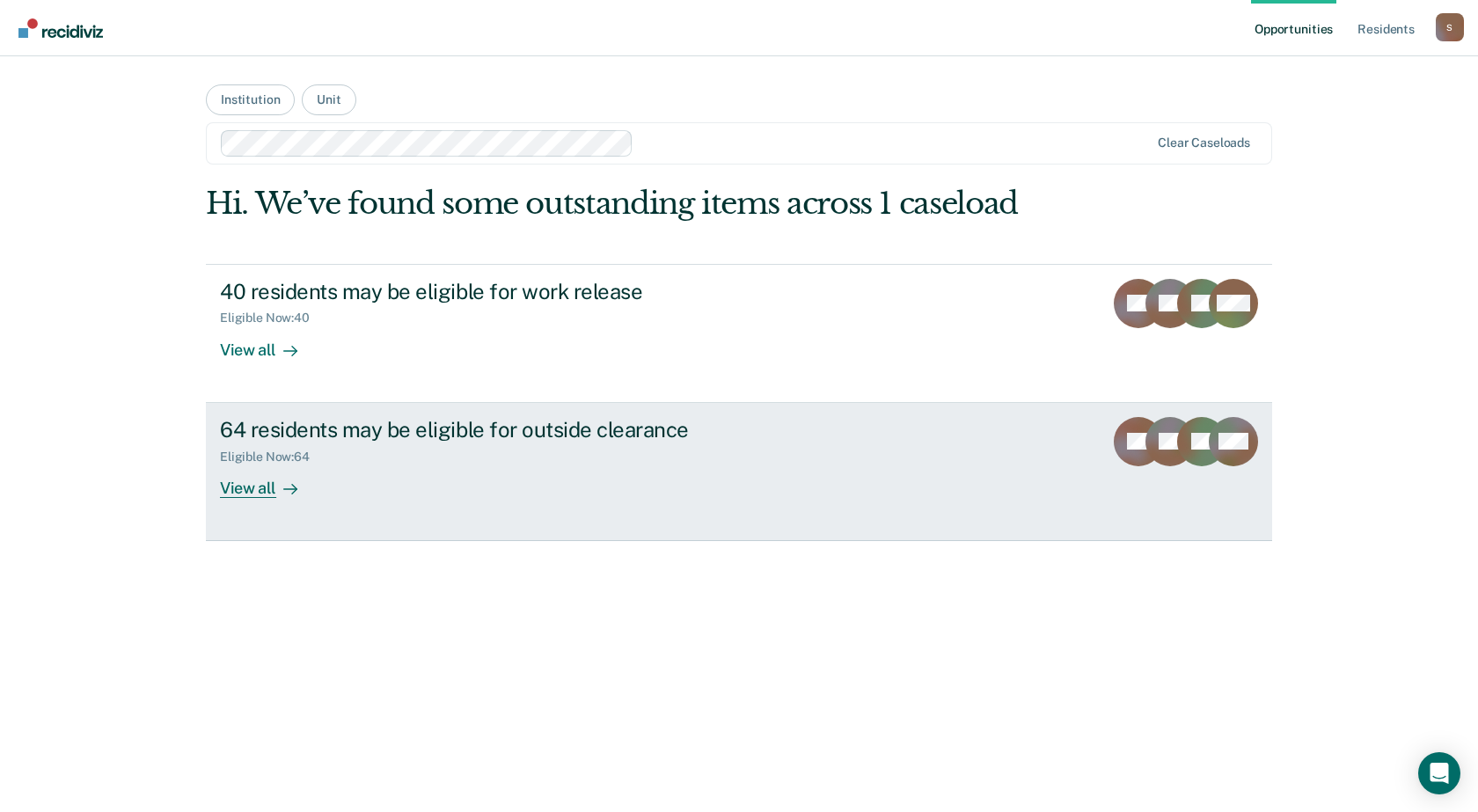
click at [724, 459] on div "Eligible Now : 64" at bounding box center [528, 453] width 617 height 22
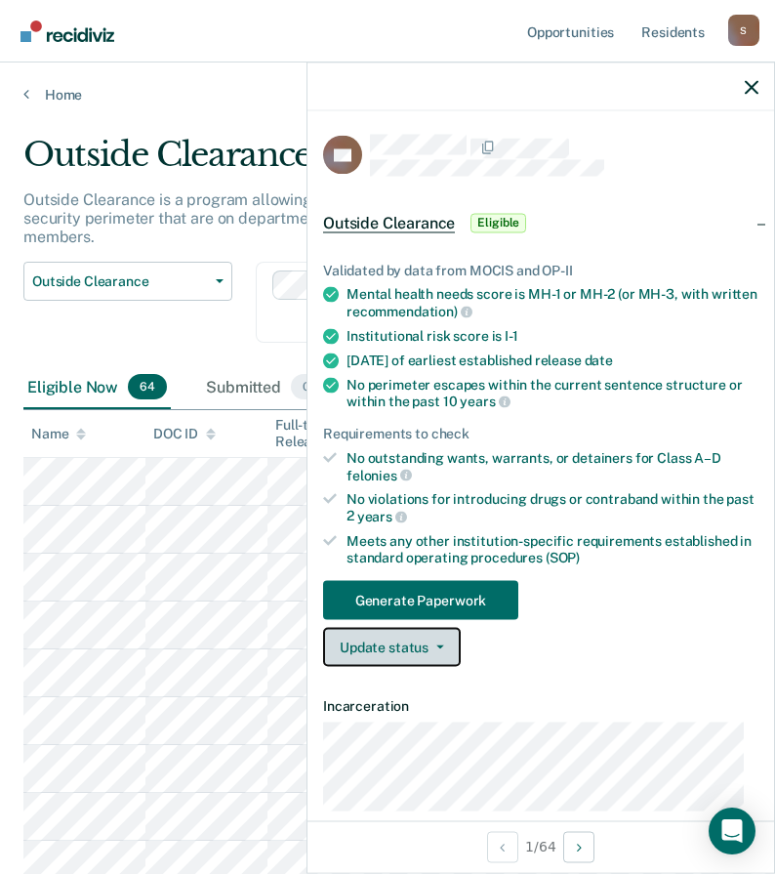
click at [391, 658] on button "Update status" at bounding box center [392, 647] width 138 height 39
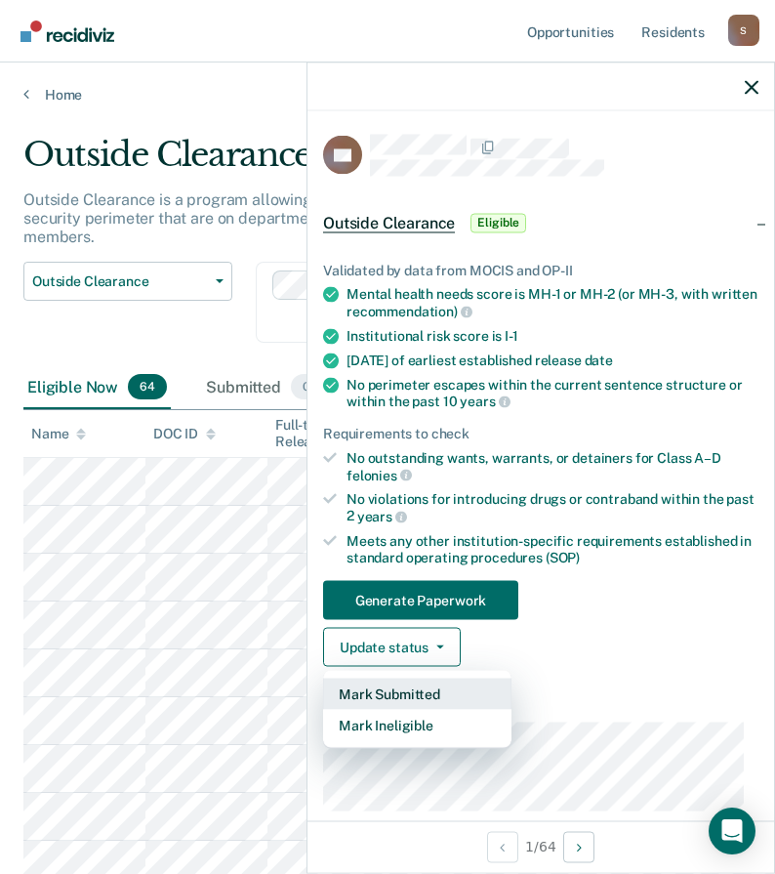
click at [392, 692] on button "Mark Submitted" at bounding box center [417, 693] width 188 height 31
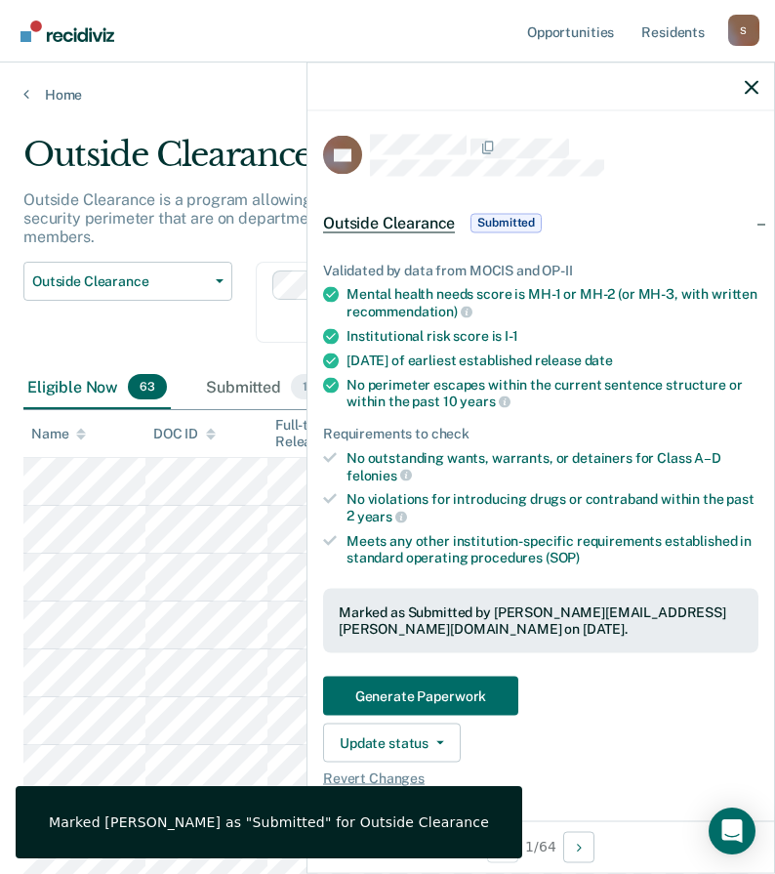
click at [203, 317] on div "Outside Clearance Work Release Outside Clearance" at bounding box center [127, 314] width 209 height 104
click at [581, 780] on span "Revert Changes" at bounding box center [540, 777] width 435 height 17
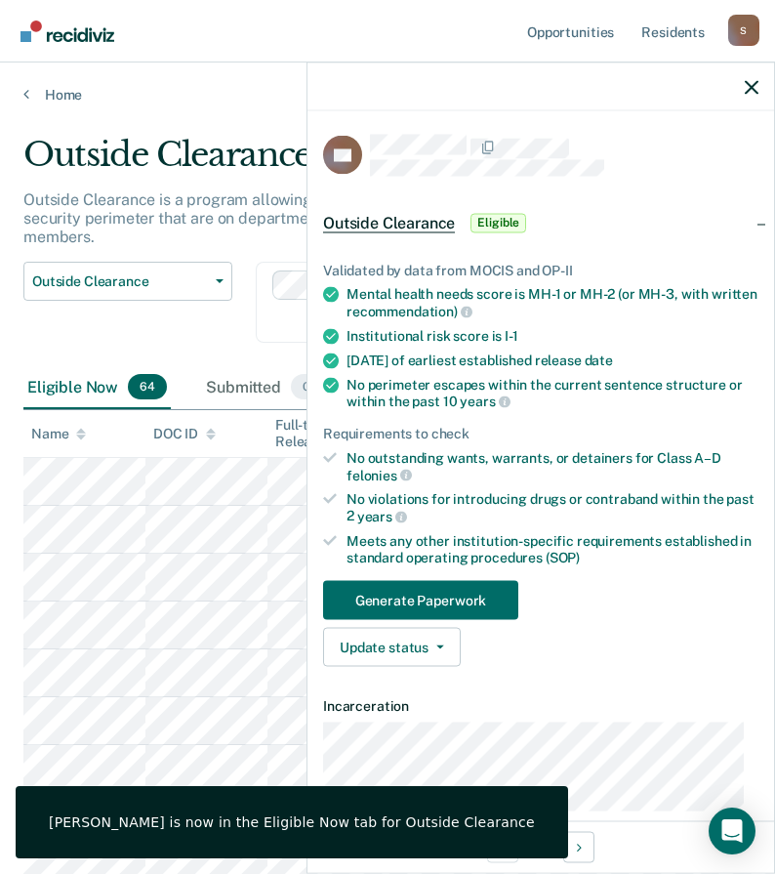
click at [166, 319] on div "Outside Clearance Work Release Outside Clearance" at bounding box center [127, 314] width 209 height 104
click at [751, 87] on icon "button" at bounding box center [752, 87] width 14 height 14
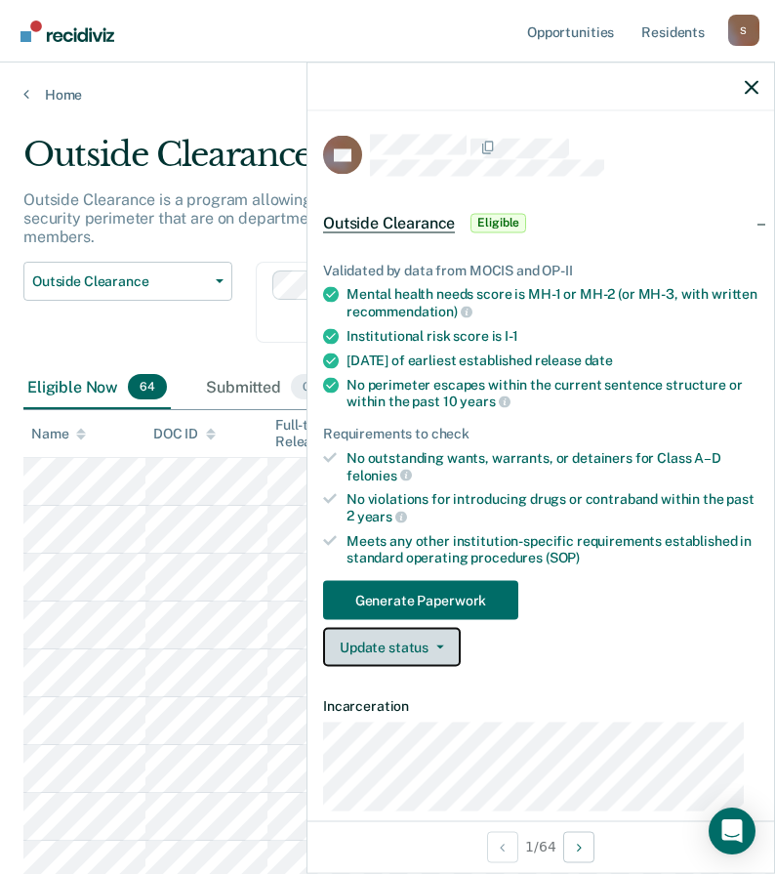
click at [439, 649] on button "Update status" at bounding box center [392, 647] width 138 height 39
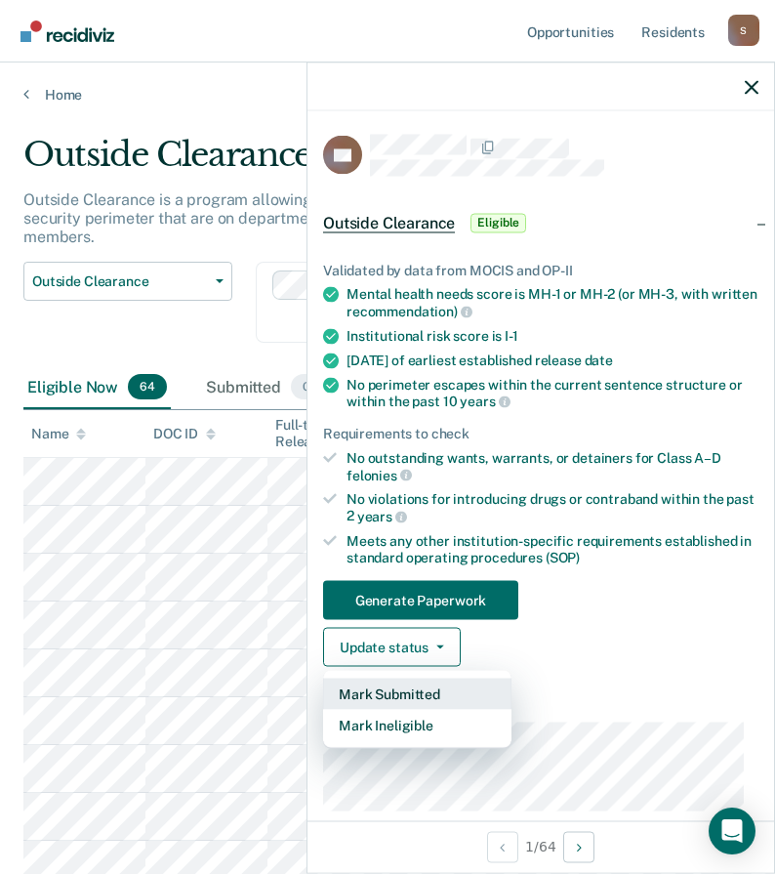
click at [422, 689] on button "Mark Submitted" at bounding box center [417, 693] width 188 height 31
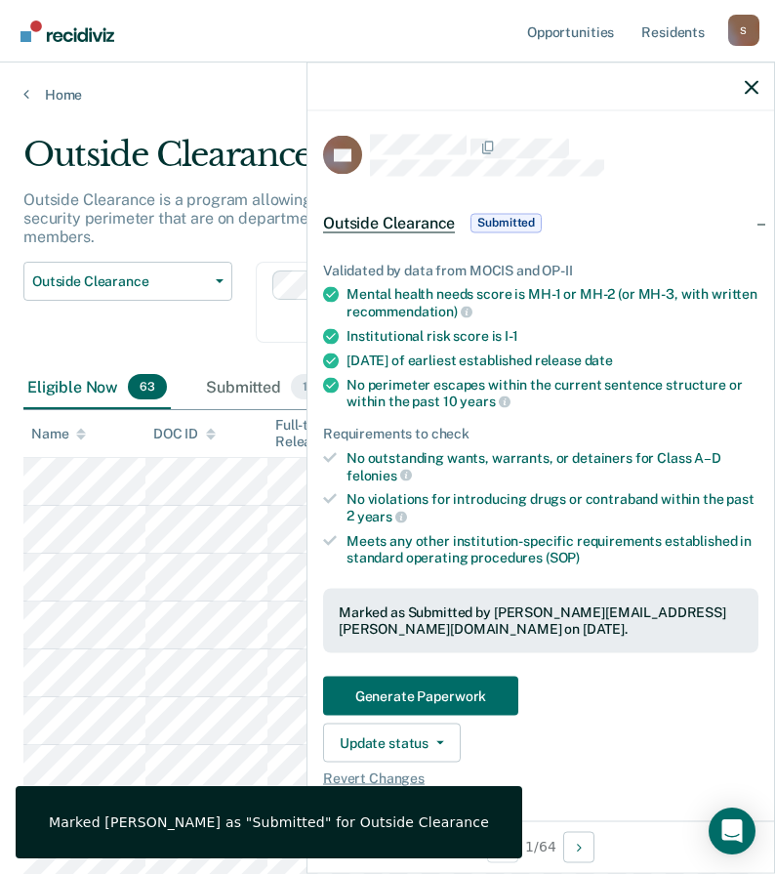
click at [265, 266] on div "Clear caseloads" at bounding box center [442, 302] width 372 height 81
click at [207, 319] on div "Outside Clearance Work Release Outside Clearance" at bounding box center [127, 314] width 209 height 104
click at [747, 93] on icon "button" at bounding box center [752, 87] width 14 height 14
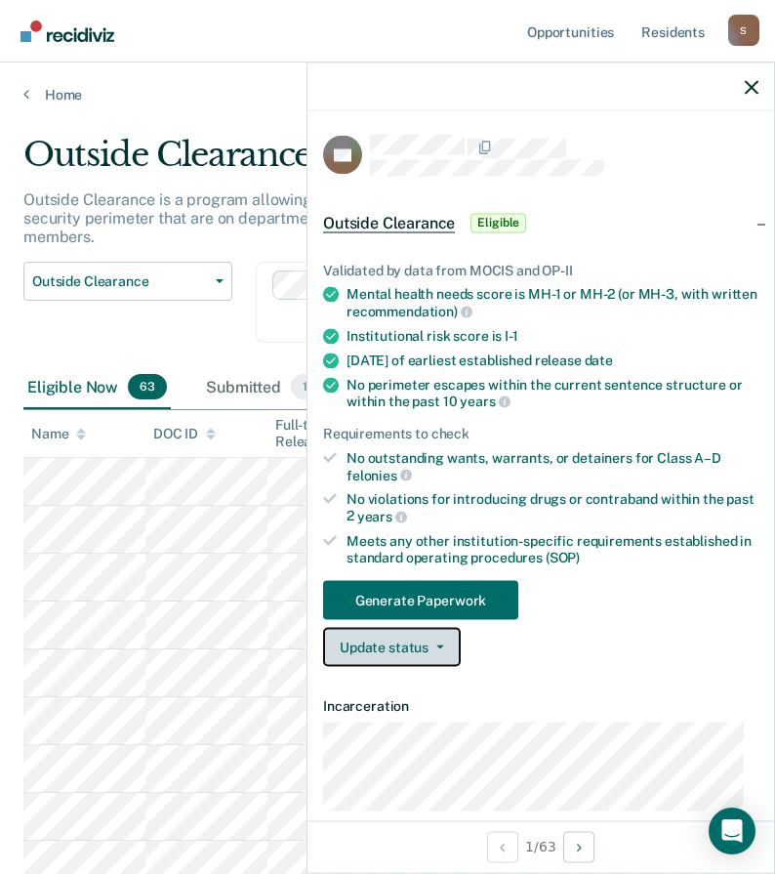
click at [418, 644] on button "Update status" at bounding box center [392, 647] width 138 height 39
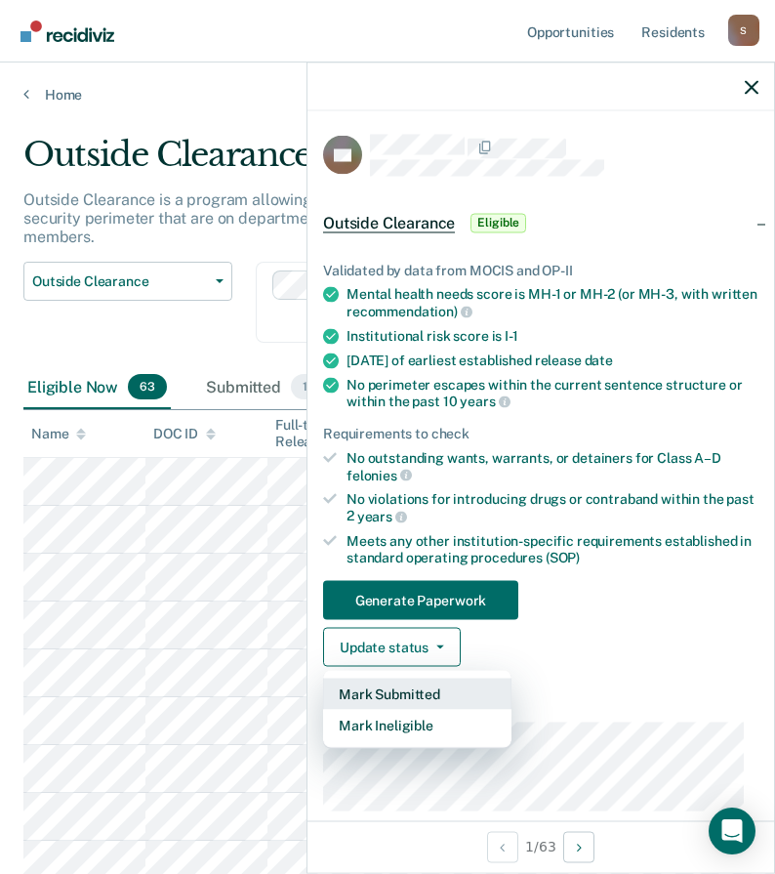
click at [414, 694] on button "Mark Submitted" at bounding box center [417, 693] width 188 height 31
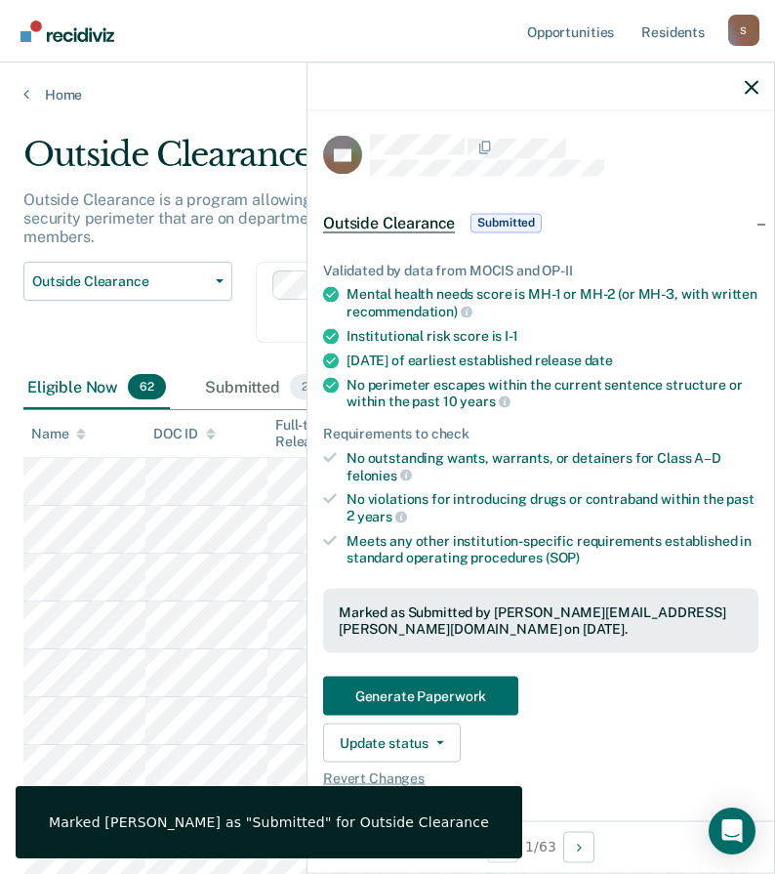
click at [219, 316] on div "Outside Clearance Work Release Outside Clearance" at bounding box center [127, 314] width 209 height 104
click at [752, 87] on icon "button" at bounding box center [752, 87] width 14 height 14
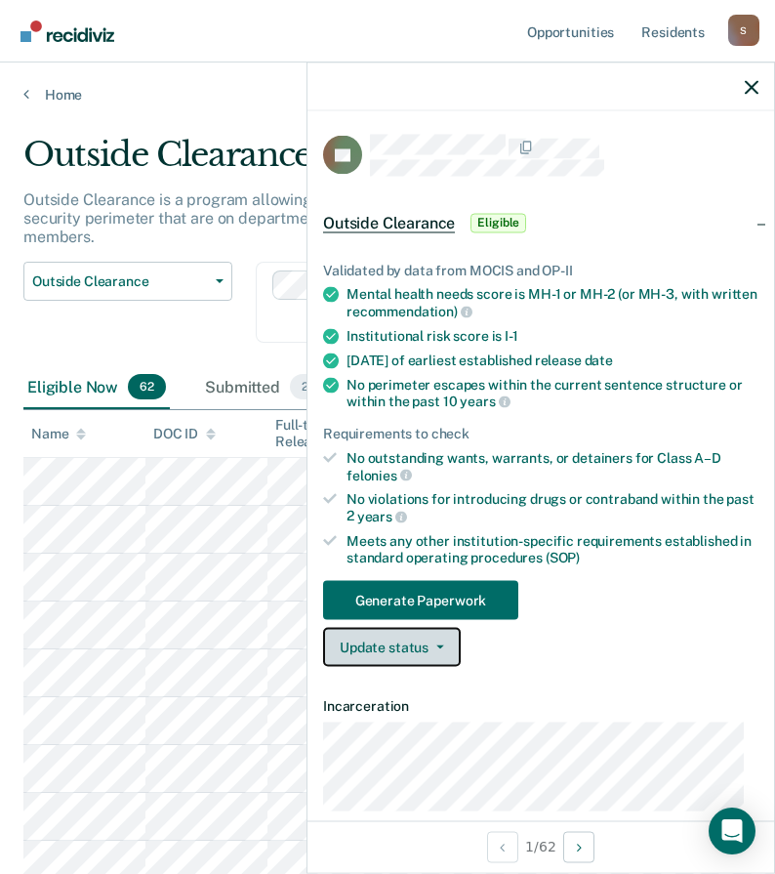
click at [430, 648] on button "Update status" at bounding box center [392, 647] width 138 height 39
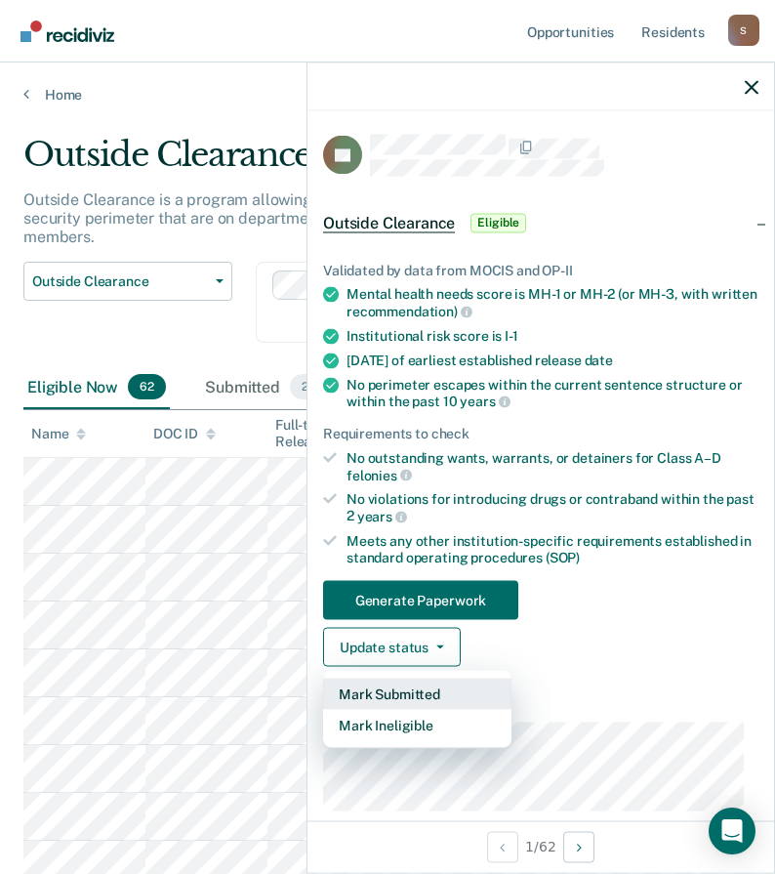
click at [406, 691] on button "Mark Submitted" at bounding box center [417, 693] width 188 height 31
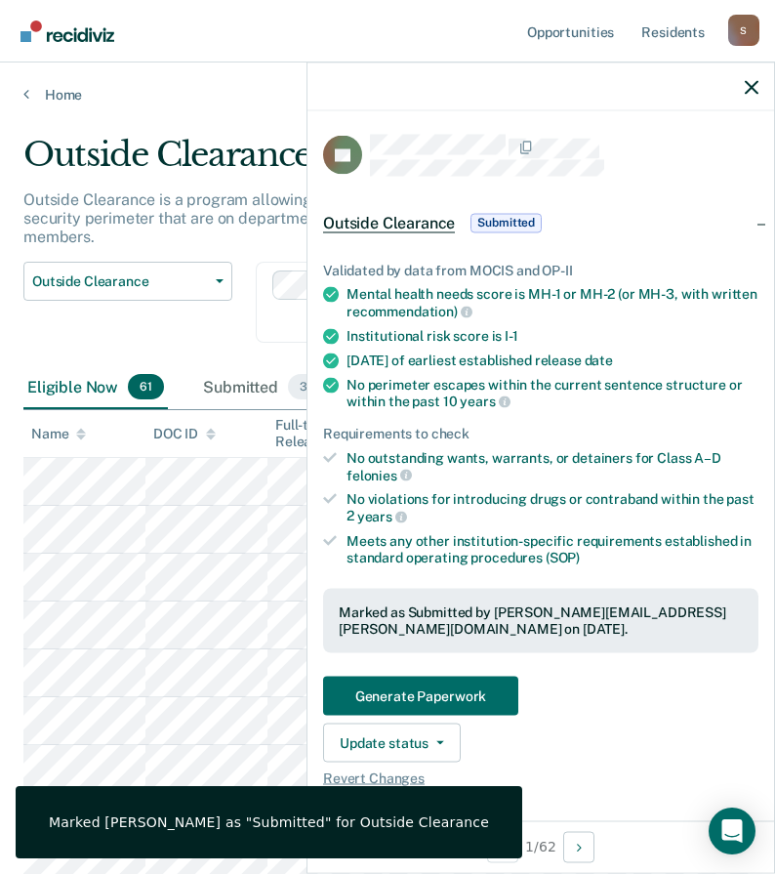
click at [201, 307] on div "Outside Clearance Work Release Outside Clearance" at bounding box center [127, 314] width 209 height 104
click at [750, 83] on icon "button" at bounding box center [752, 87] width 14 height 14
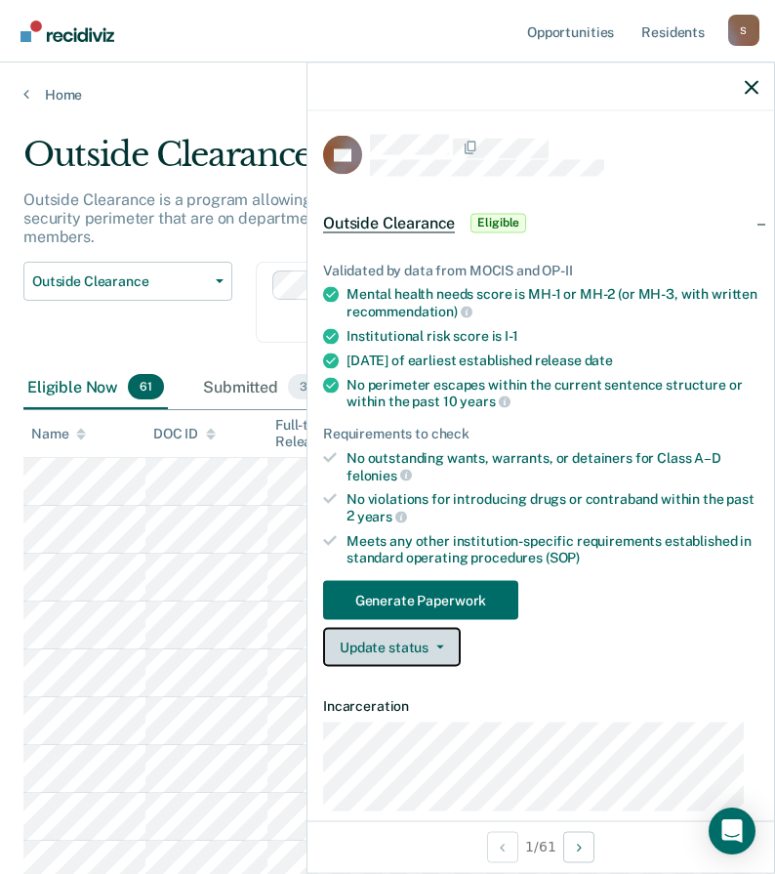
click at [412, 642] on button "Update status" at bounding box center [392, 647] width 138 height 39
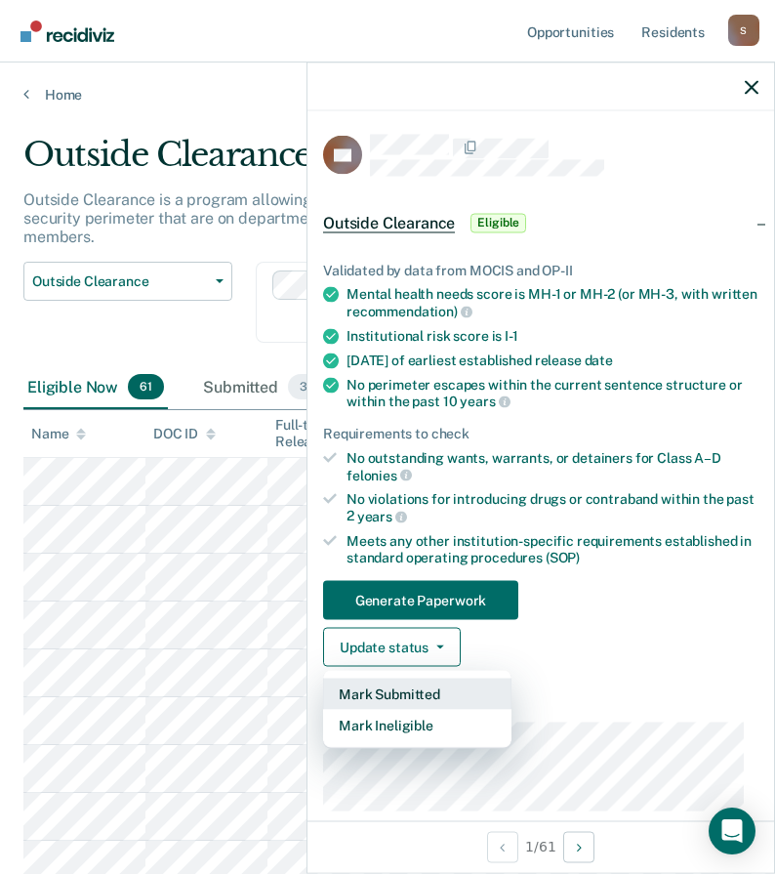
click at [402, 691] on button "Mark Submitted" at bounding box center [417, 693] width 188 height 31
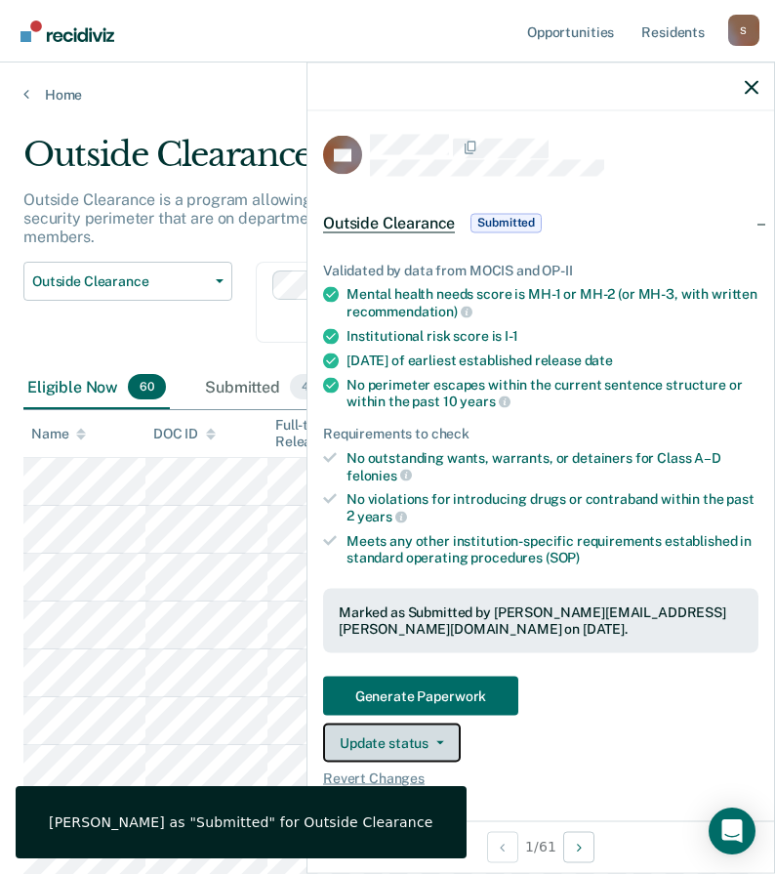
click at [446, 758] on button "Update status" at bounding box center [392, 741] width 138 height 39
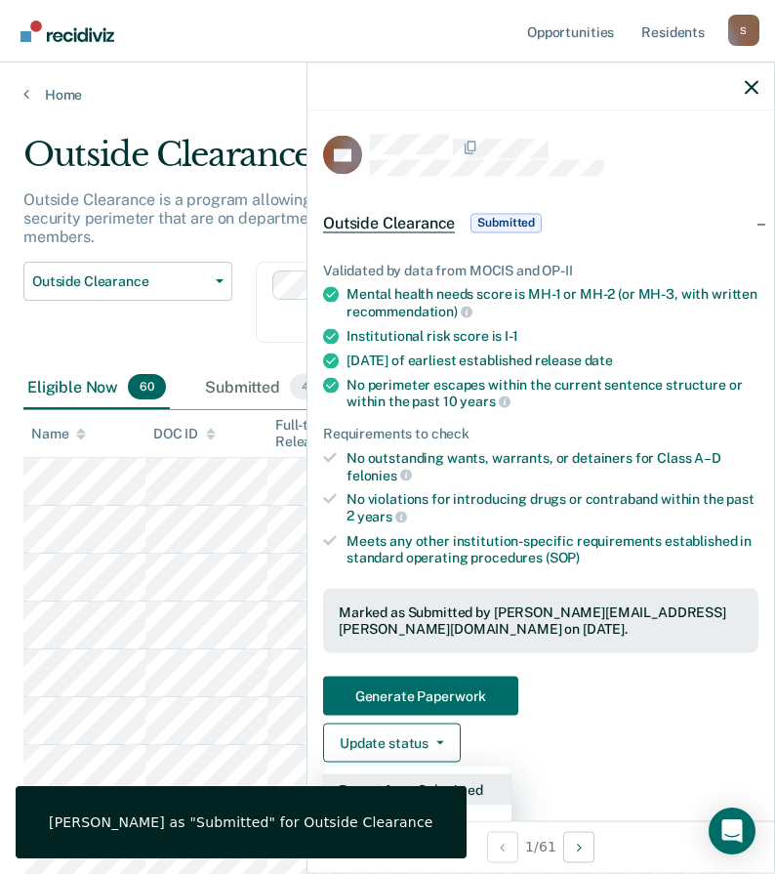
scroll to position [98, 0]
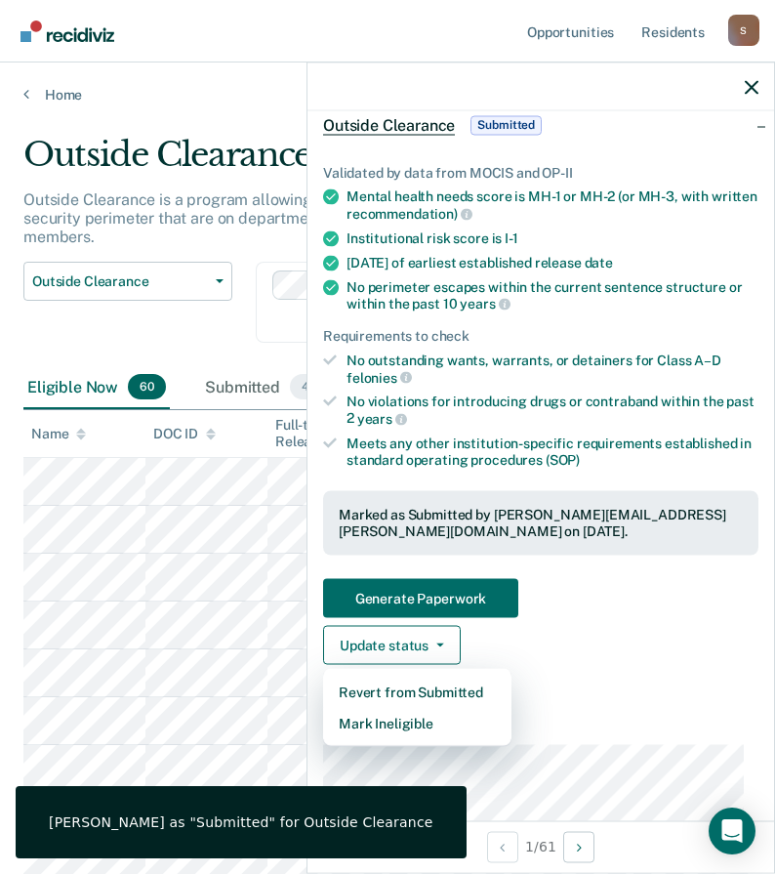
click at [181, 307] on div "Outside Clearance Work Release Outside Clearance" at bounding box center [127, 314] width 209 height 104
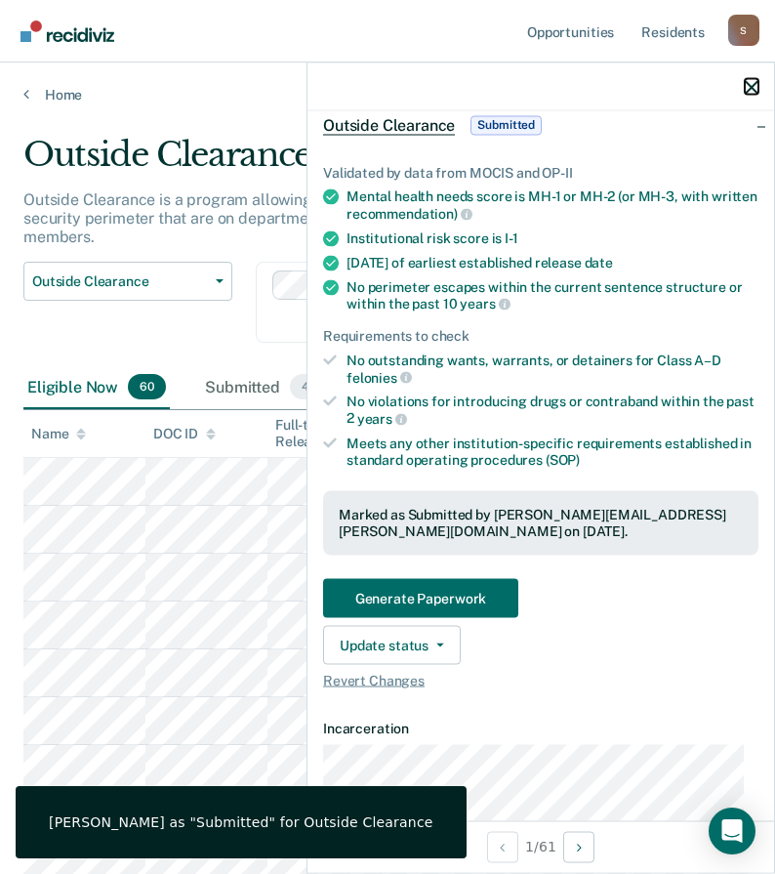
click at [755, 82] on icon "button" at bounding box center [752, 87] width 14 height 14
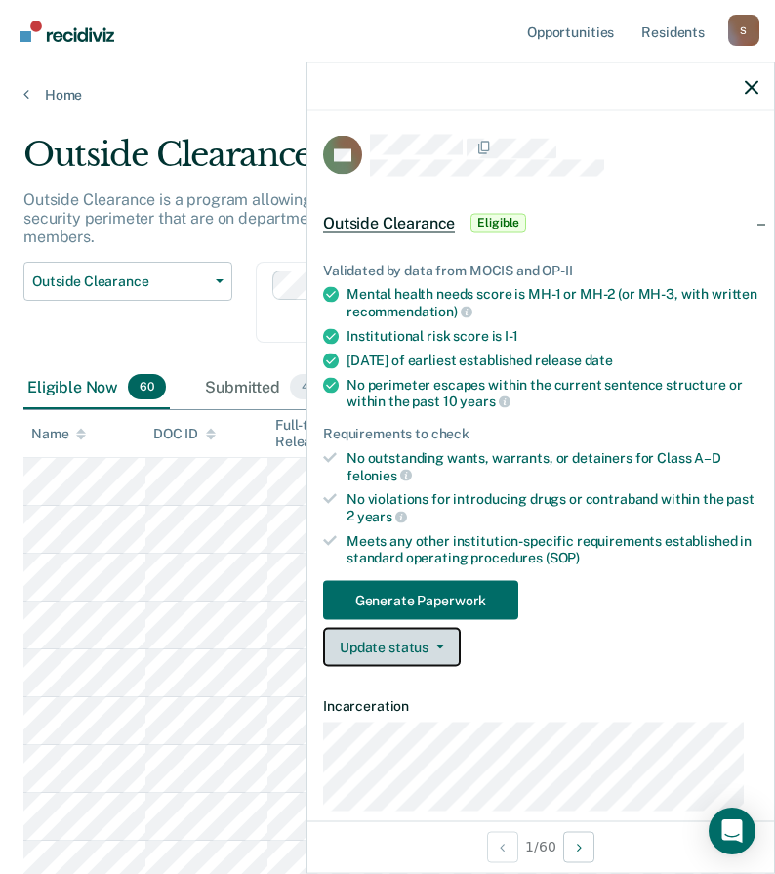
click at [390, 637] on button "Update status" at bounding box center [392, 647] width 138 height 39
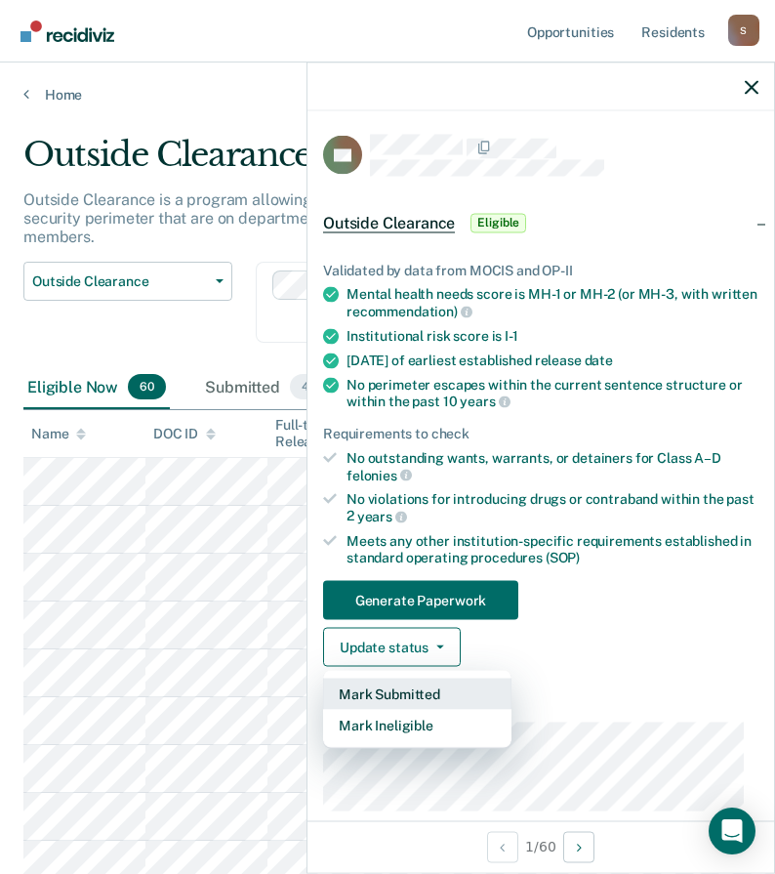
click at [392, 695] on button "Mark Submitted" at bounding box center [417, 693] width 188 height 31
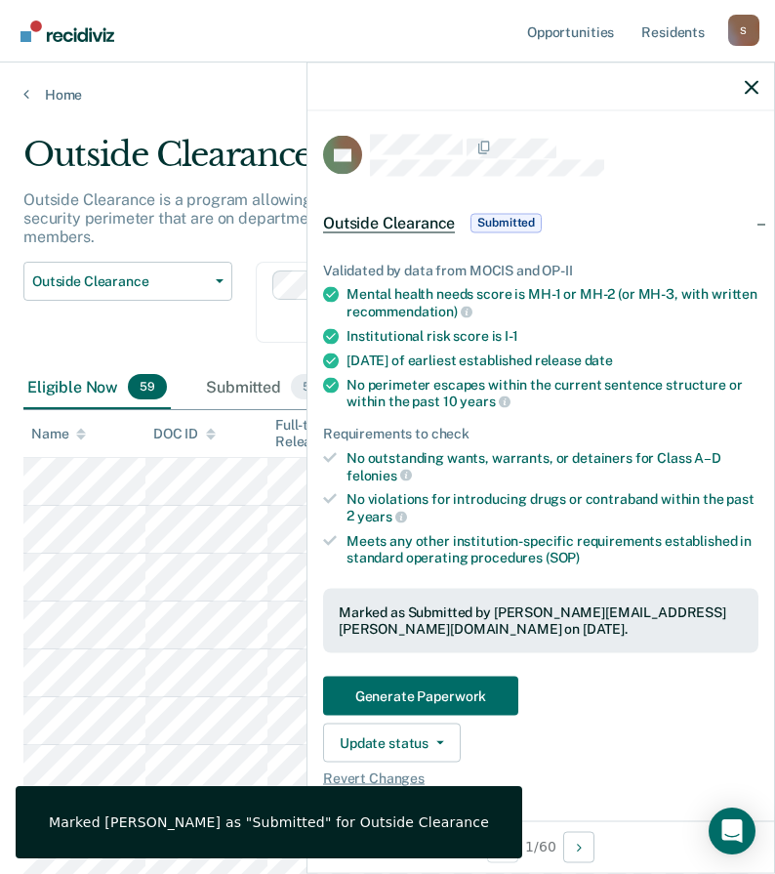
click at [189, 328] on div "Outside Clearance Work Release Outside Clearance" at bounding box center [127, 314] width 209 height 104
click at [749, 91] on icon "button" at bounding box center [752, 87] width 14 height 14
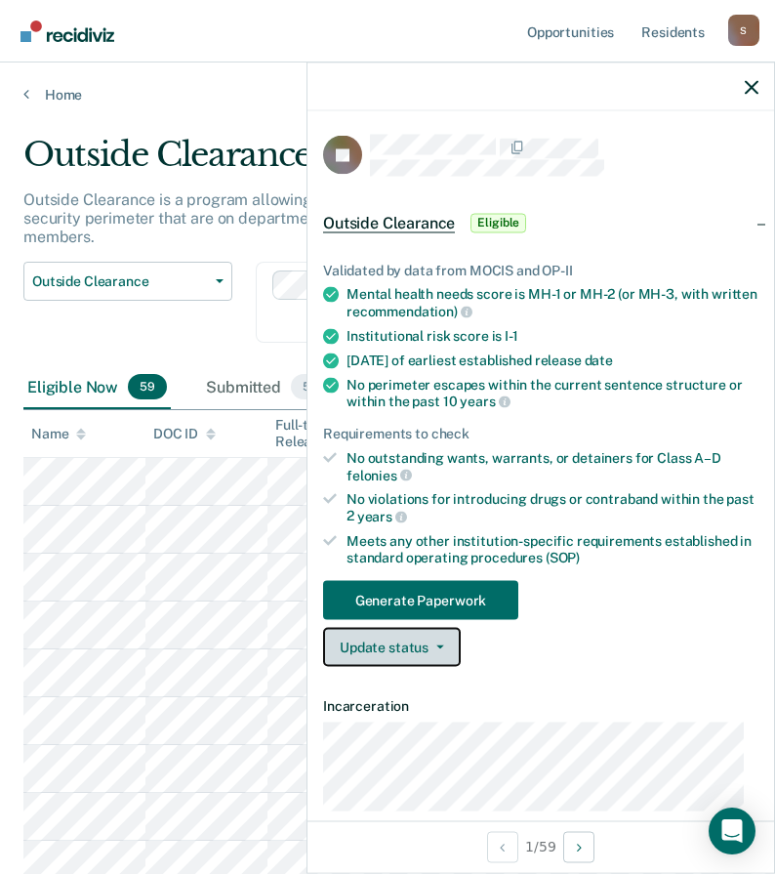
click at [424, 643] on button "Update status" at bounding box center [392, 647] width 138 height 39
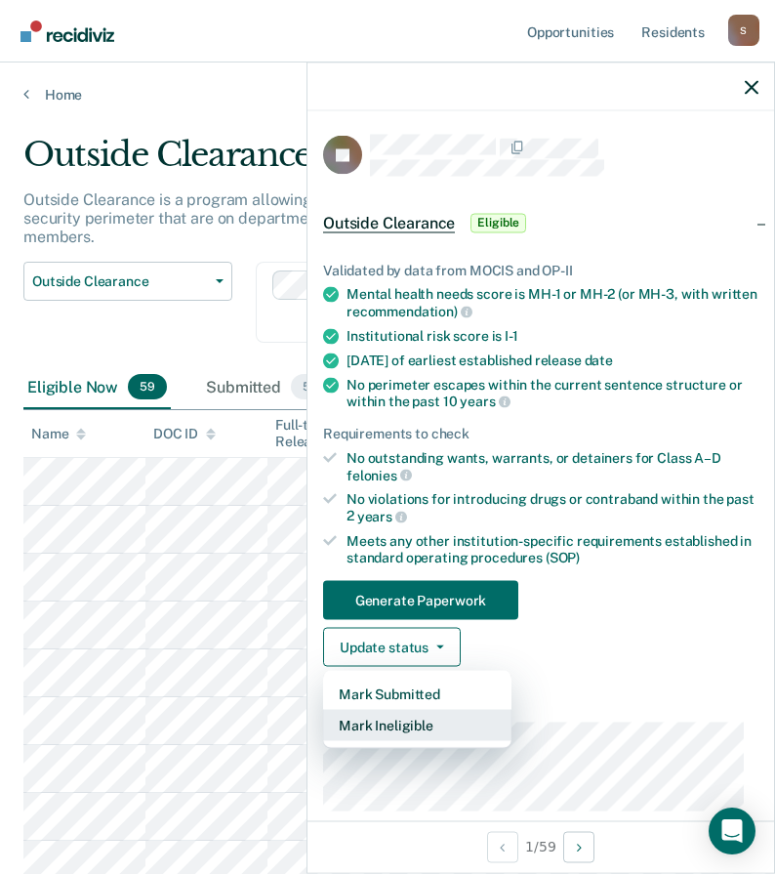
click at [435, 726] on button "Mark Ineligible" at bounding box center [417, 725] width 188 height 31
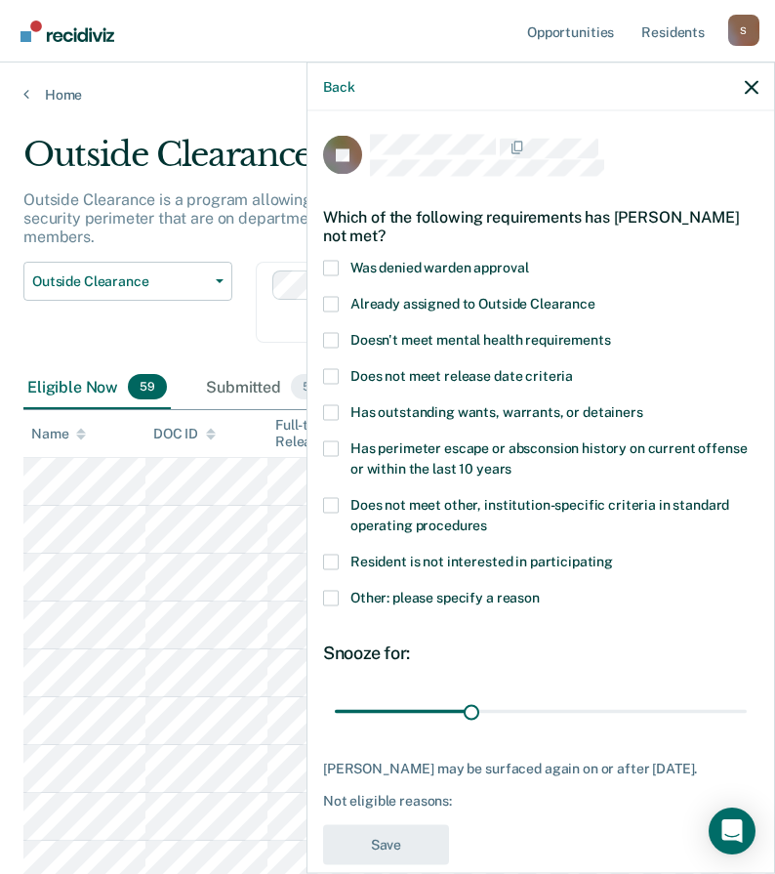
click at [331, 601] on span at bounding box center [331, 598] width 16 height 16
click at [540, 590] on input "Other: please specify a reason" at bounding box center [540, 590] width 0 height 0
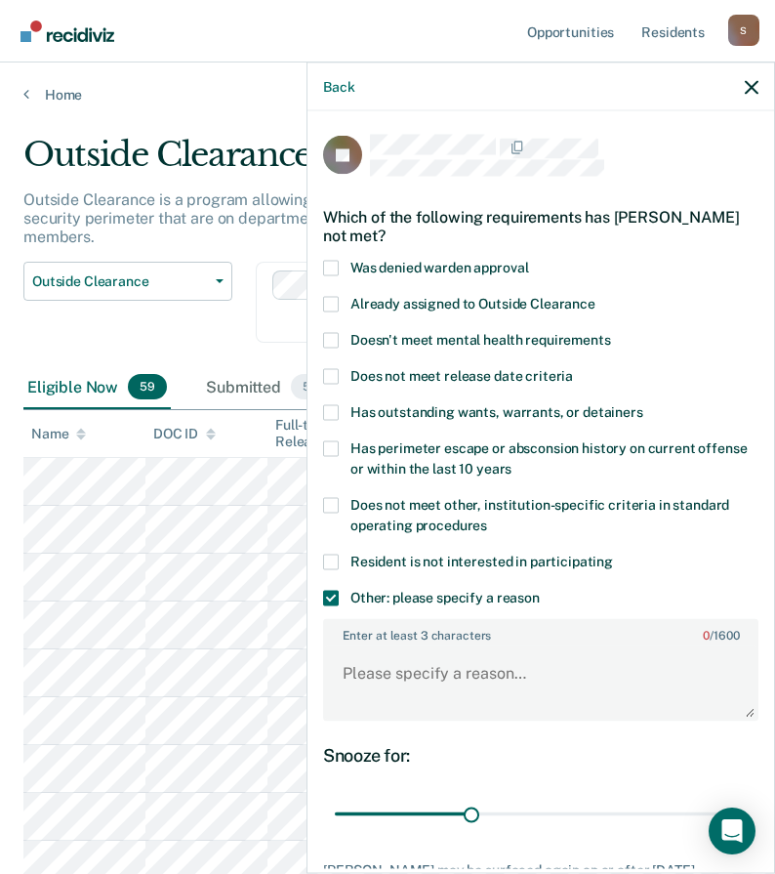
scroll to position [147, 0]
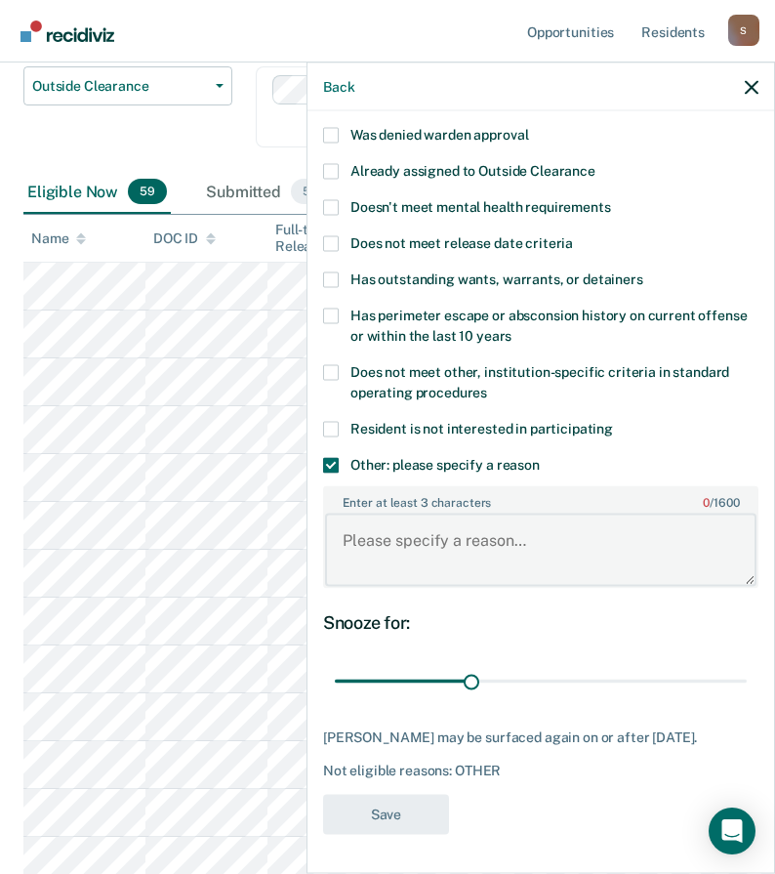
click at [431, 539] on textarea "Enter at least 3 characters 0 / 1600" at bounding box center [540, 549] width 431 height 72
type textarea "Sex Offender"
click at [427, 813] on button "Save" at bounding box center [386, 814] width 126 height 40
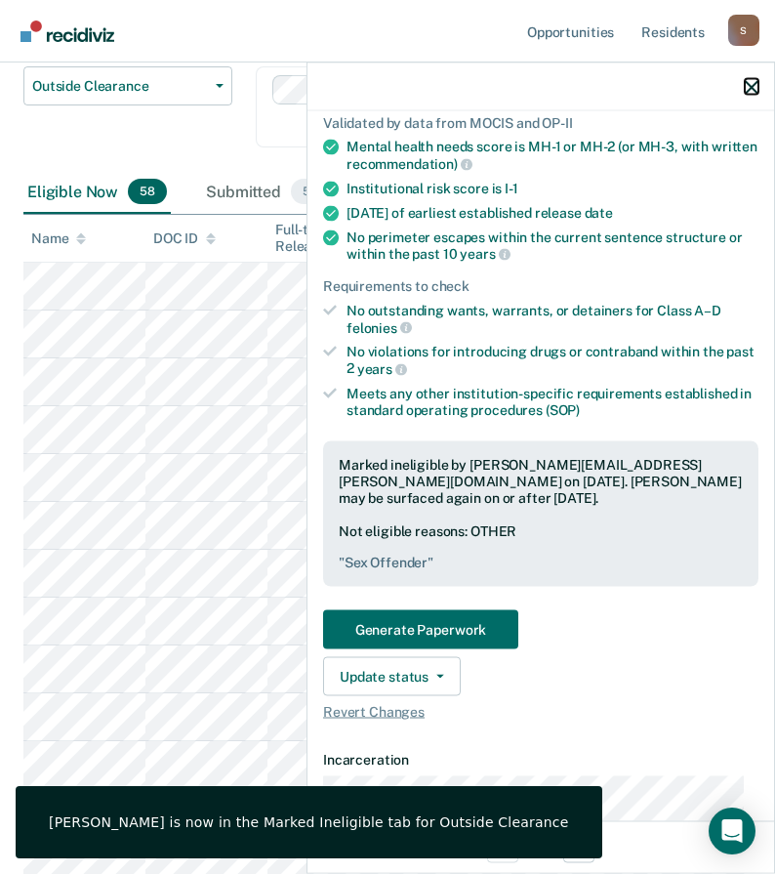
click at [755, 89] on icon "button" at bounding box center [752, 87] width 14 height 14
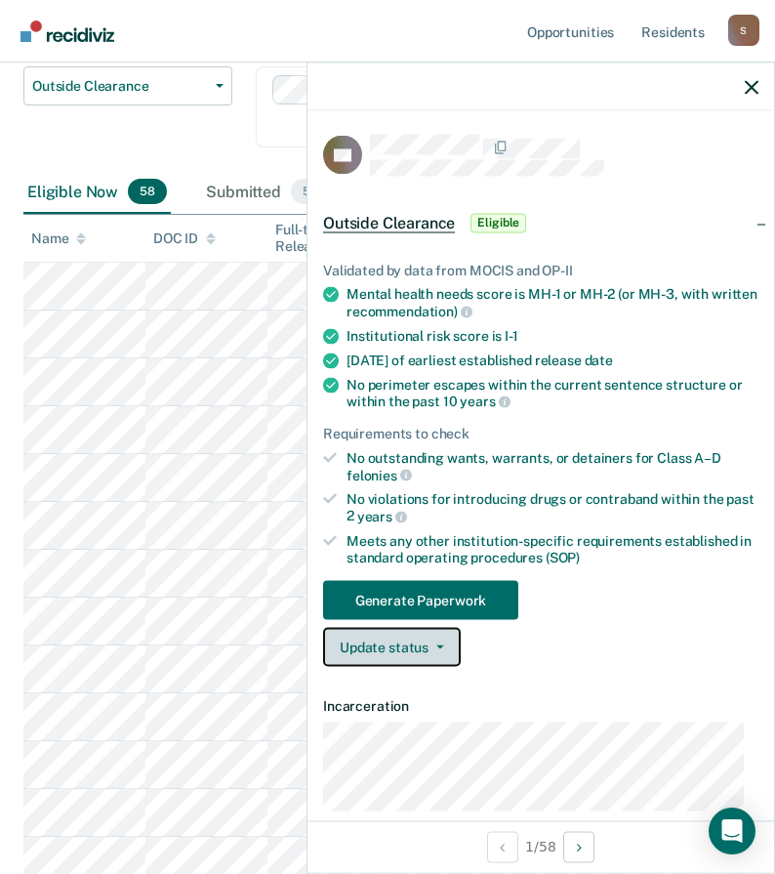
click at [378, 644] on button "Update status" at bounding box center [392, 647] width 138 height 39
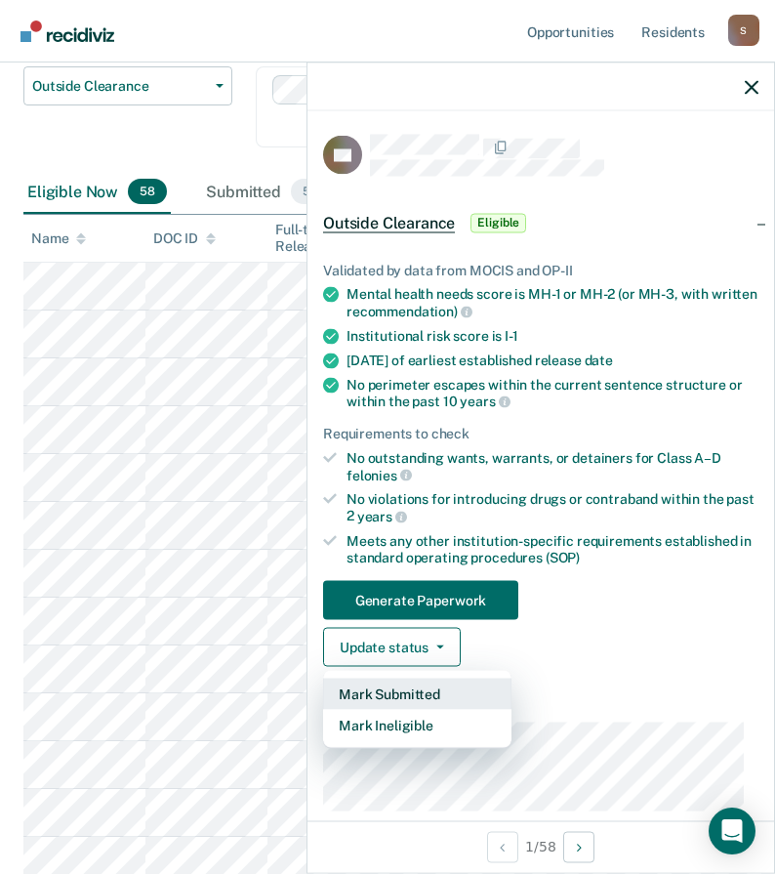
click at [379, 688] on button "Mark Submitted" at bounding box center [417, 693] width 188 height 31
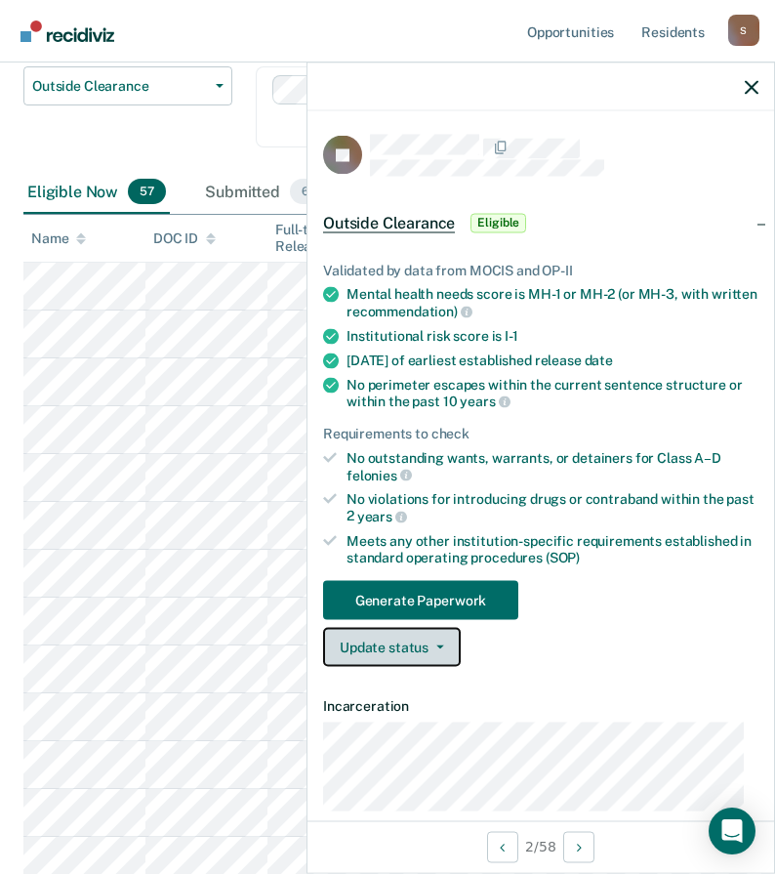
click at [423, 646] on button "Update status" at bounding box center [392, 647] width 138 height 39
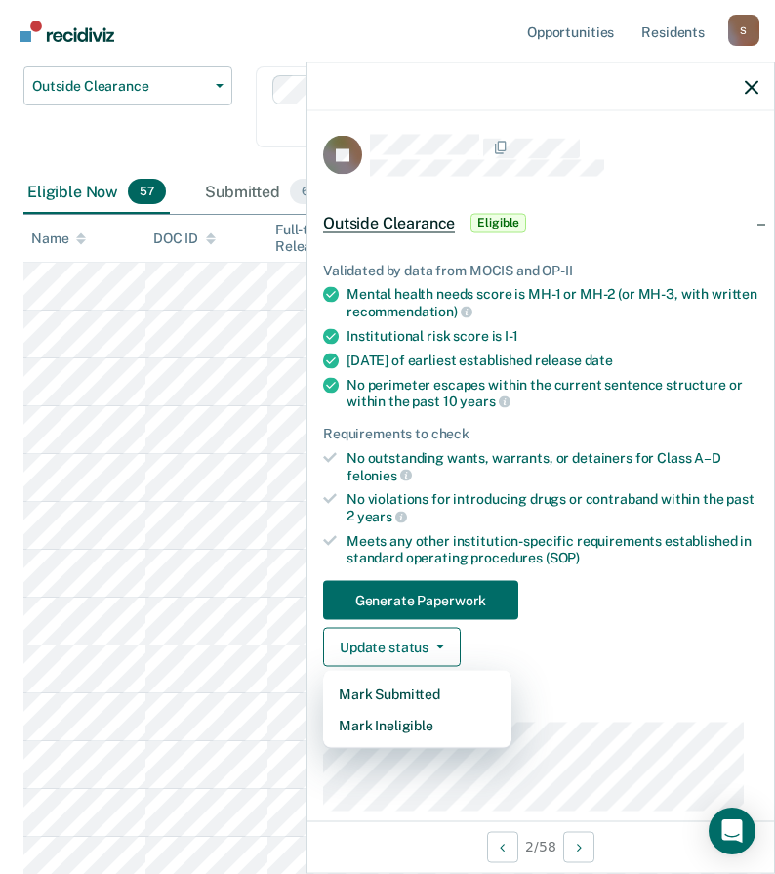
click at [580, 663] on div "Update status Mark Submitted Mark Ineligible" at bounding box center [540, 647] width 435 height 39
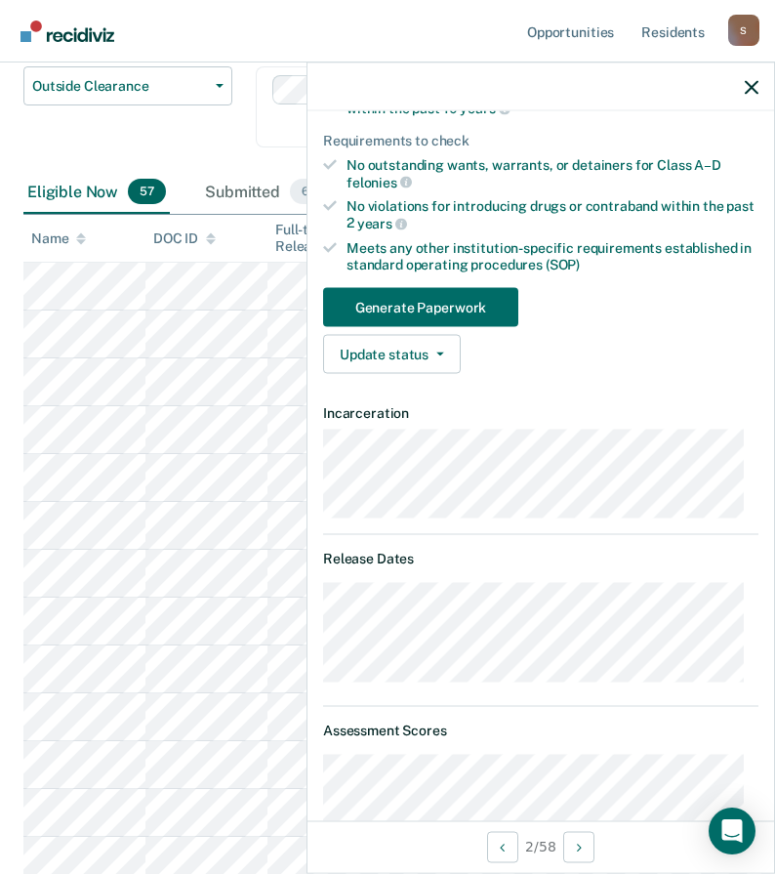
scroll to position [98, 0]
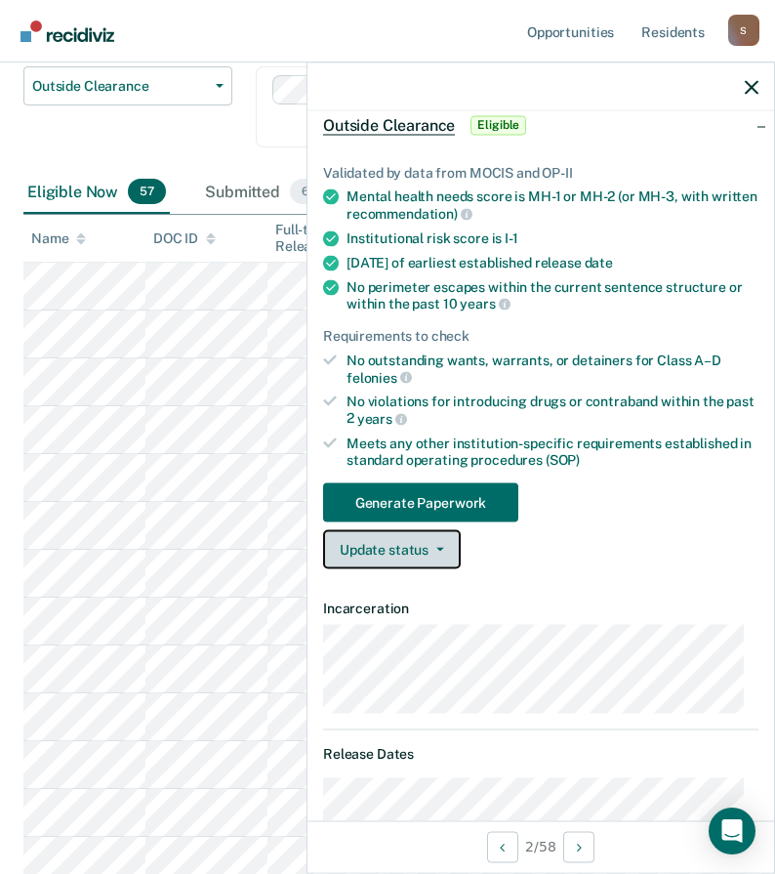
click at [413, 548] on button "Update status" at bounding box center [392, 549] width 138 height 39
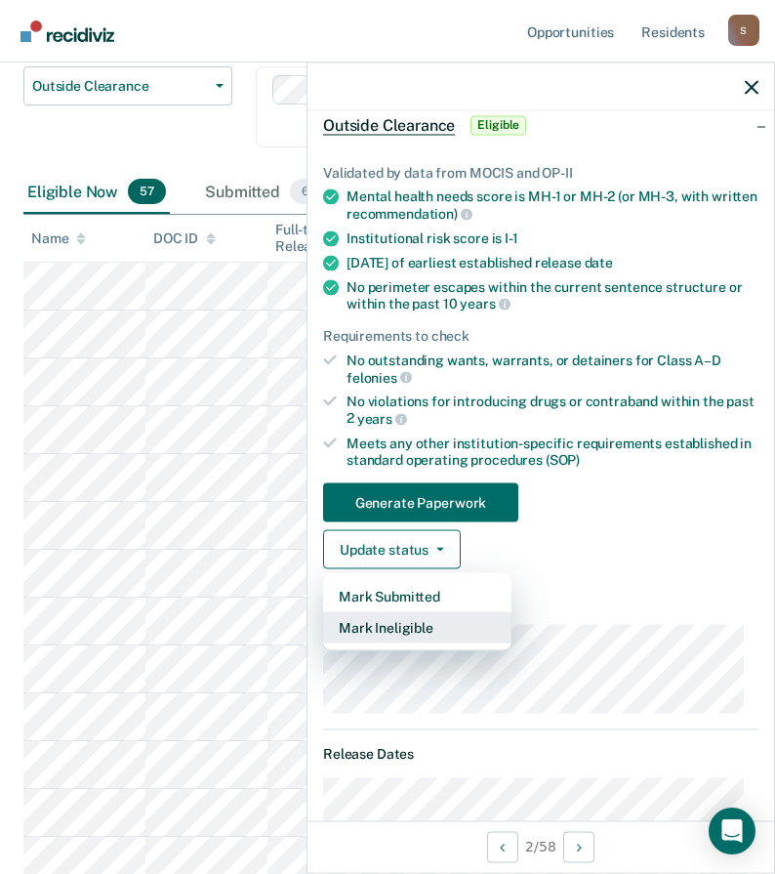
click at [410, 624] on button "Mark Ineligible" at bounding box center [417, 627] width 188 height 31
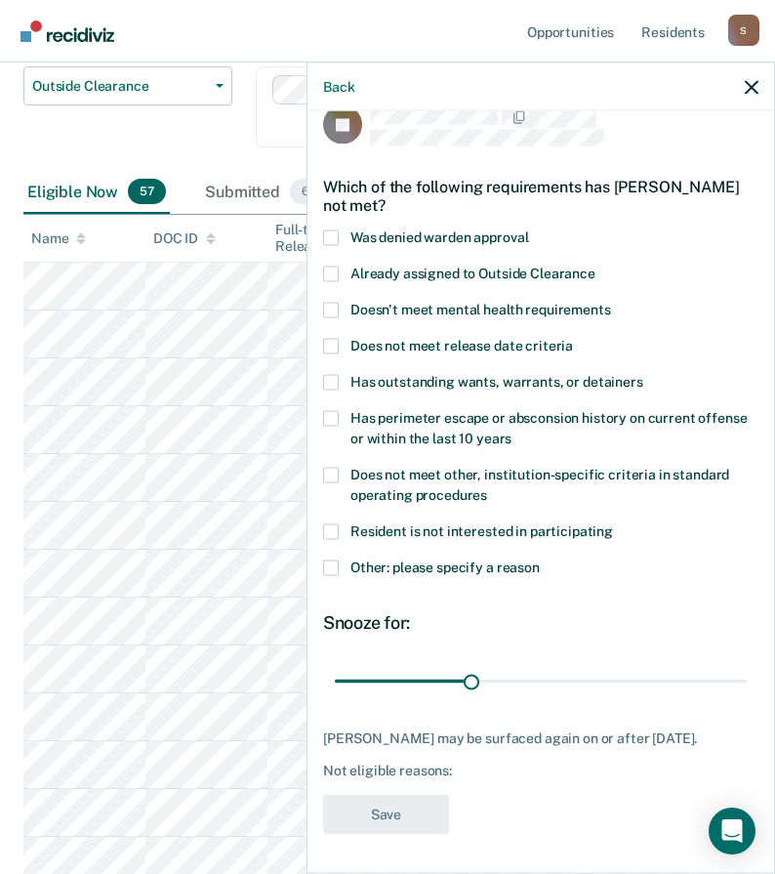
click at [332, 559] on span at bounding box center [331, 567] width 16 height 16
click at [540, 559] on input "Other: please specify a reason" at bounding box center [540, 559] width 0 height 0
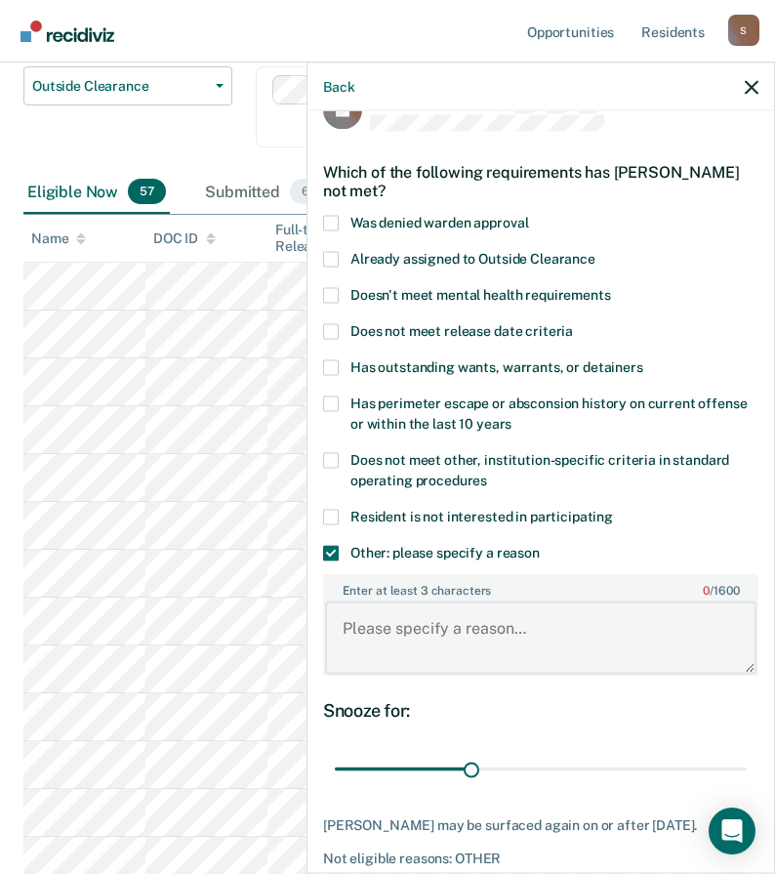
click at [381, 643] on textarea "Enter at least 3 characters 0 / 1600" at bounding box center [540, 637] width 431 height 72
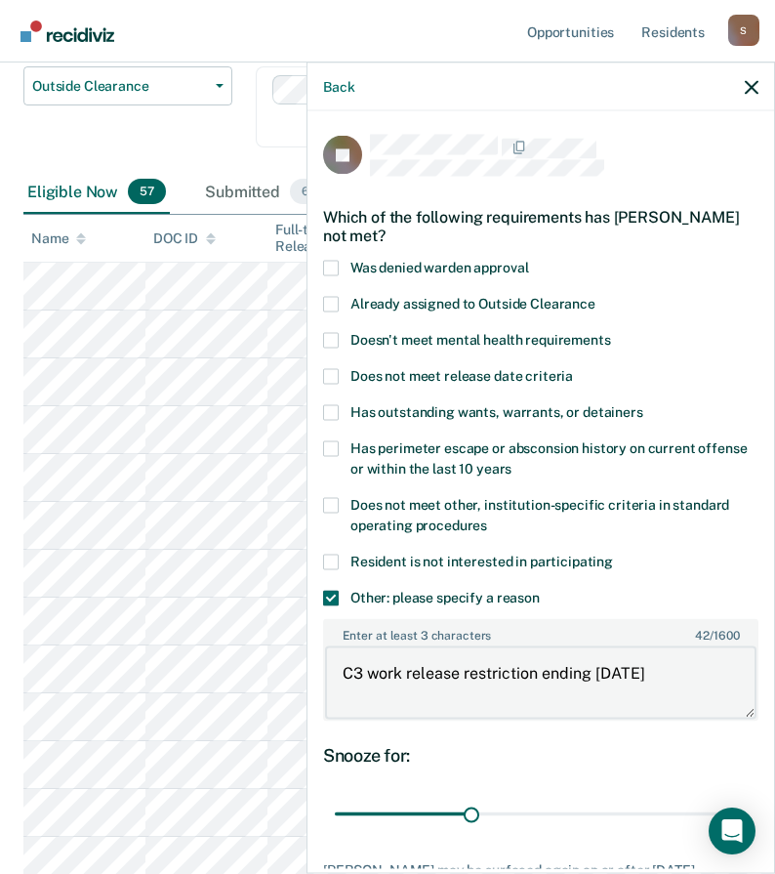
scroll to position [147, 0]
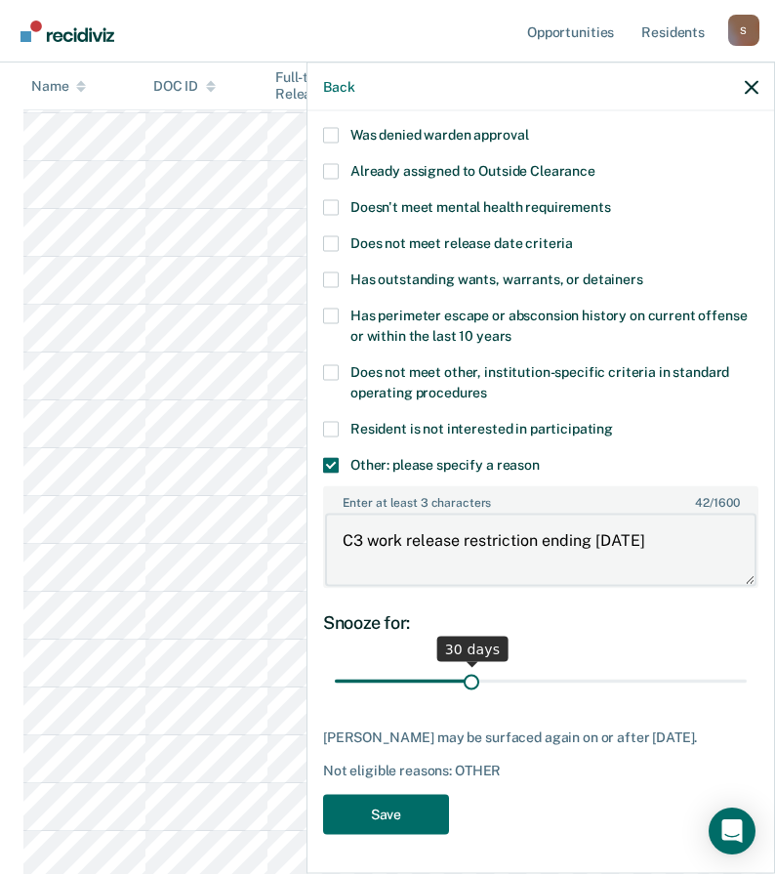
type textarea "C3 work release restriction ending 7/17/26"
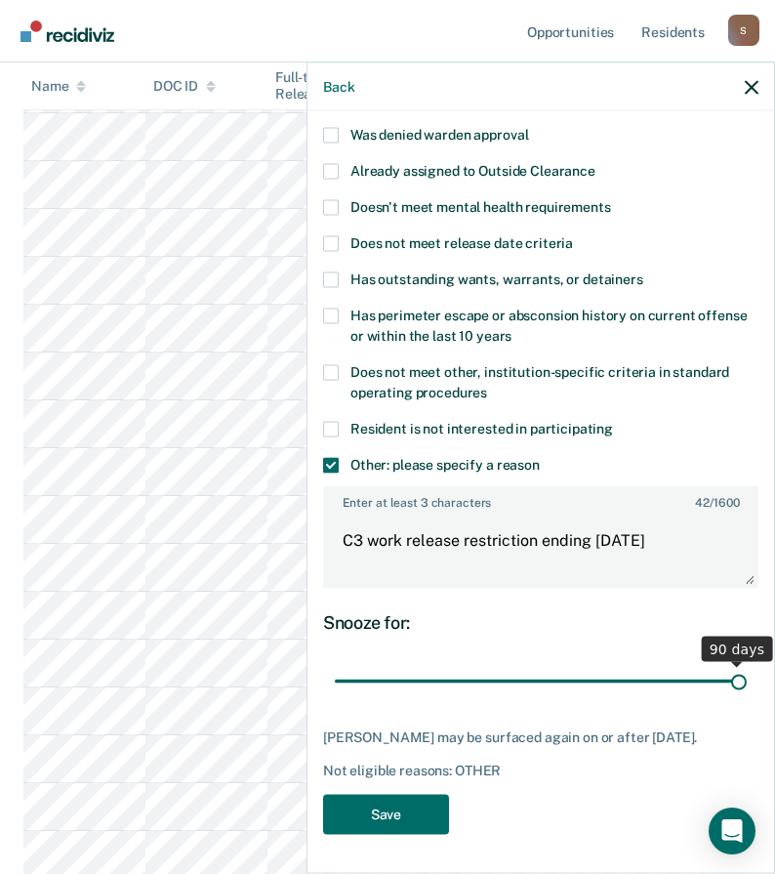
drag, startPoint x: 468, startPoint y: 664, endPoint x: 919, endPoint y: 684, distance: 451.5
type input "90"
click at [747, 684] on input "range" at bounding box center [541, 681] width 412 height 34
click at [417, 816] on button "Save" at bounding box center [386, 814] width 126 height 40
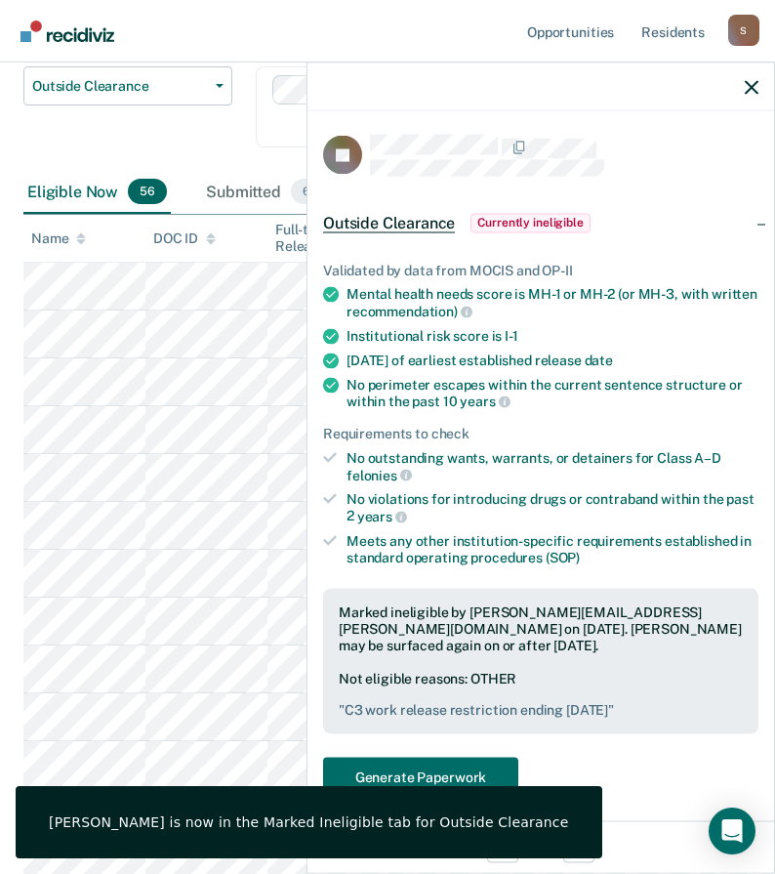
scroll to position [98, 0]
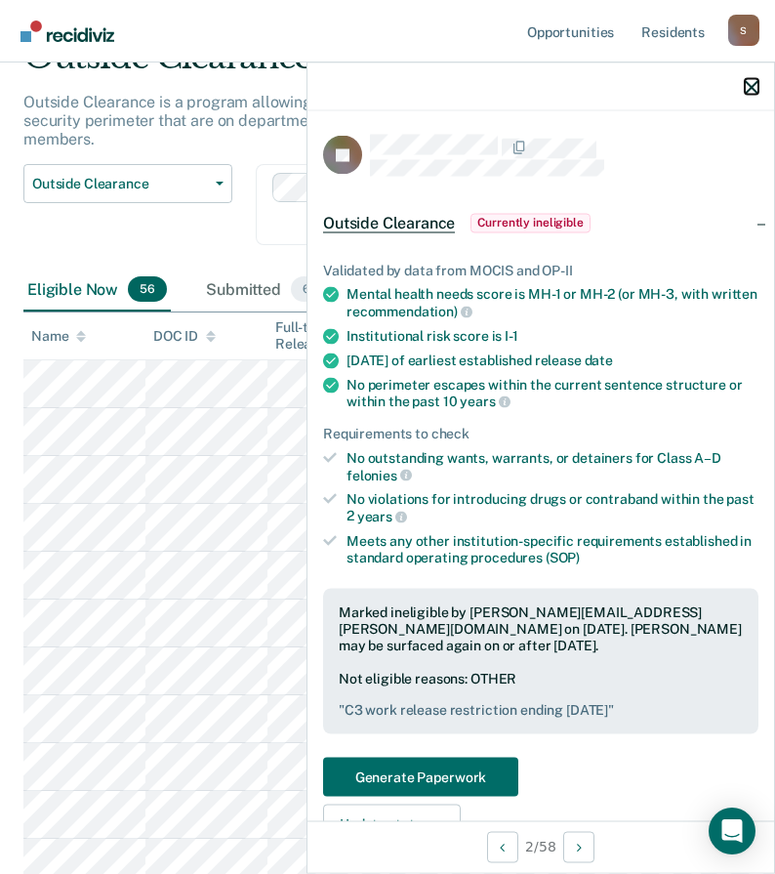
click at [753, 93] on icon "button" at bounding box center [752, 87] width 14 height 14
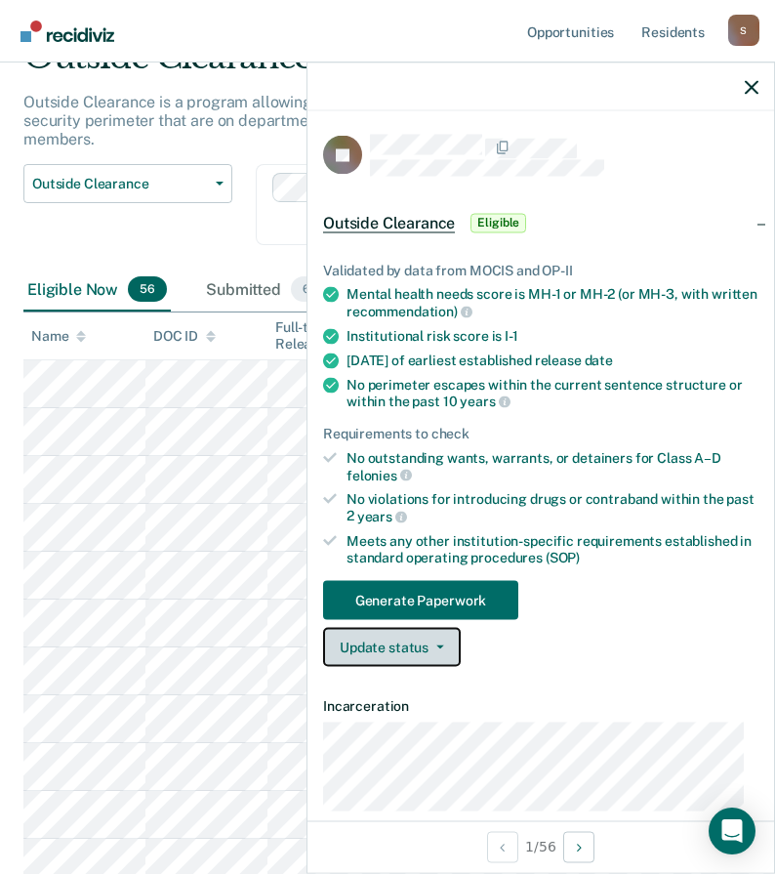
click at [414, 651] on button "Update status" at bounding box center [392, 647] width 138 height 39
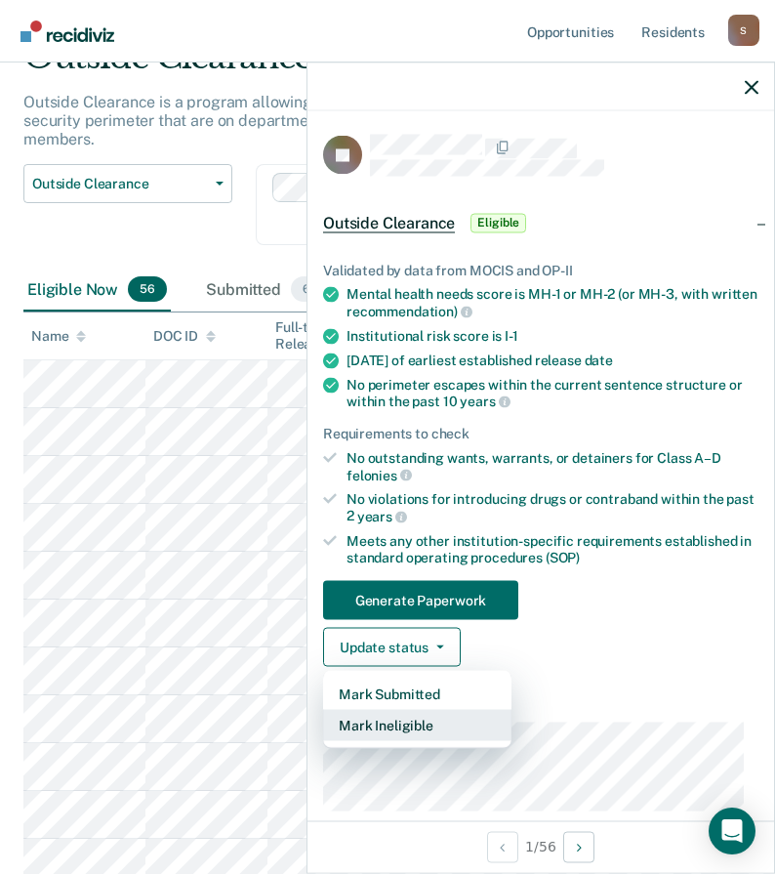
click at [417, 727] on button "Mark Ineligible" at bounding box center [417, 725] width 188 height 31
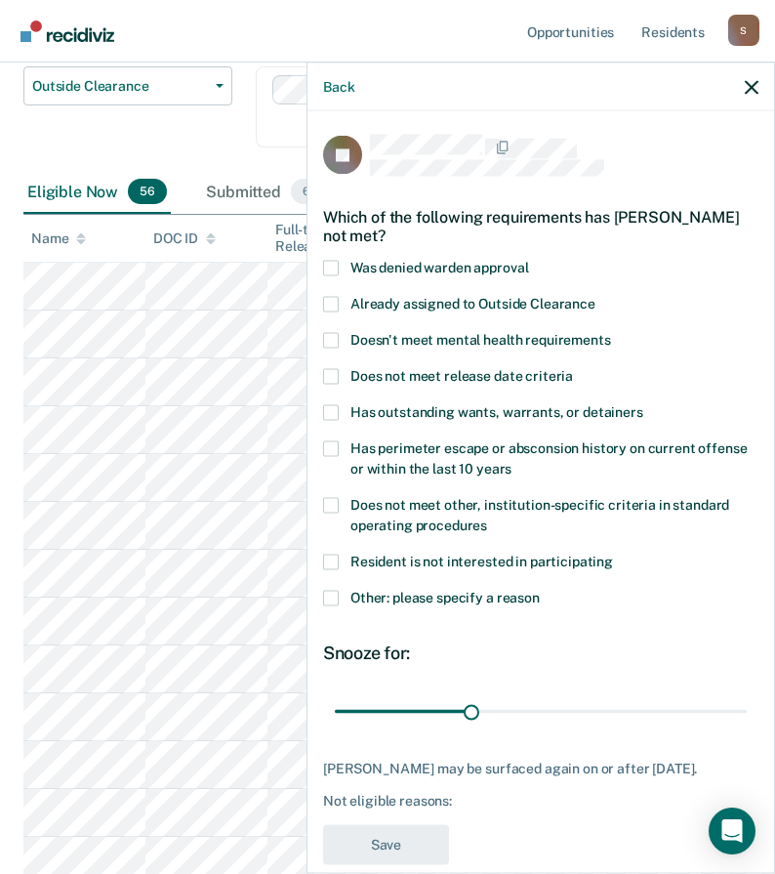
scroll to position [293, 0]
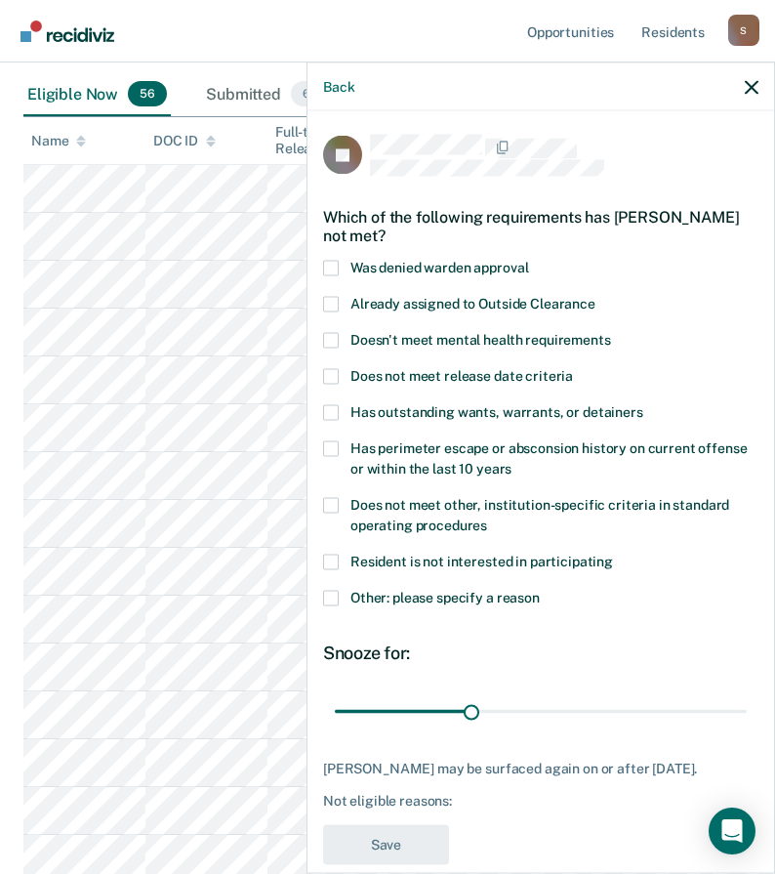
click at [338, 595] on span at bounding box center [331, 598] width 16 height 16
click at [540, 590] on input "Other: please specify a reason" at bounding box center [540, 590] width 0 height 0
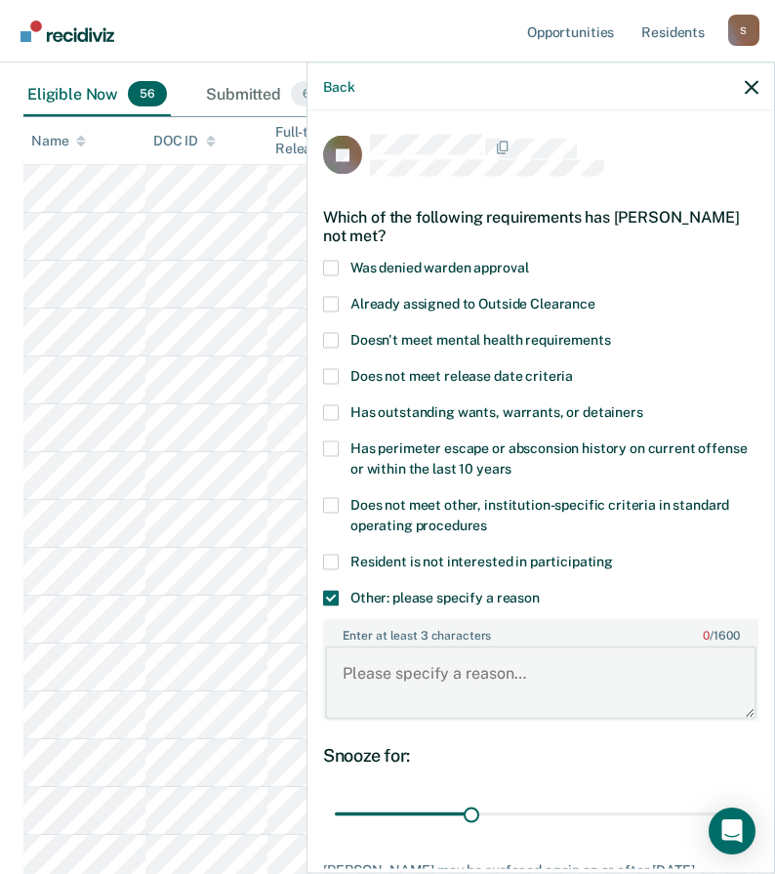
click at [455, 677] on textarea "Enter at least 3 characters 0 / 1600" at bounding box center [540, 682] width 431 height 72
type textarea "R"
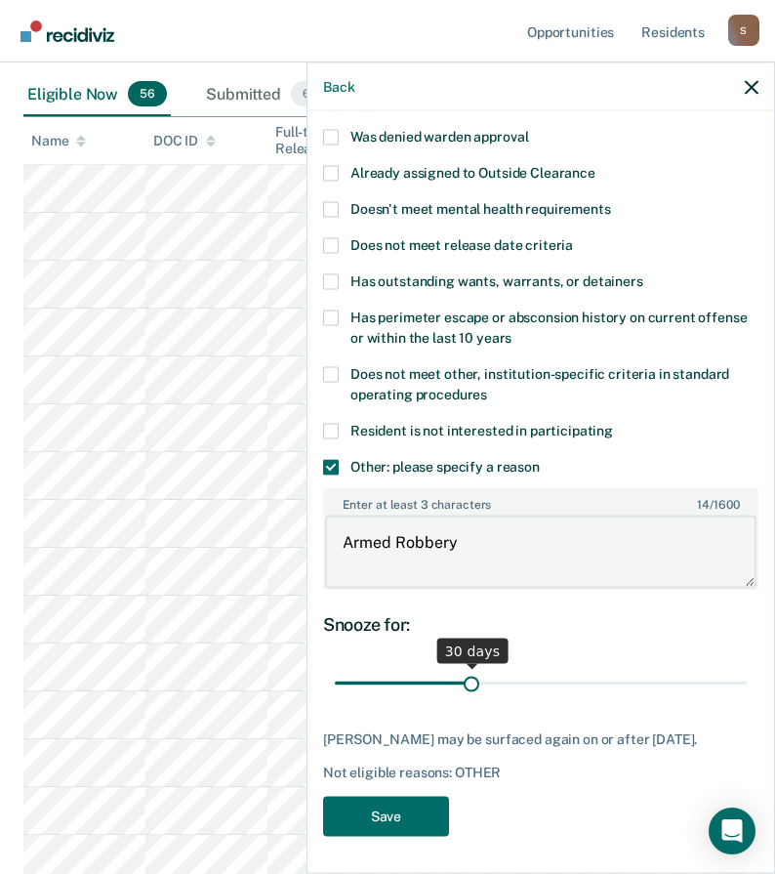
type textarea "Armed Robbery"
drag, startPoint x: 468, startPoint y: 686, endPoint x: 693, endPoint y: 691, distance: 225.6
type input "83"
click at [693, 691] on input "range" at bounding box center [541, 683] width 412 height 34
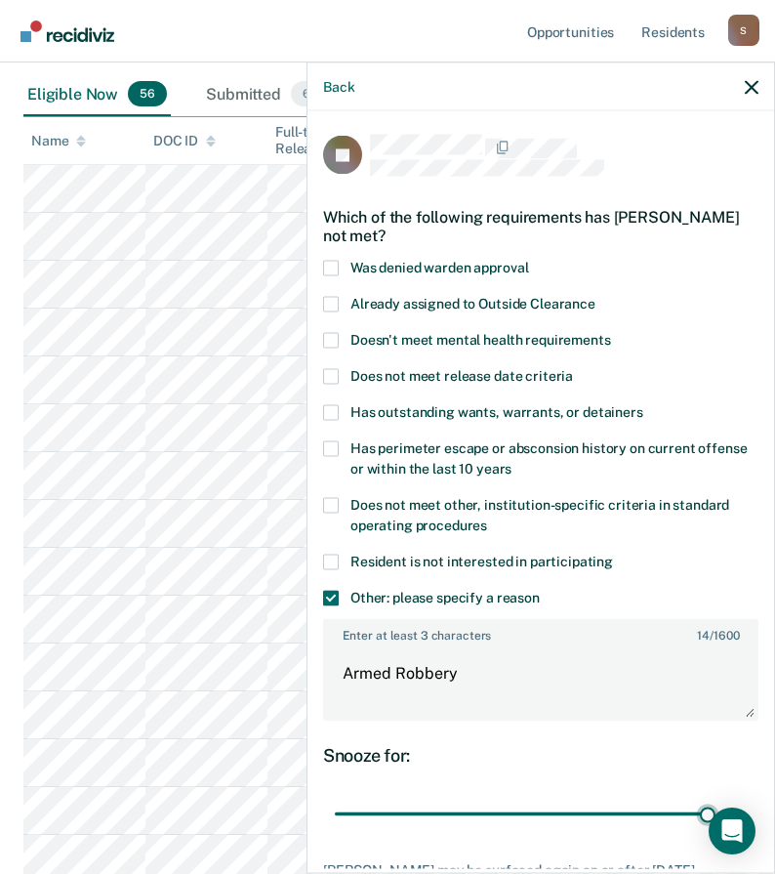
scroll to position [147, 0]
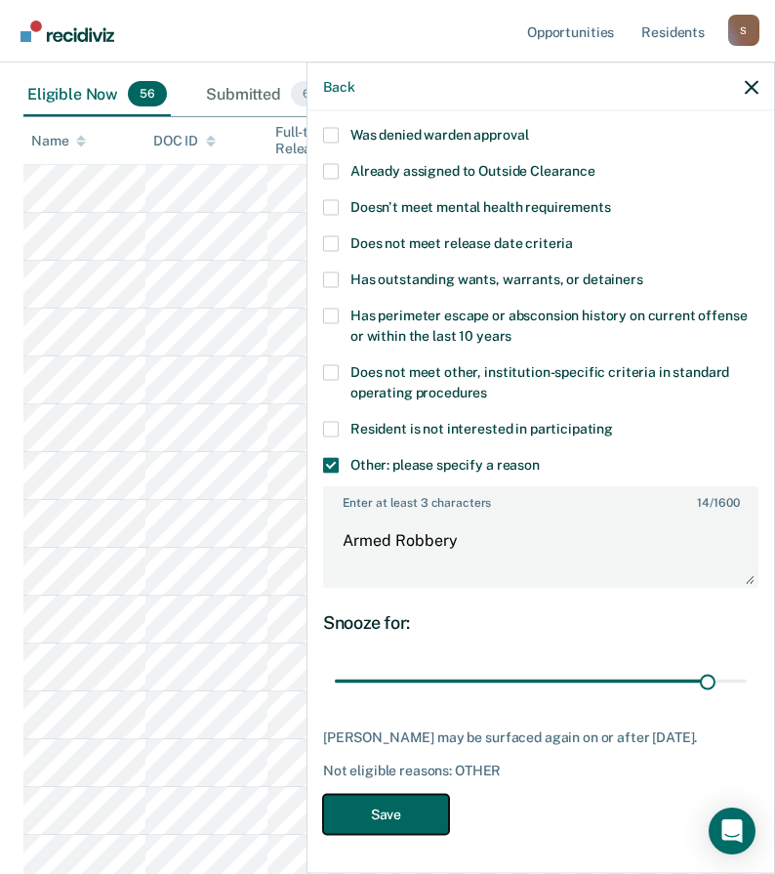
click at [390, 807] on button "Save" at bounding box center [386, 814] width 126 height 40
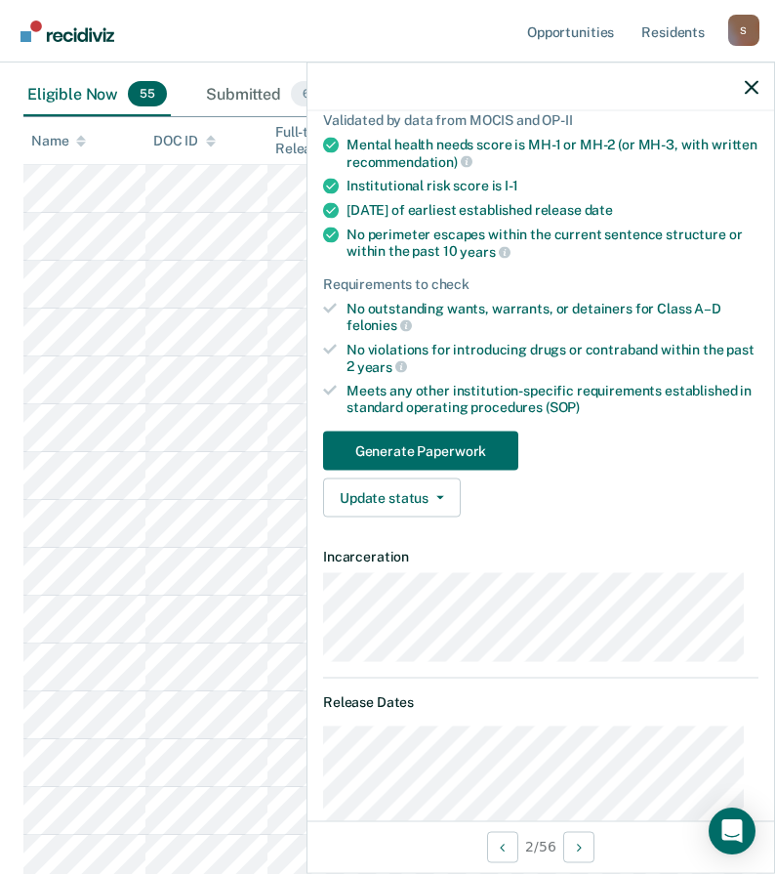
scroll to position [131, 0]
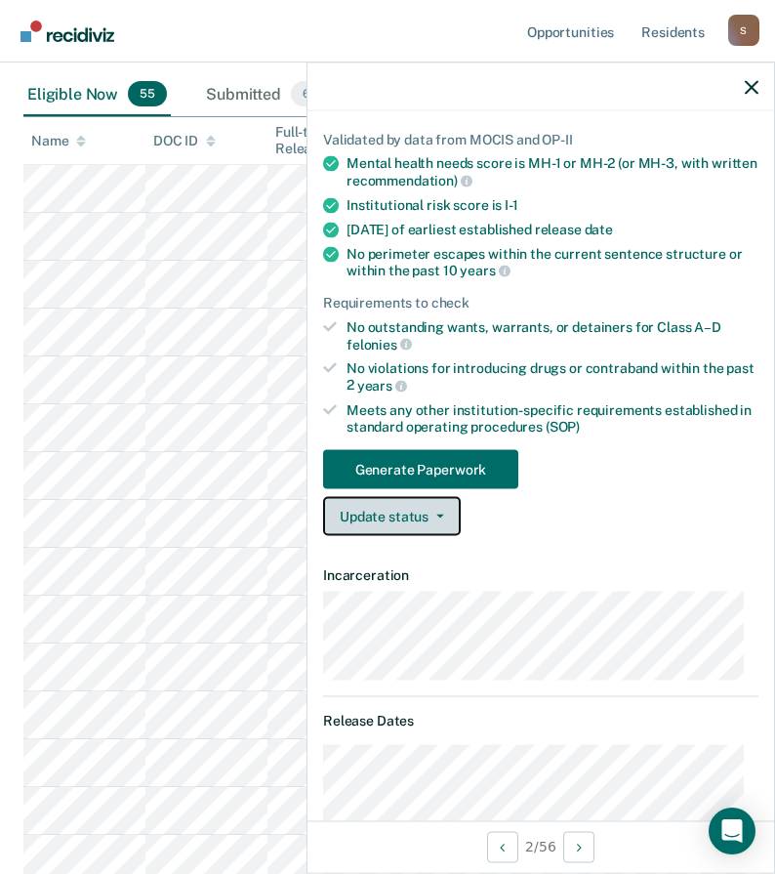
click at [425, 511] on button "Update status" at bounding box center [392, 516] width 138 height 39
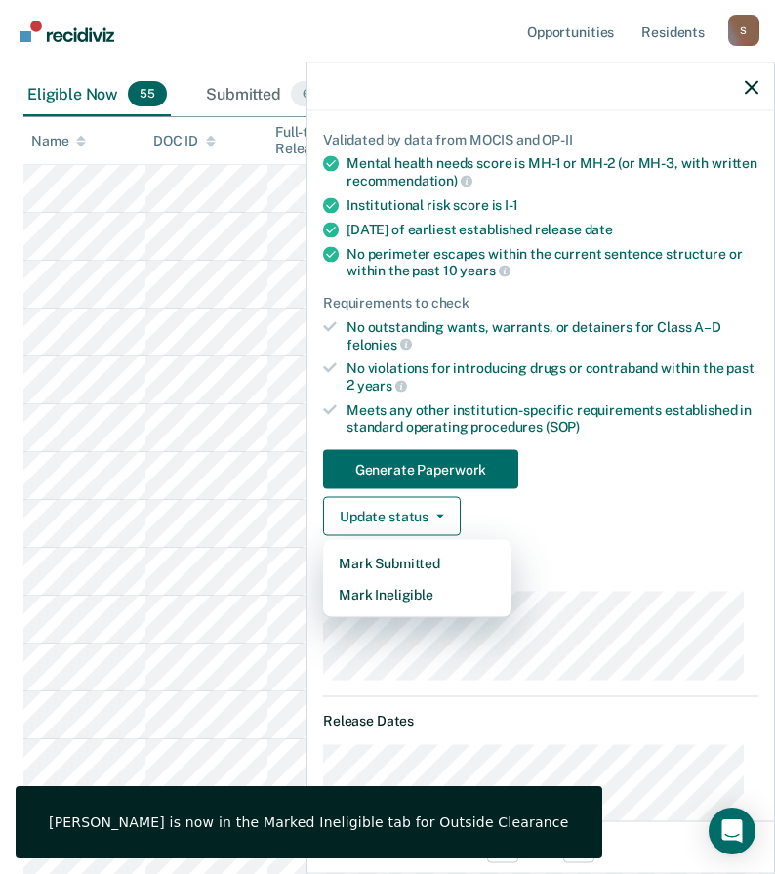
click at [675, 500] on div "Update status Mark Submitted Mark Ineligible" at bounding box center [540, 516] width 435 height 39
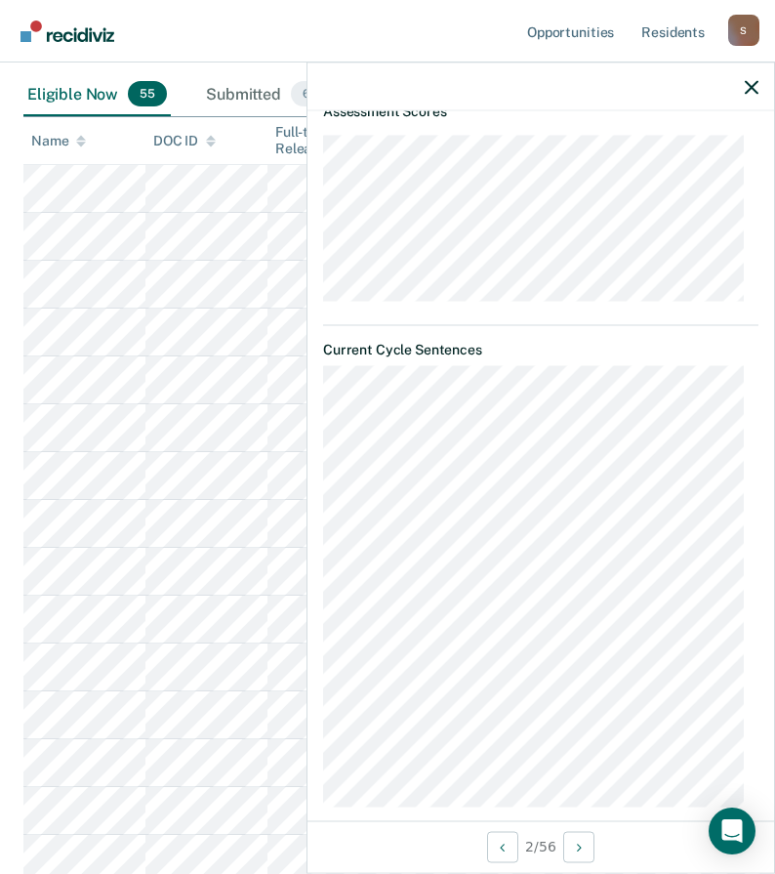
scroll to position [228, 0]
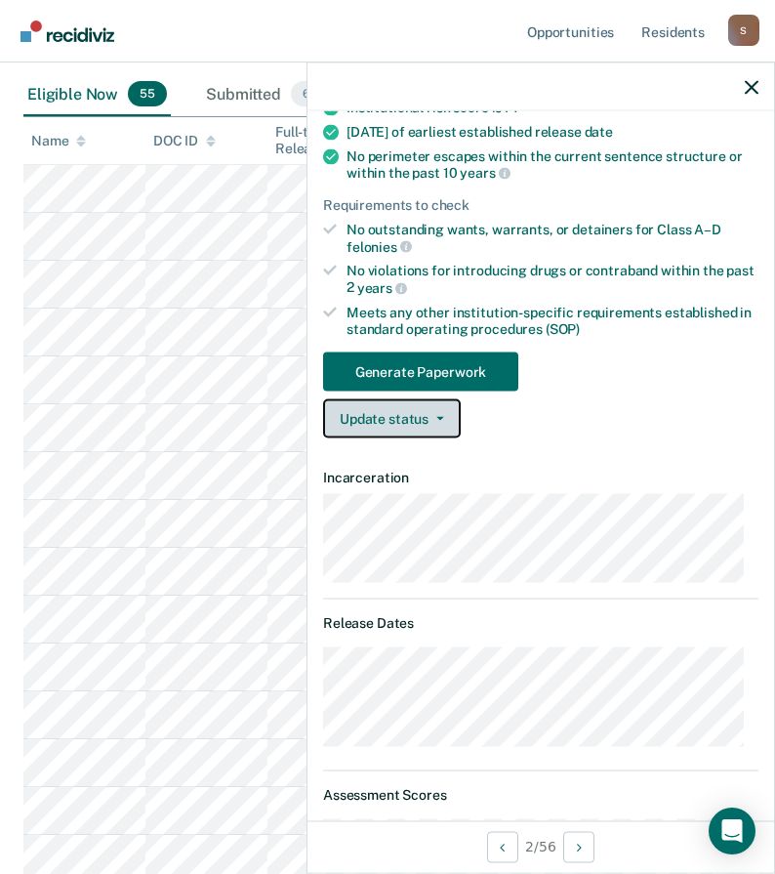
click at [420, 426] on button "Update status" at bounding box center [392, 418] width 138 height 39
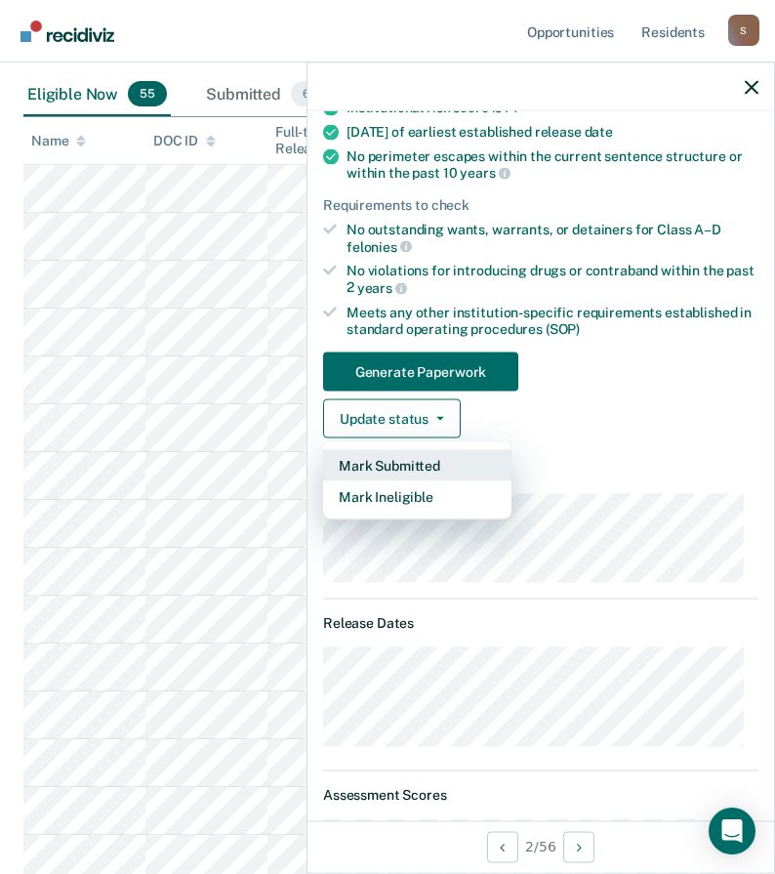
click at [404, 464] on button "Mark Submitted" at bounding box center [417, 465] width 188 height 31
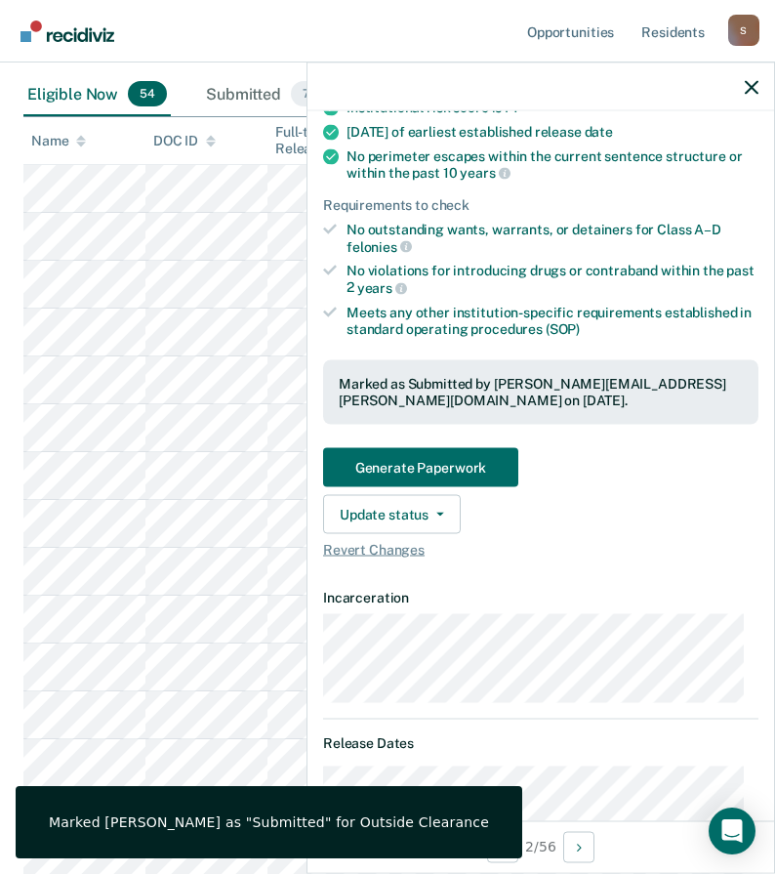
click at [742, 487] on div "Generate Paperwork Update status Revert from Submitted Mark Ineligible Revert C…" at bounding box center [540, 502] width 435 height 110
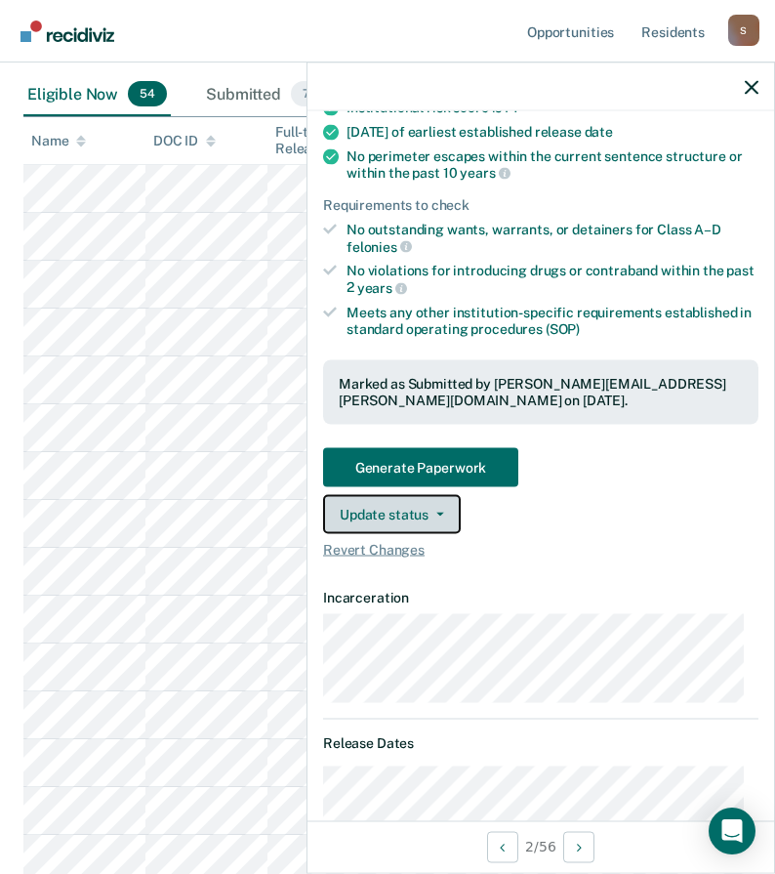
click at [428, 519] on button "Update status" at bounding box center [392, 513] width 138 height 39
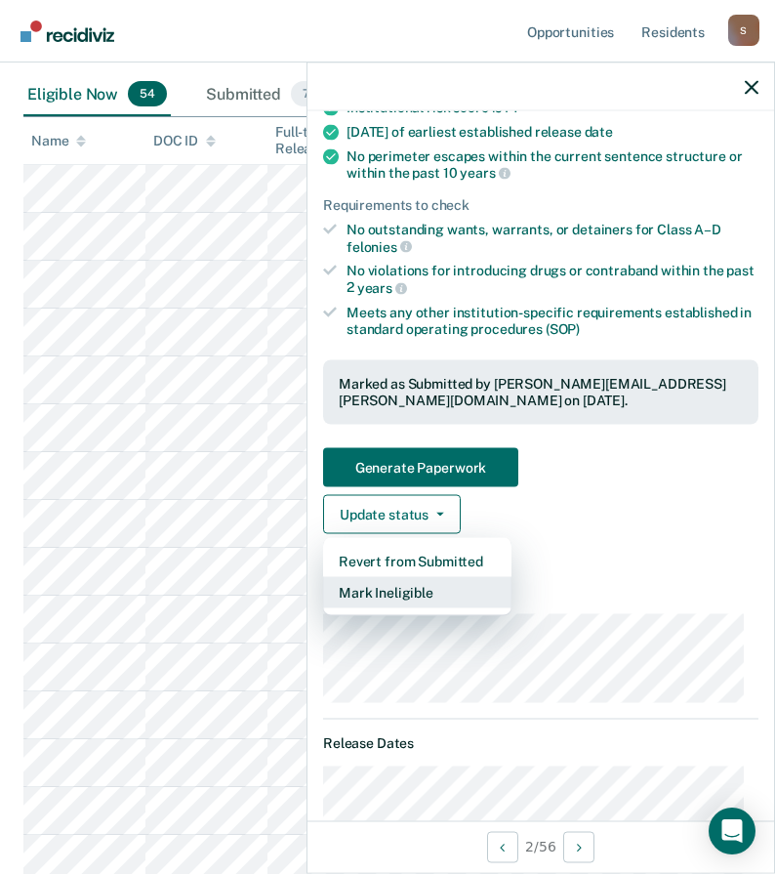
click at [408, 587] on button "Mark Ineligible" at bounding box center [417, 591] width 188 height 31
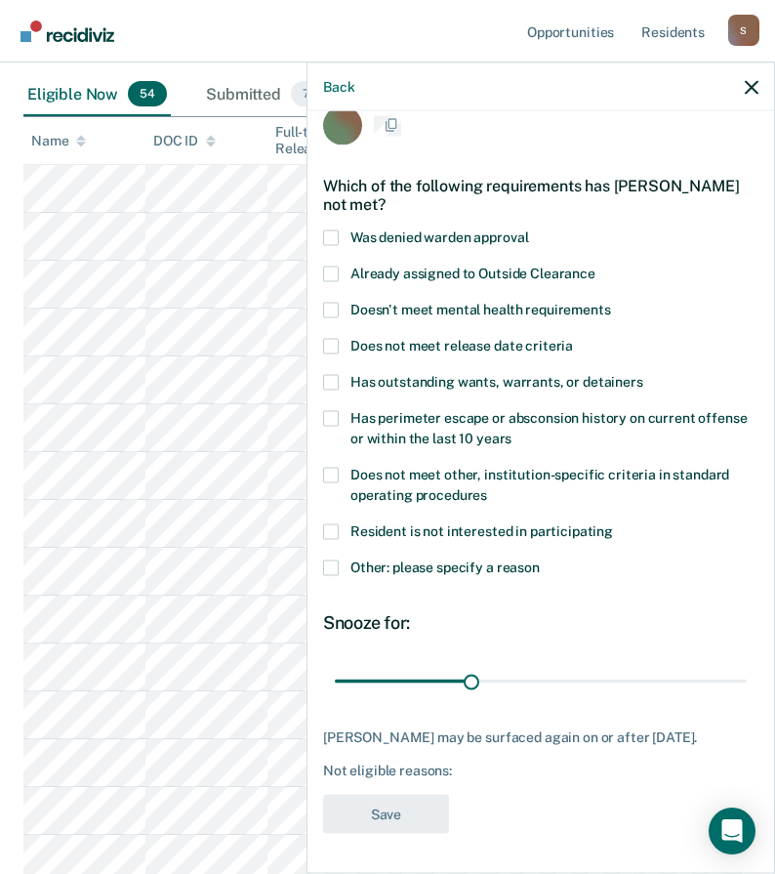
scroll to position [28, 0]
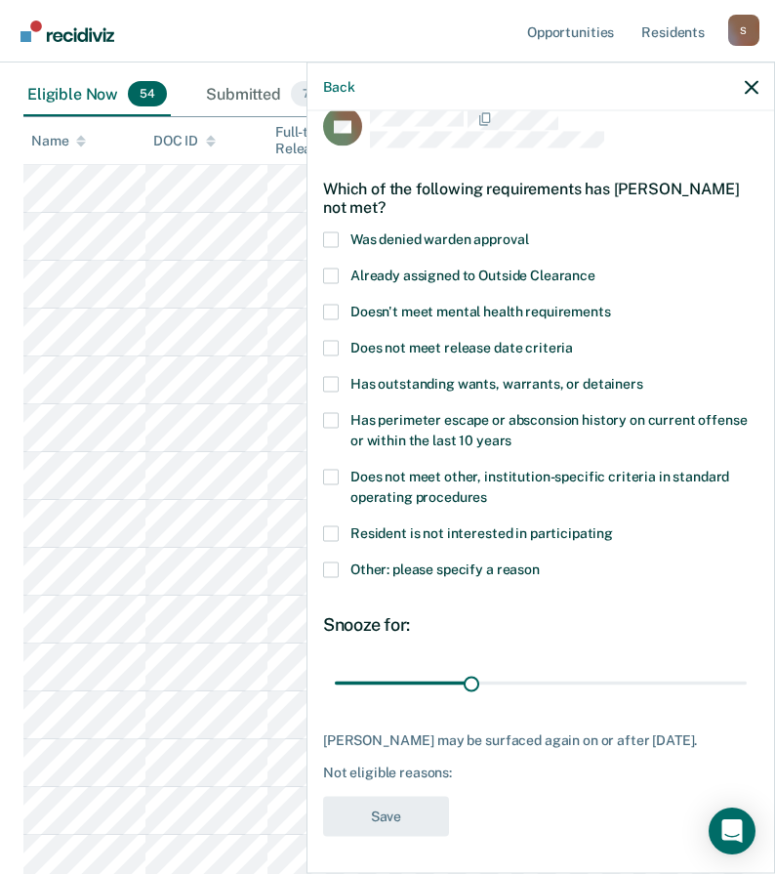
click at [329, 565] on span at bounding box center [331, 569] width 16 height 16
click at [540, 561] on input "Other: please specify a reason" at bounding box center [540, 561] width 0 height 0
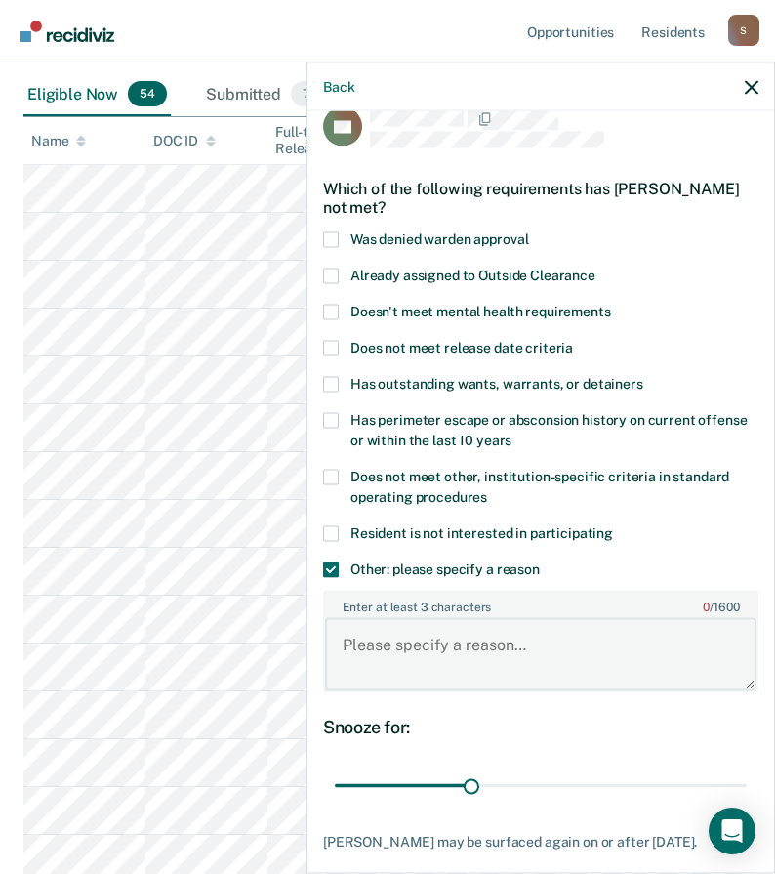
click at [393, 652] on textarea "Enter at least 3 characters 0 / 1600" at bounding box center [540, 654] width 431 height 72
paste textarea "ASSAULT/ATTEMPT ASSAULT ON LAW ENFORCEMENT OFFICER"
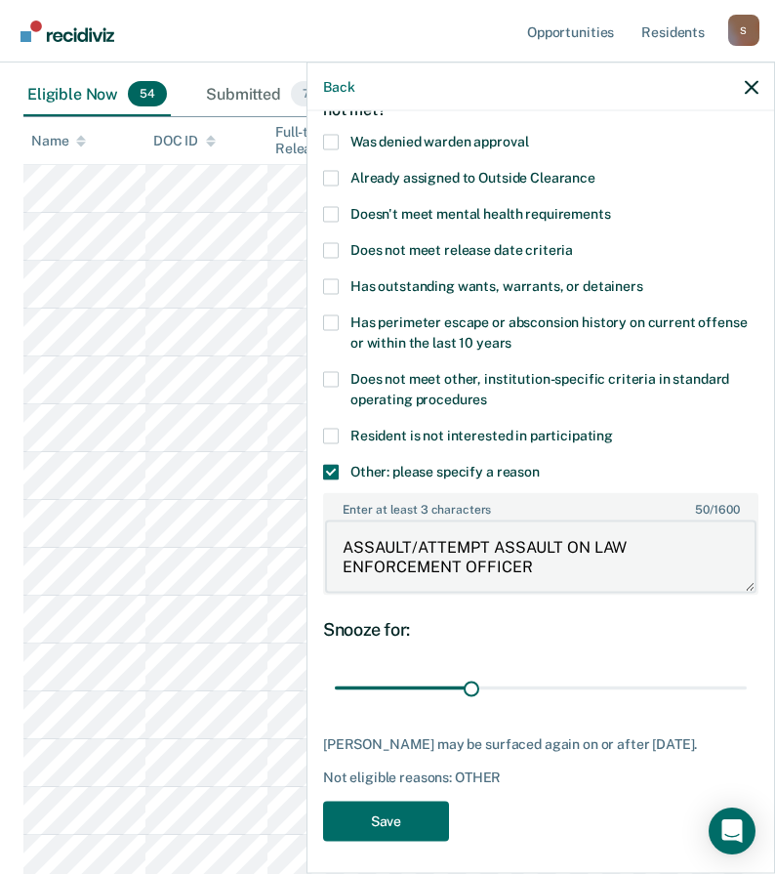
scroll to position [131, 0]
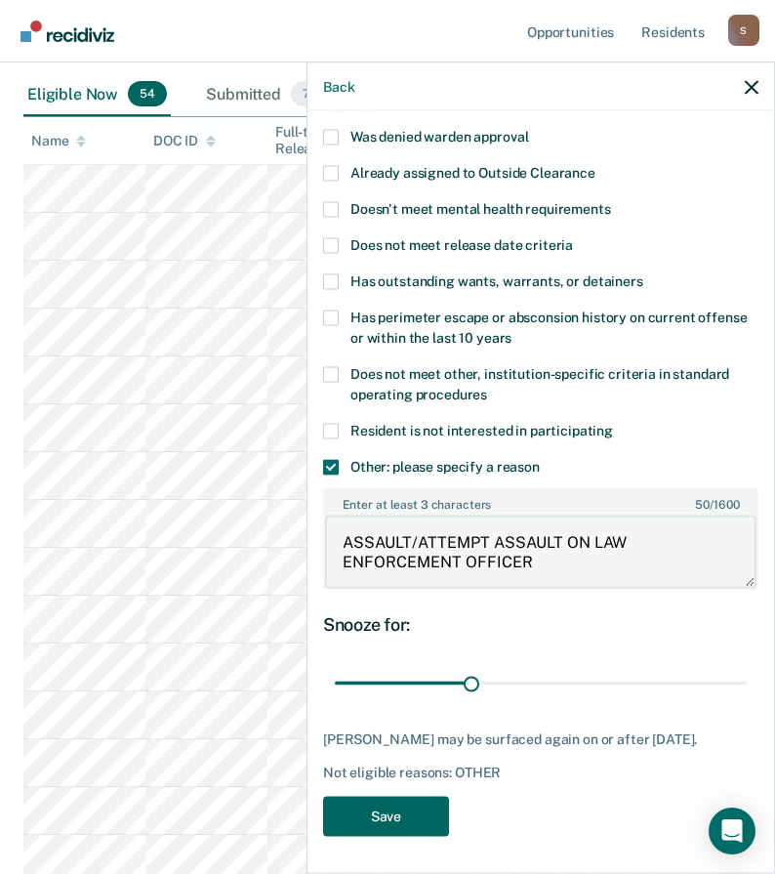
type textarea "ASSAULT/ATTEMPT ASSAULT ON LAW ENFORCEMENT OFFICER"
click at [426, 817] on button "Save" at bounding box center [386, 816] width 126 height 40
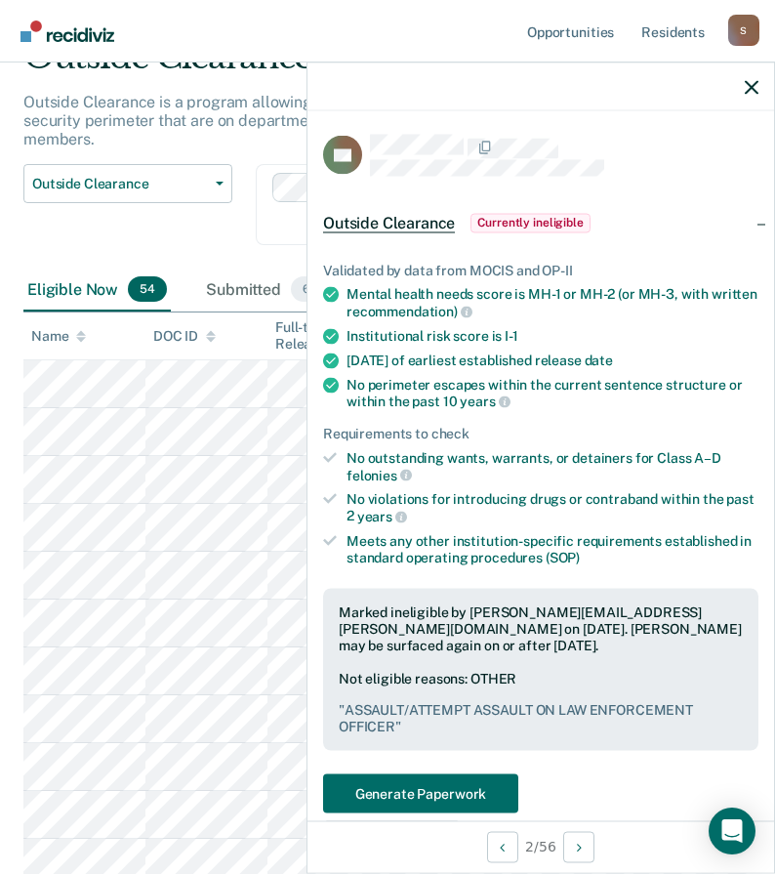
scroll to position [195, 0]
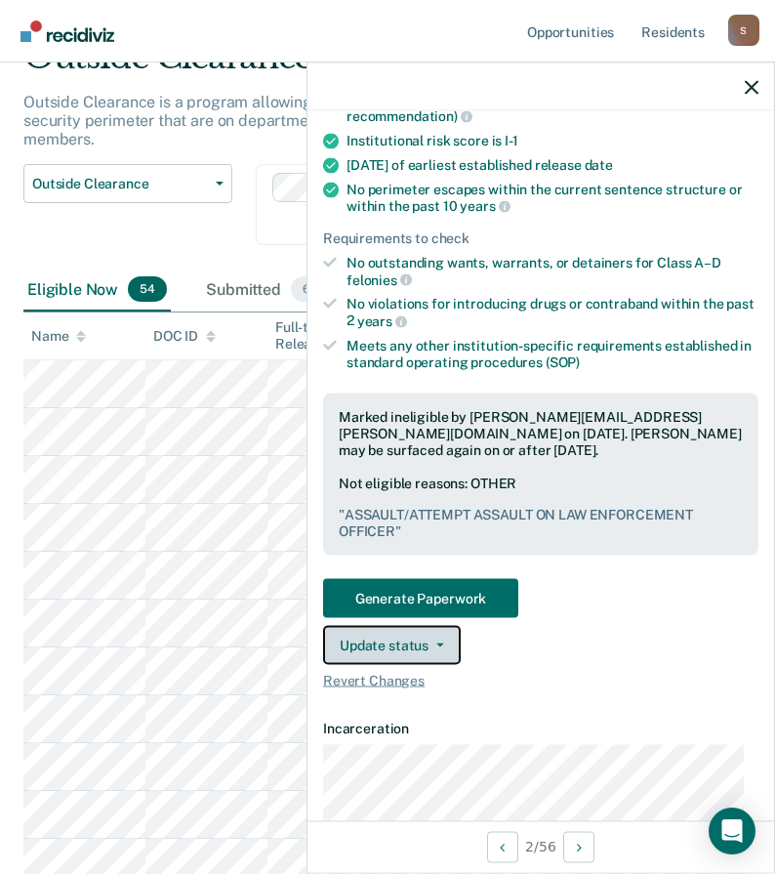
click at [420, 644] on button "Update status" at bounding box center [392, 644] width 138 height 39
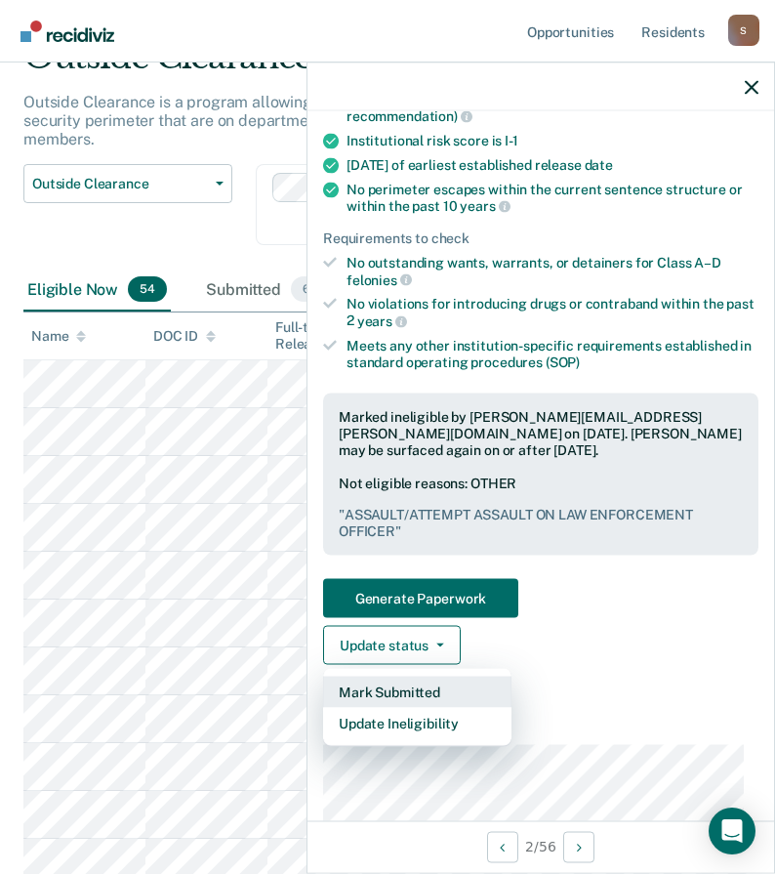
click at [416, 691] on button "Mark Submitted" at bounding box center [417, 691] width 188 height 31
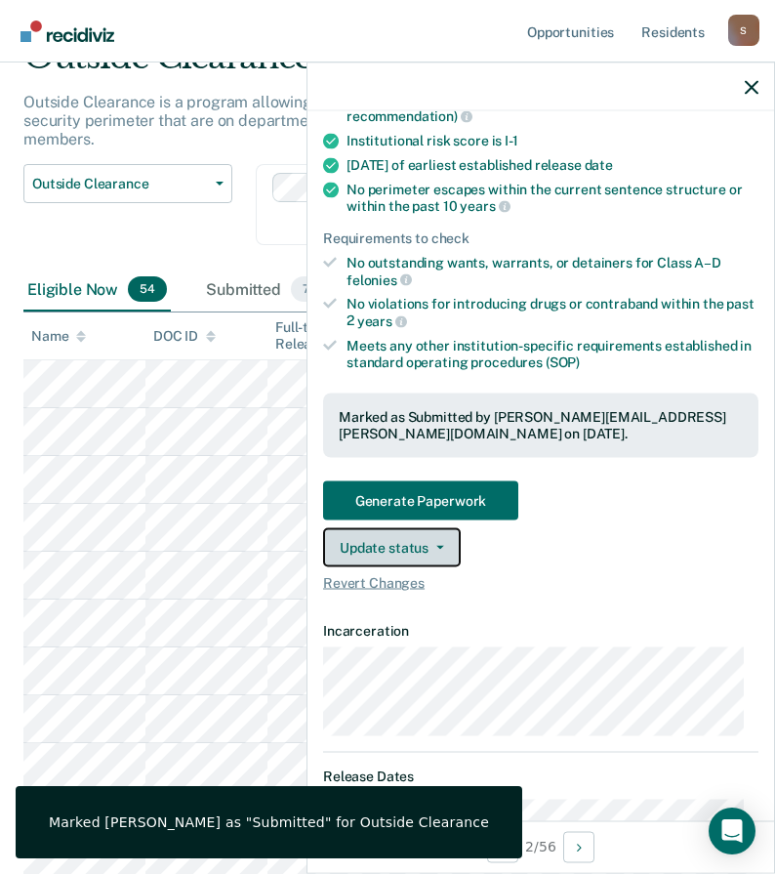
click at [423, 549] on button "Update status" at bounding box center [392, 546] width 138 height 39
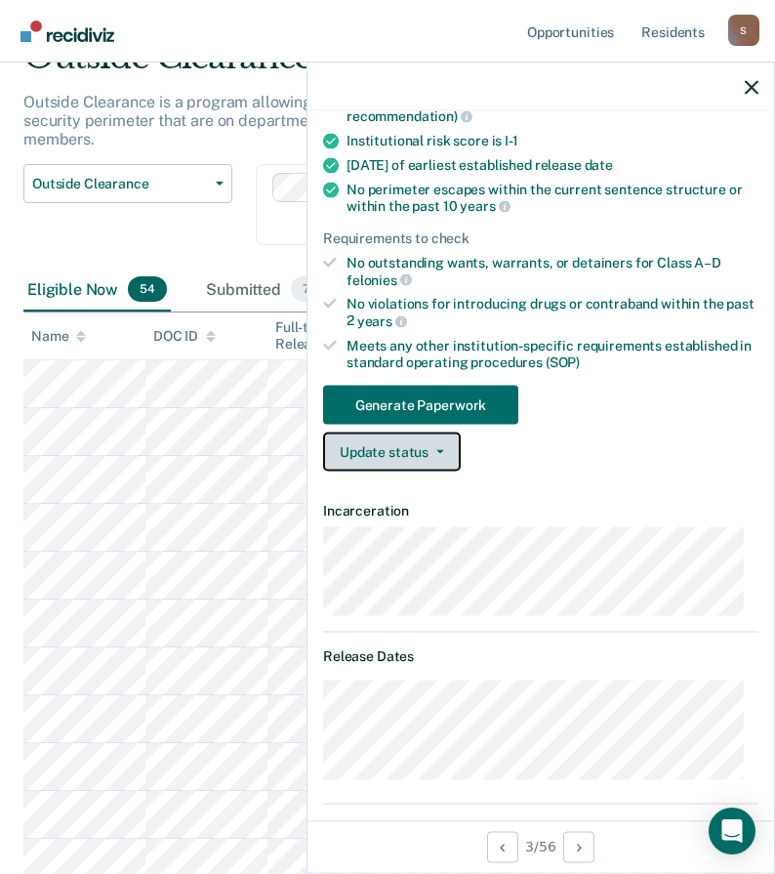
click at [383, 456] on button "Update status" at bounding box center [392, 451] width 138 height 39
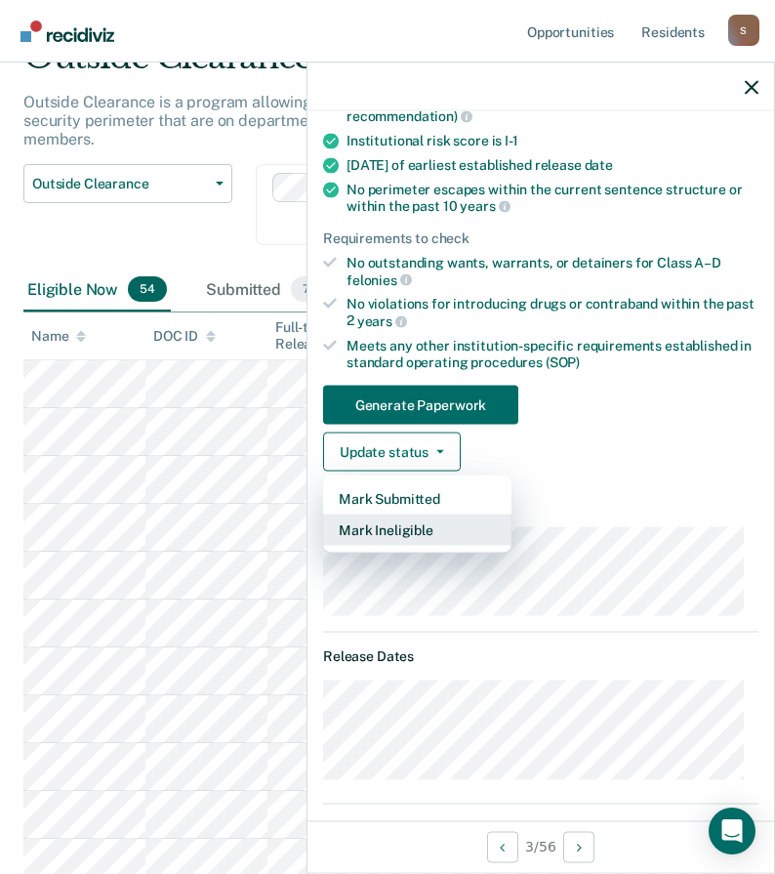
click at [410, 532] on button "Mark Ineligible" at bounding box center [417, 529] width 188 height 31
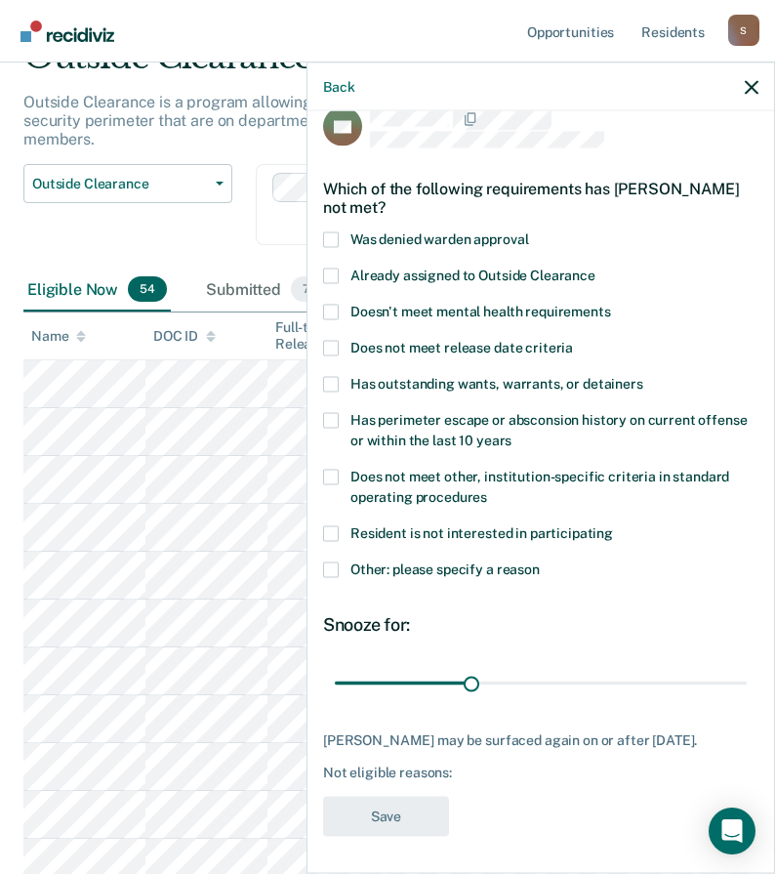
click at [331, 567] on span at bounding box center [331, 569] width 16 height 16
click at [540, 561] on input "Other: please specify a reason" at bounding box center [540, 561] width 0 height 0
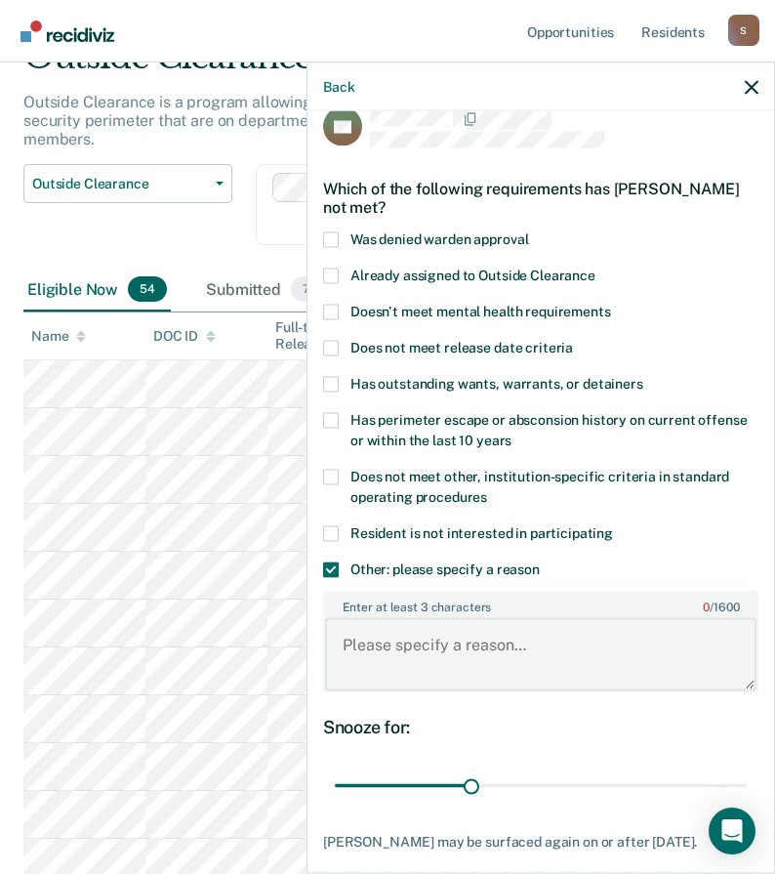
click at [388, 647] on textarea "Enter at least 3 characters 0 / 1600" at bounding box center [540, 654] width 431 height 72
paste textarea "ASSAULT/ATTEMPT ASSAULT ON LAW ENFORCEMENT OFFICER"
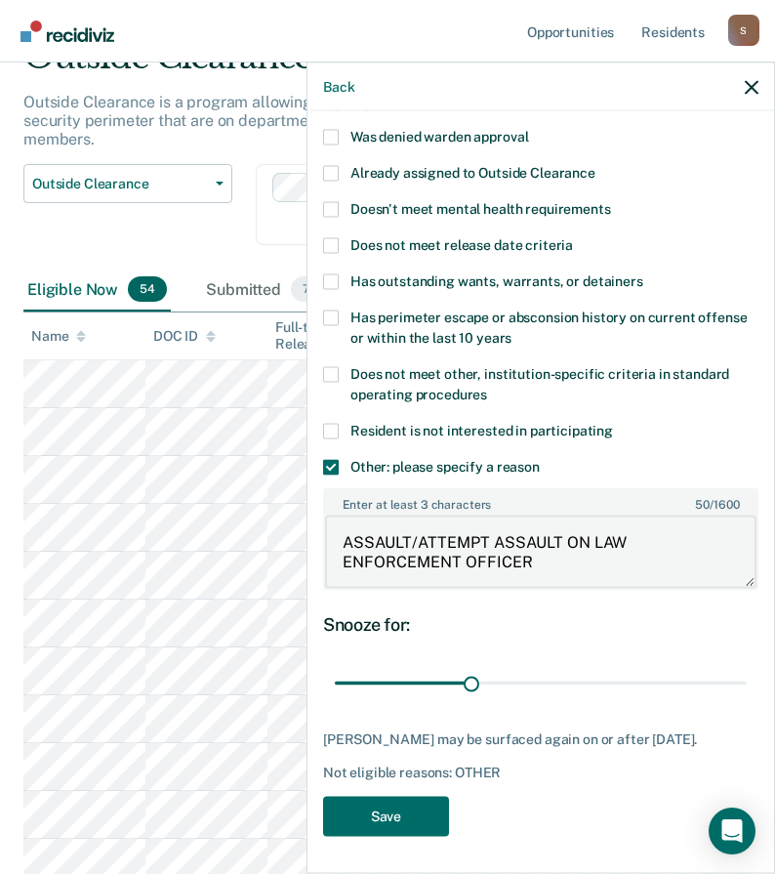
scroll to position [293, 0]
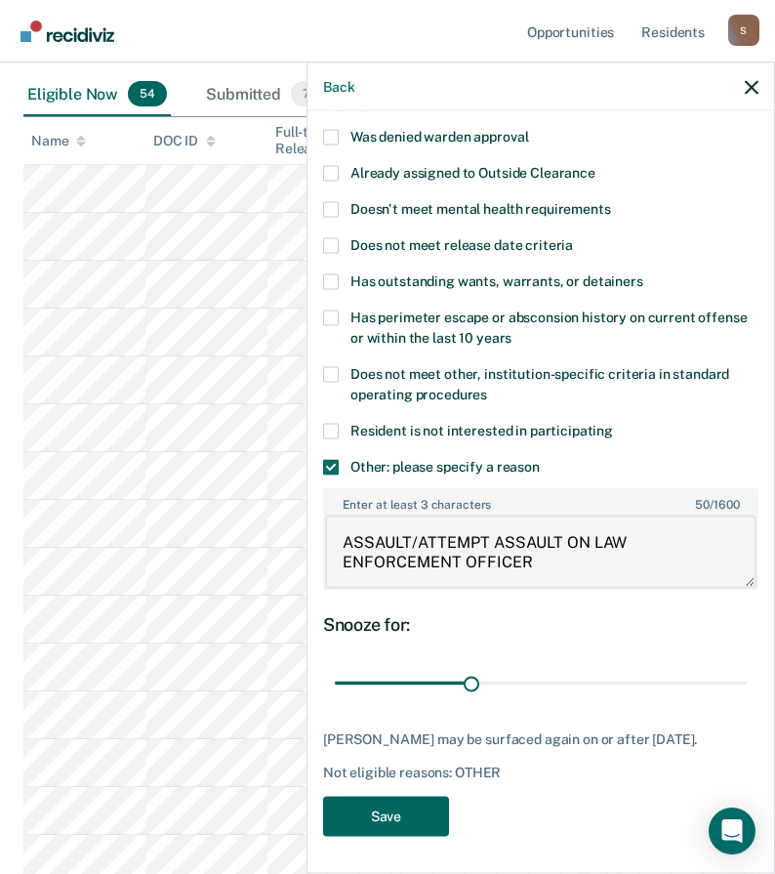
type textarea "ASSAULT/ATTEMPT ASSAULT ON LAW ENFORCEMENT OFFICER"
click at [417, 812] on button "Save" at bounding box center [386, 816] width 126 height 40
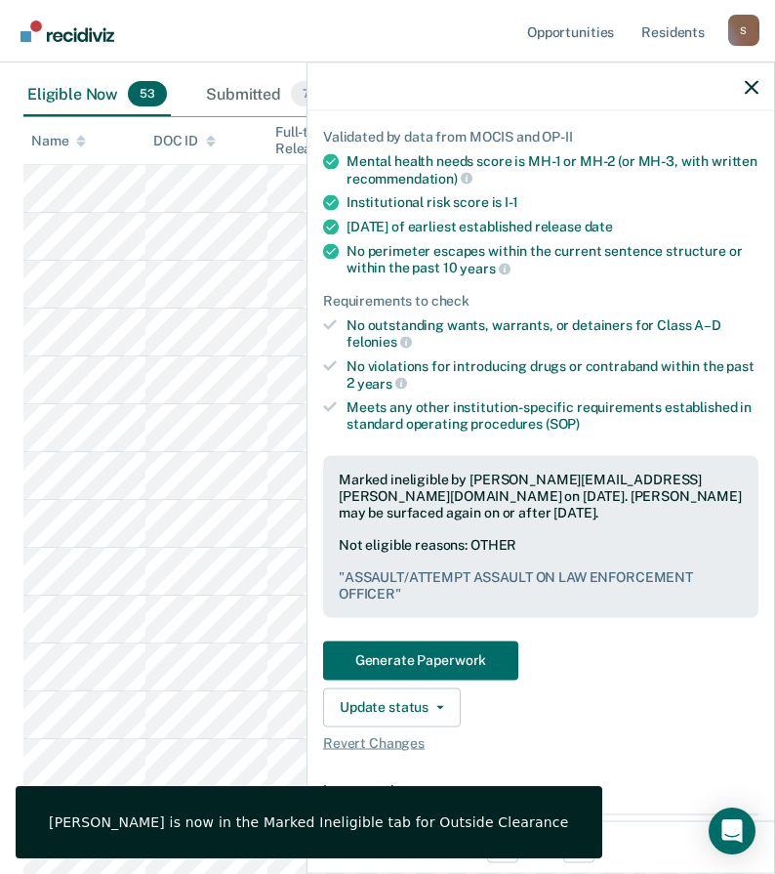
scroll to position [33, 0]
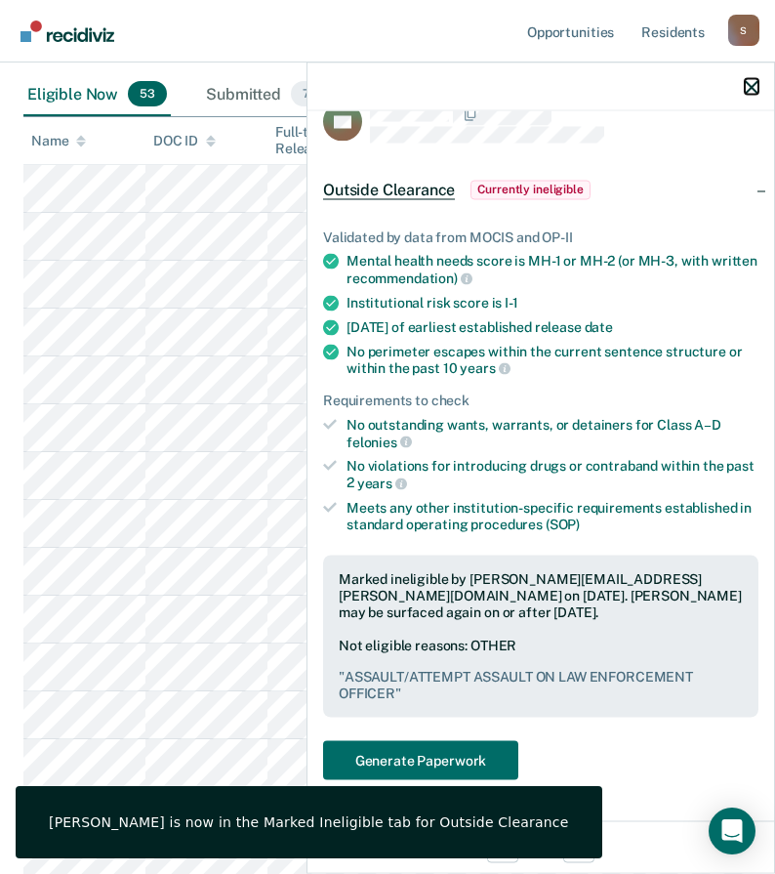
click at [749, 85] on icon "button" at bounding box center [752, 87] width 14 height 14
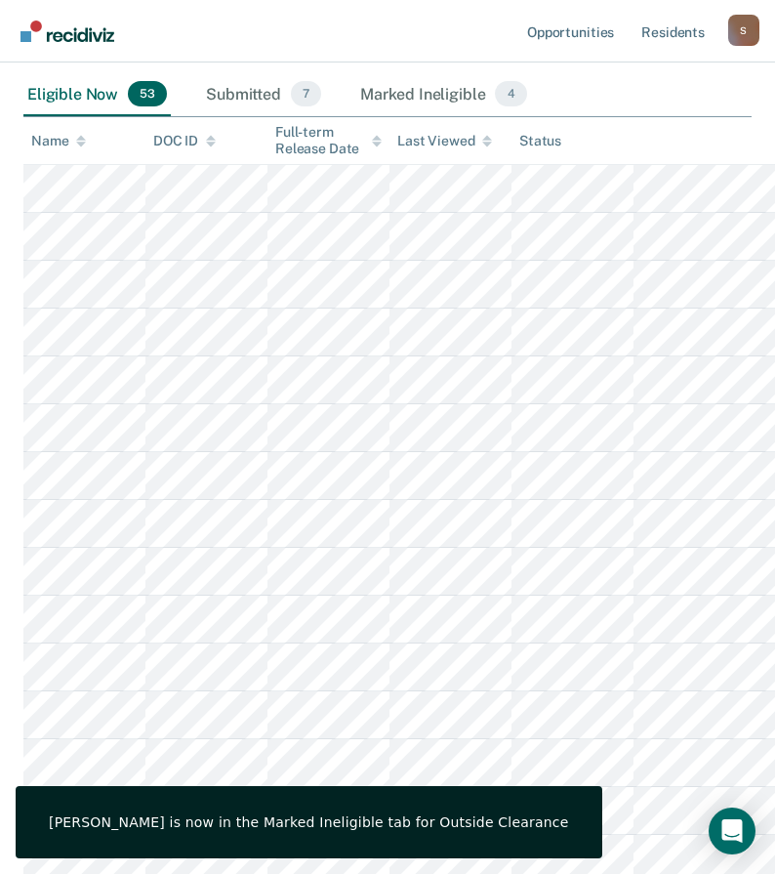
scroll to position [0, 0]
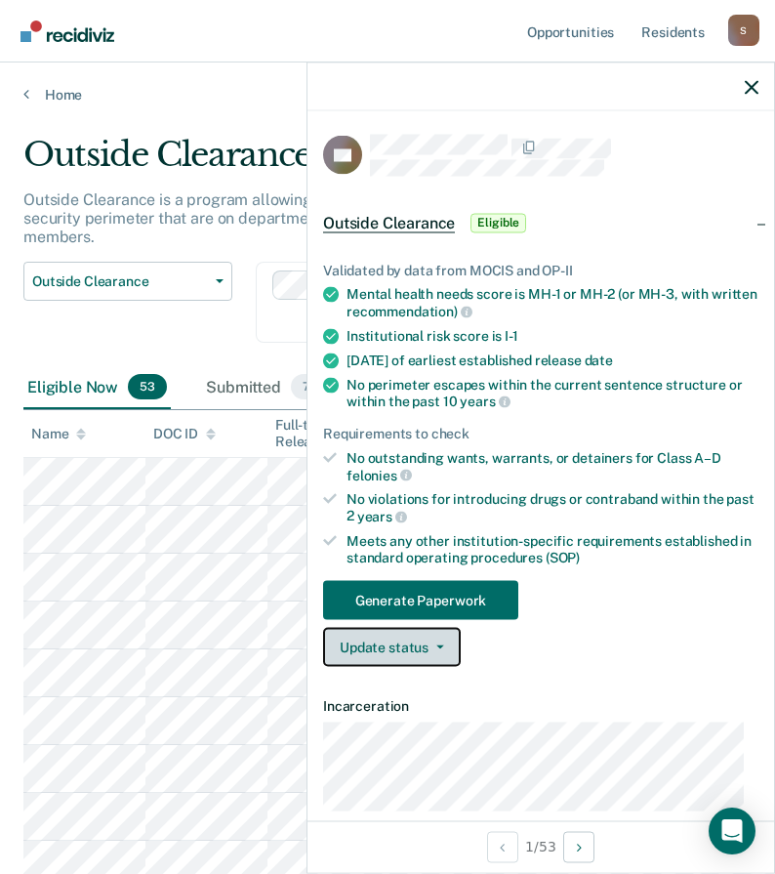
click at [426, 652] on button "Update status" at bounding box center [392, 647] width 138 height 39
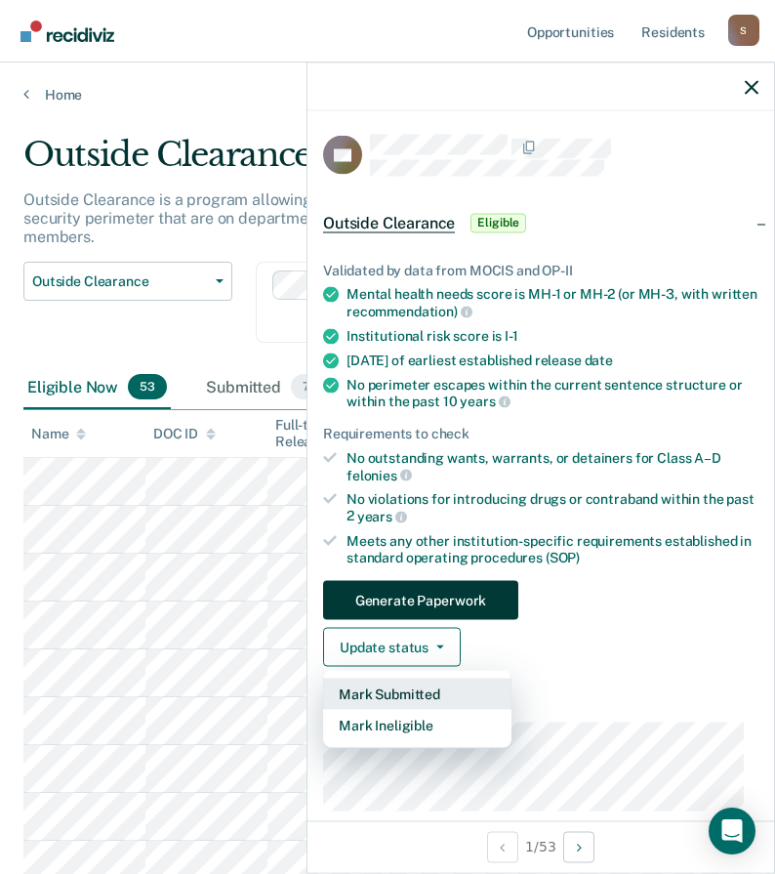
click at [410, 687] on button "Mark Submitted" at bounding box center [417, 693] width 188 height 31
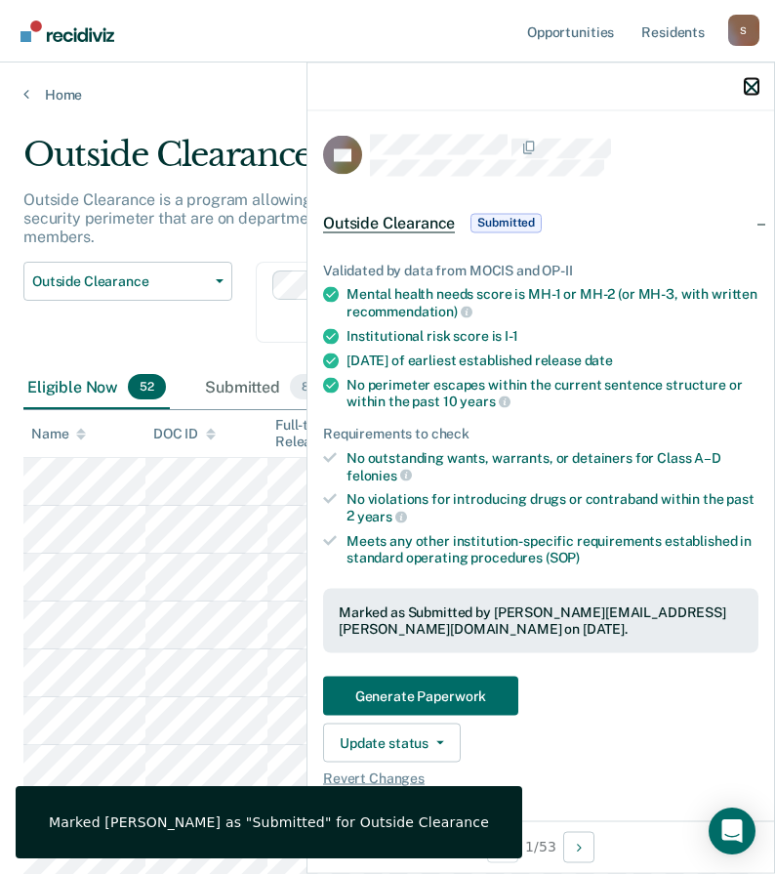
click at [756, 89] on icon "button" at bounding box center [752, 87] width 14 height 14
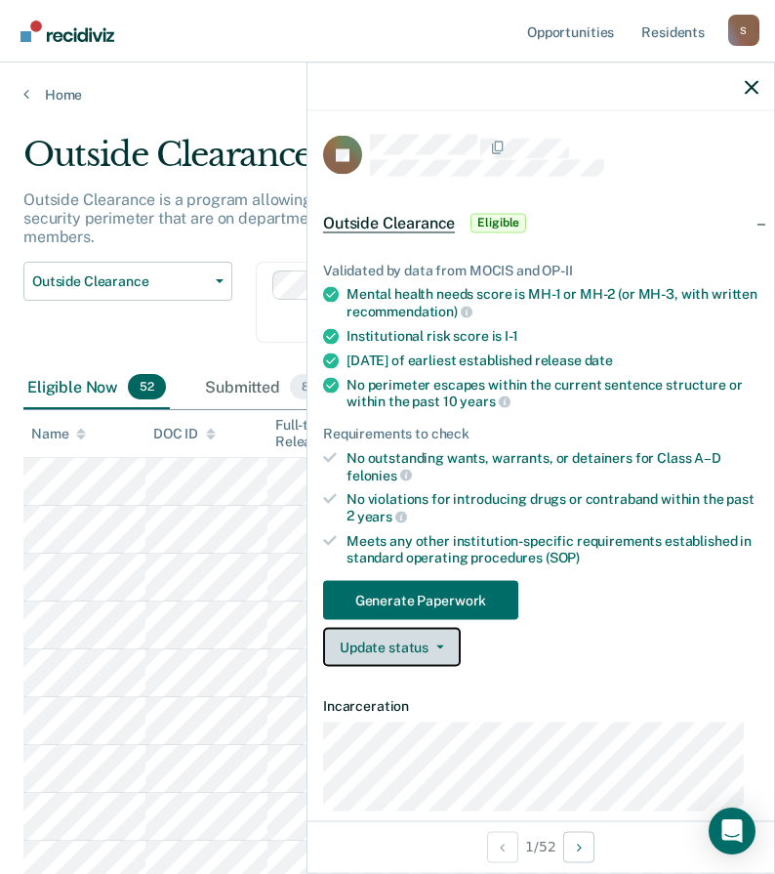
click at [418, 646] on button "Update status" at bounding box center [392, 647] width 138 height 39
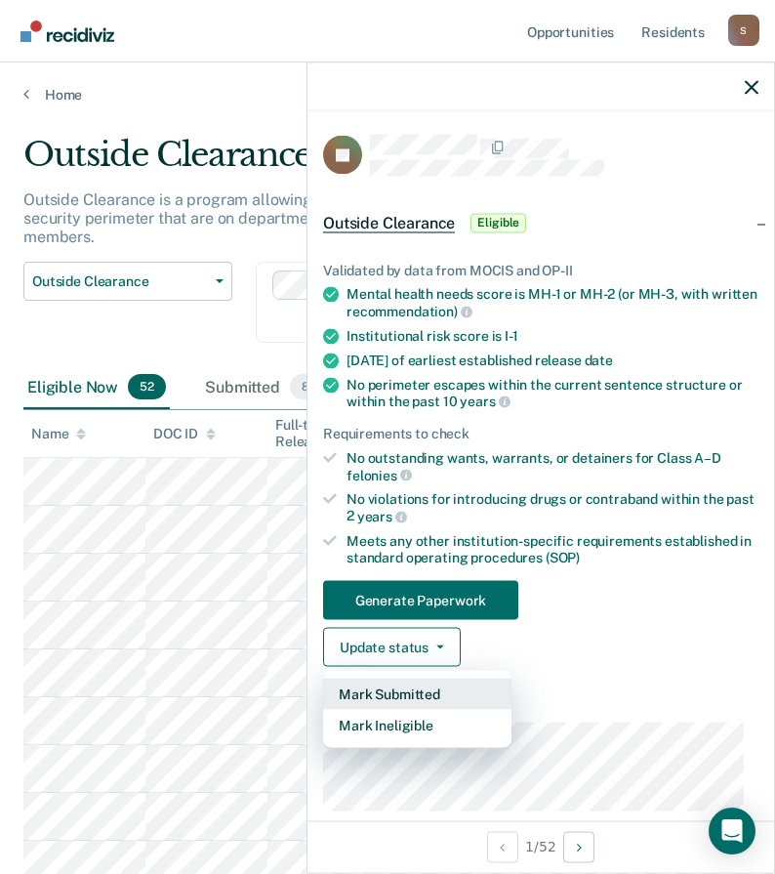
click at [412, 690] on button "Mark Submitted" at bounding box center [417, 693] width 188 height 31
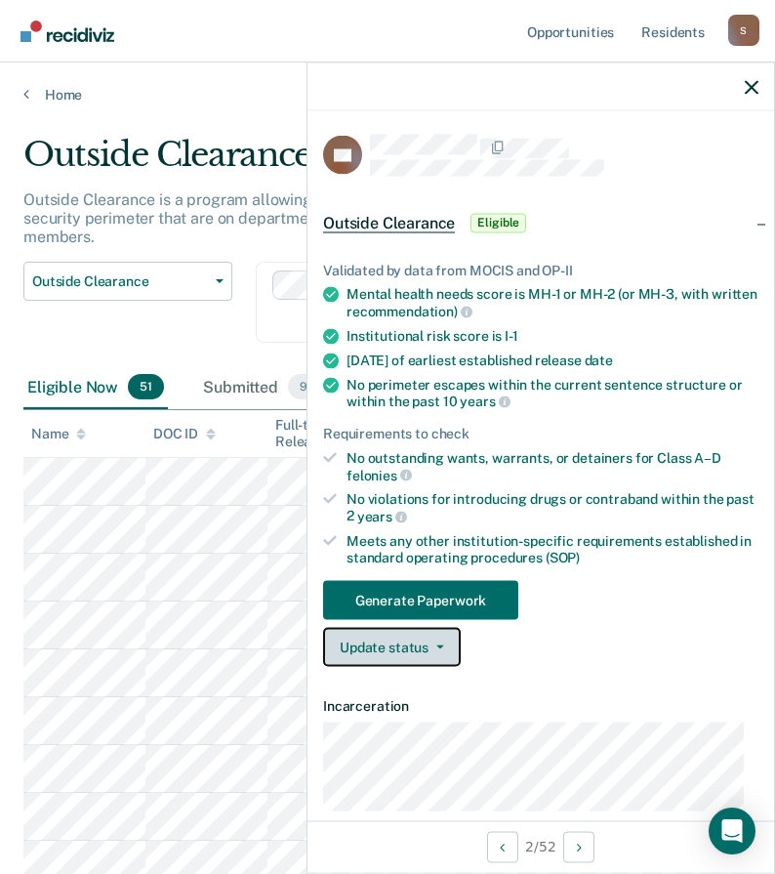
click at [407, 643] on button "Update status" at bounding box center [392, 647] width 138 height 39
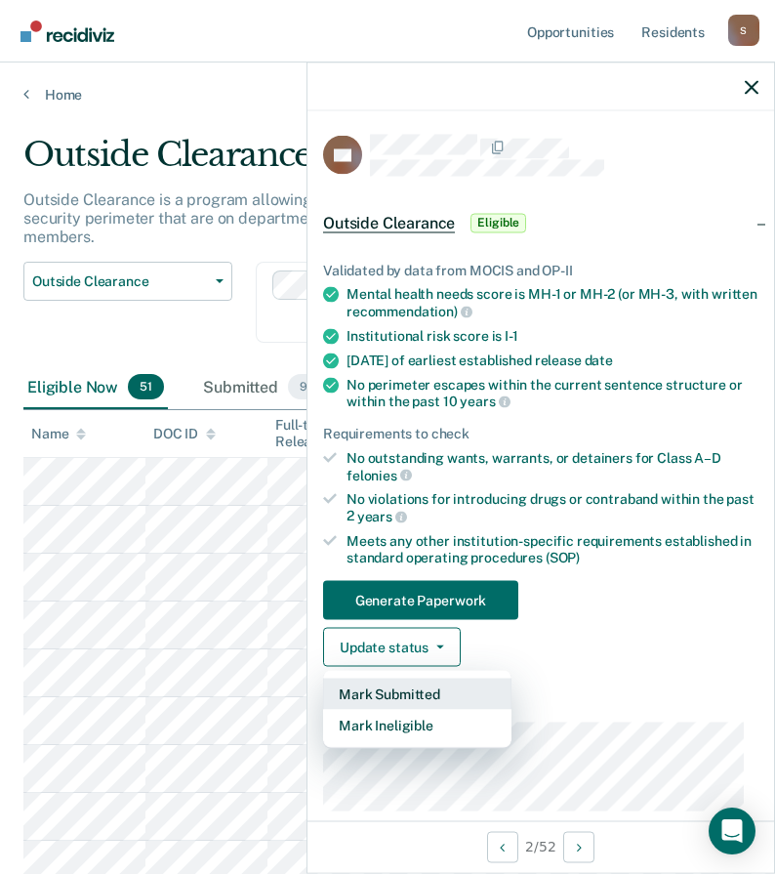
click at [402, 684] on button "Mark Submitted" at bounding box center [417, 693] width 188 height 31
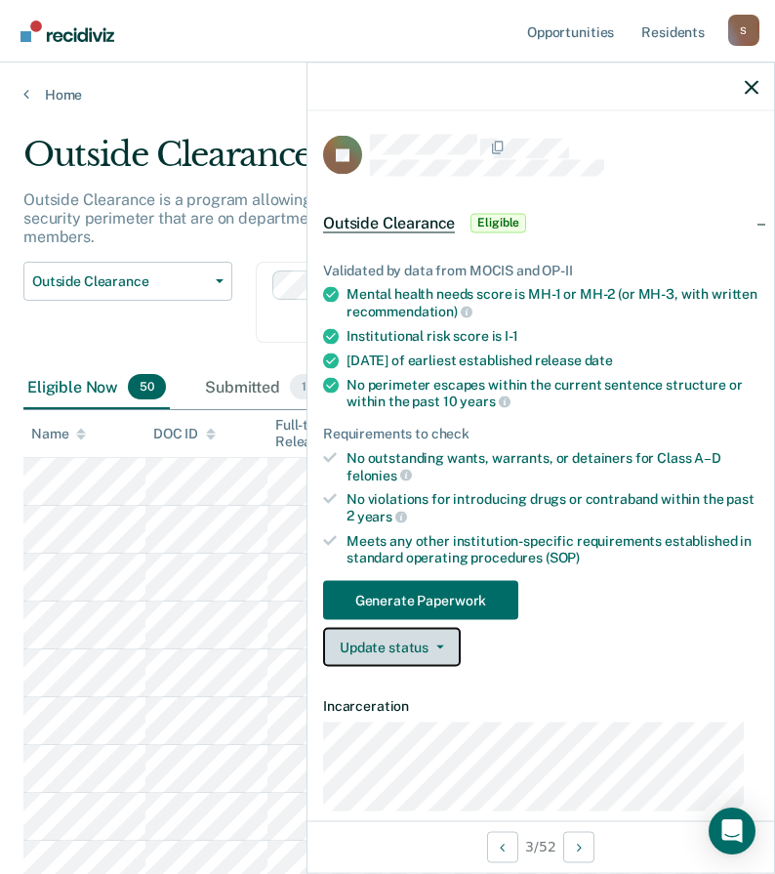
click at [416, 652] on button "Update status" at bounding box center [392, 647] width 138 height 39
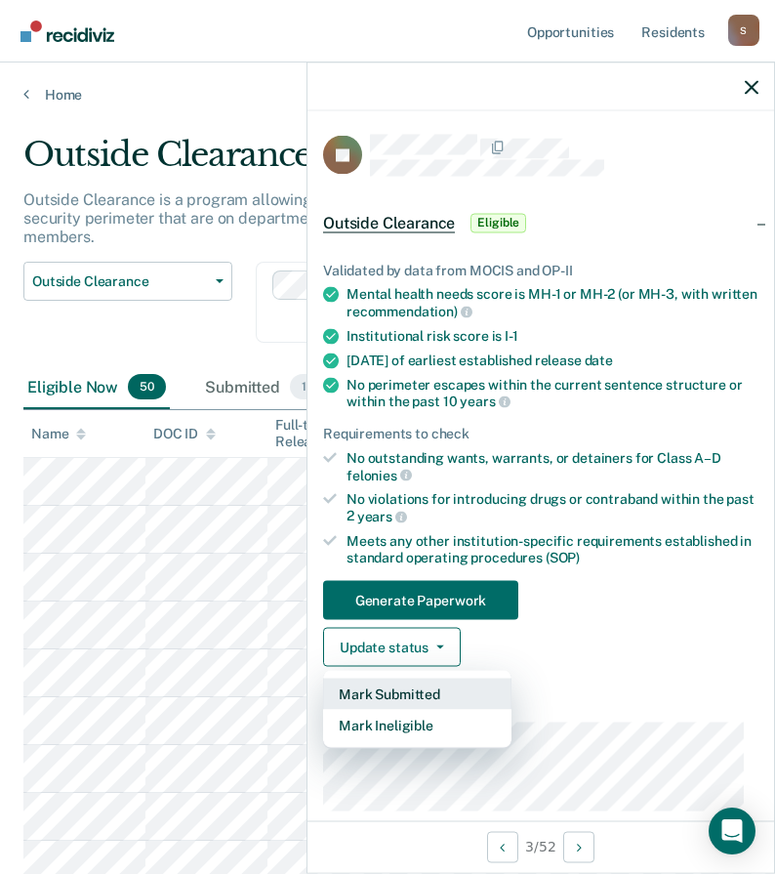
click at [404, 696] on button "Mark Submitted" at bounding box center [417, 693] width 188 height 31
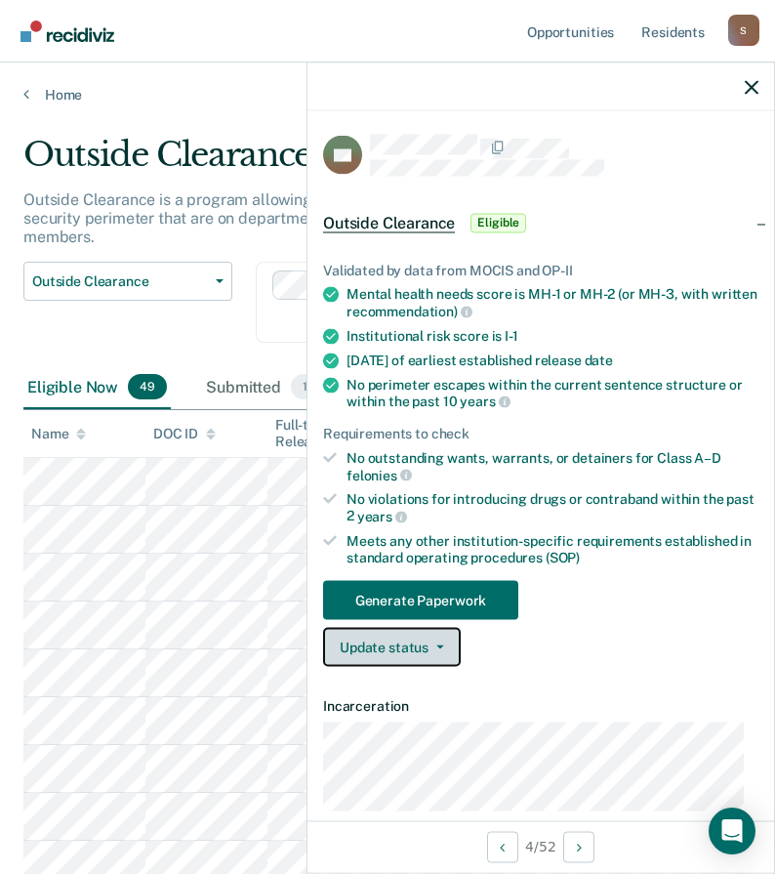
click at [422, 652] on button "Update status" at bounding box center [392, 647] width 138 height 39
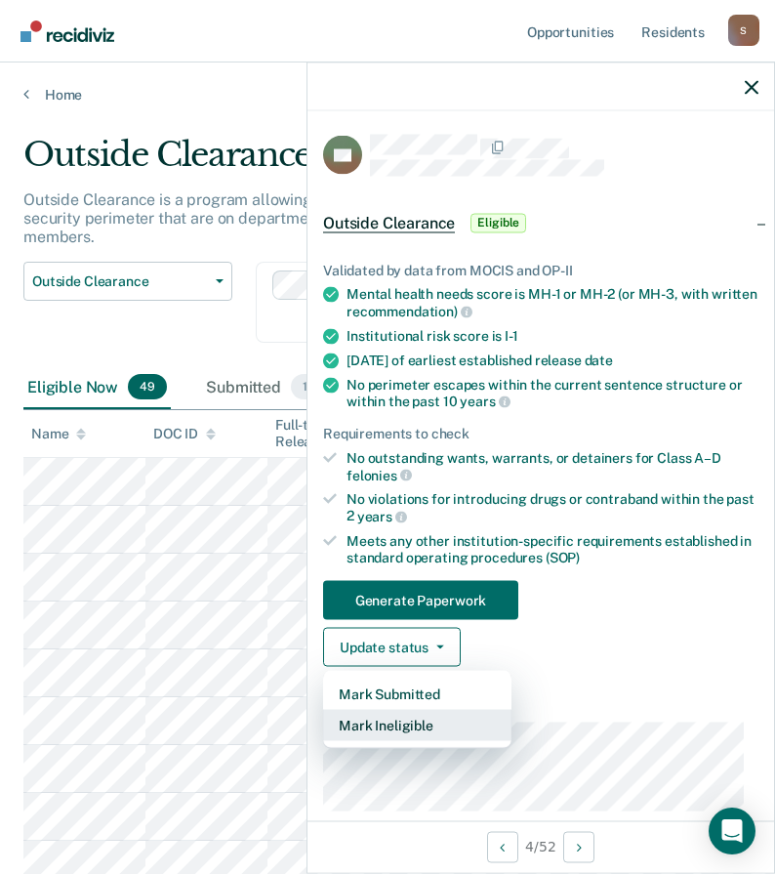
click at [405, 723] on button "Mark Ineligible" at bounding box center [417, 725] width 188 height 31
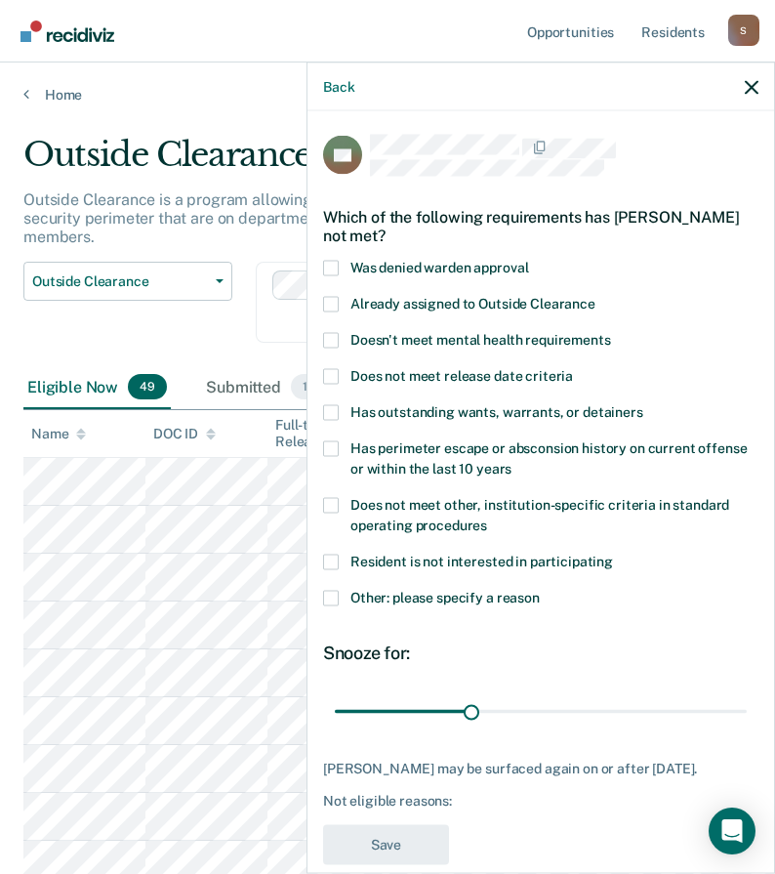
click at [337, 302] on span at bounding box center [331, 304] width 16 height 16
click at [595, 296] on input "Already assigned to Outside Clearance" at bounding box center [595, 296] width 0 height 0
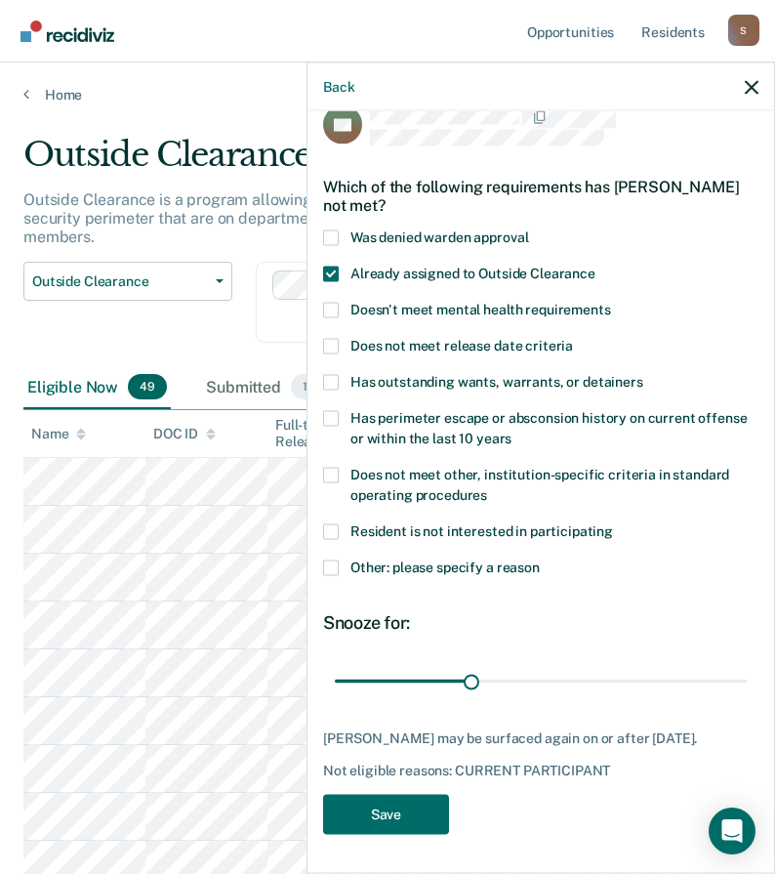
scroll to position [98, 0]
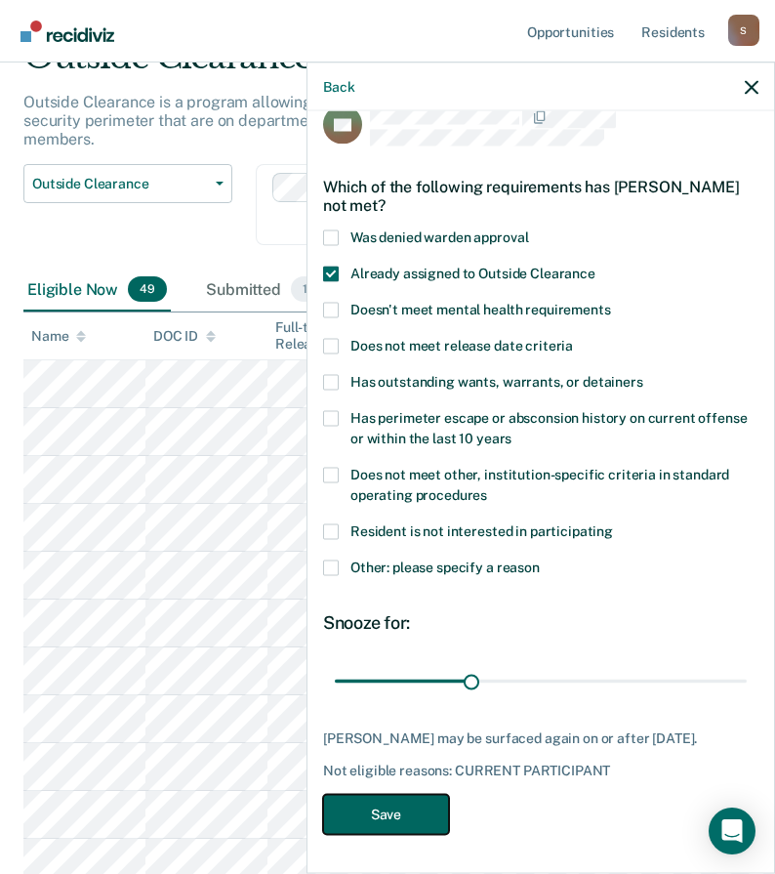
click at [416, 814] on button "Save" at bounding box center [386, 814] width 126 height 40
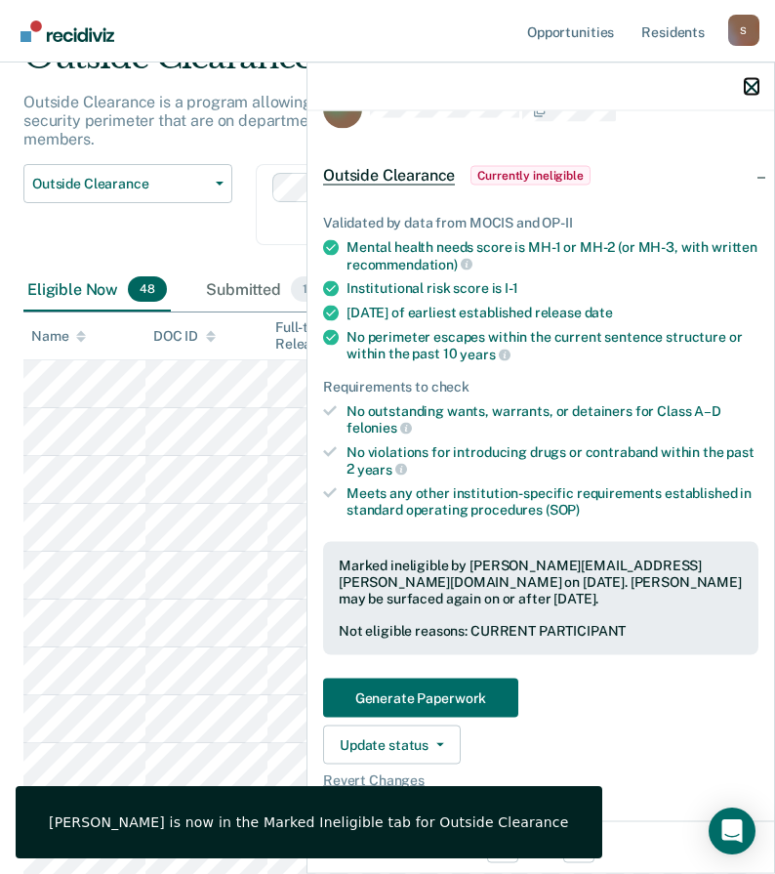
click at [758, 88] on icon "button" at bounding box center [752, 87] width 14 height 14
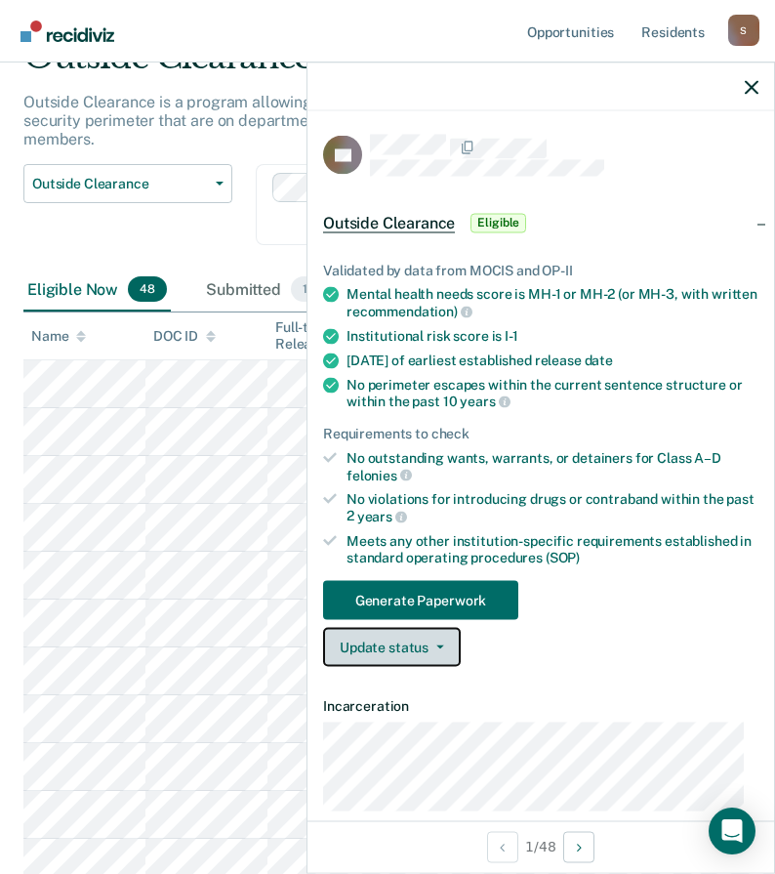
click at [390, 640] on button "Update status" at bounding box center [392, 647] width 138 height 39
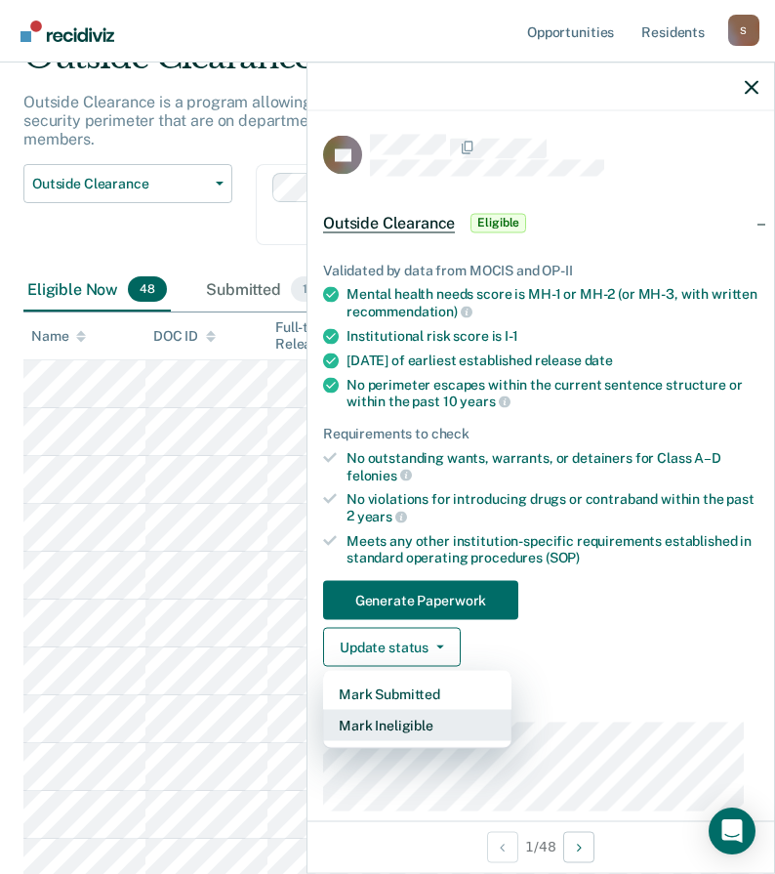
click at [405, 726] on button "Mark Ineligible" at bounding box center [417, 725] width 188 height 31
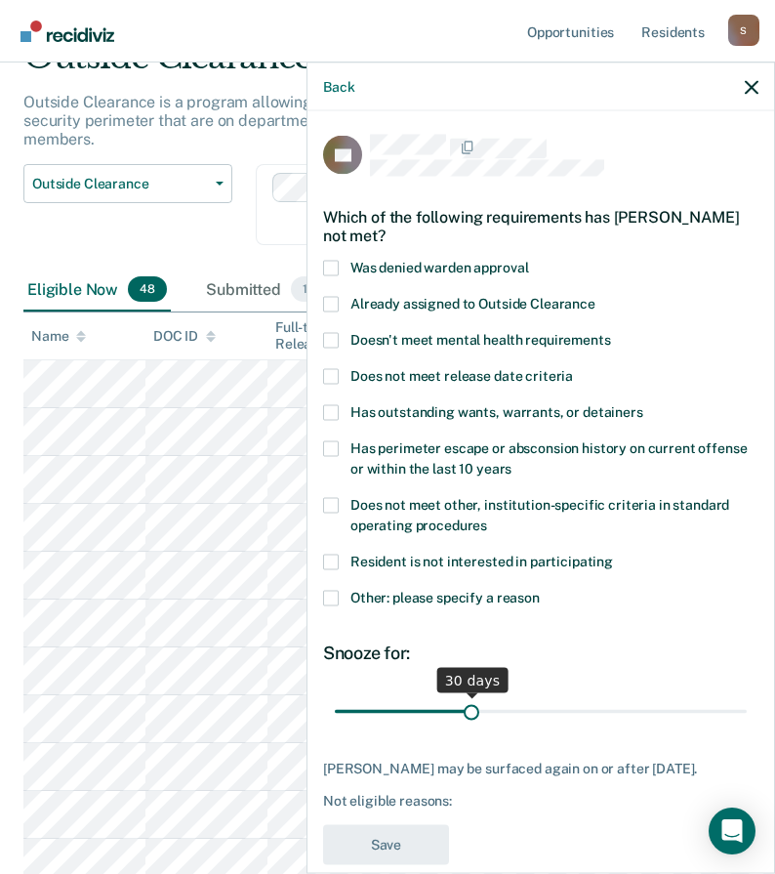
scroll to position [28, 0]
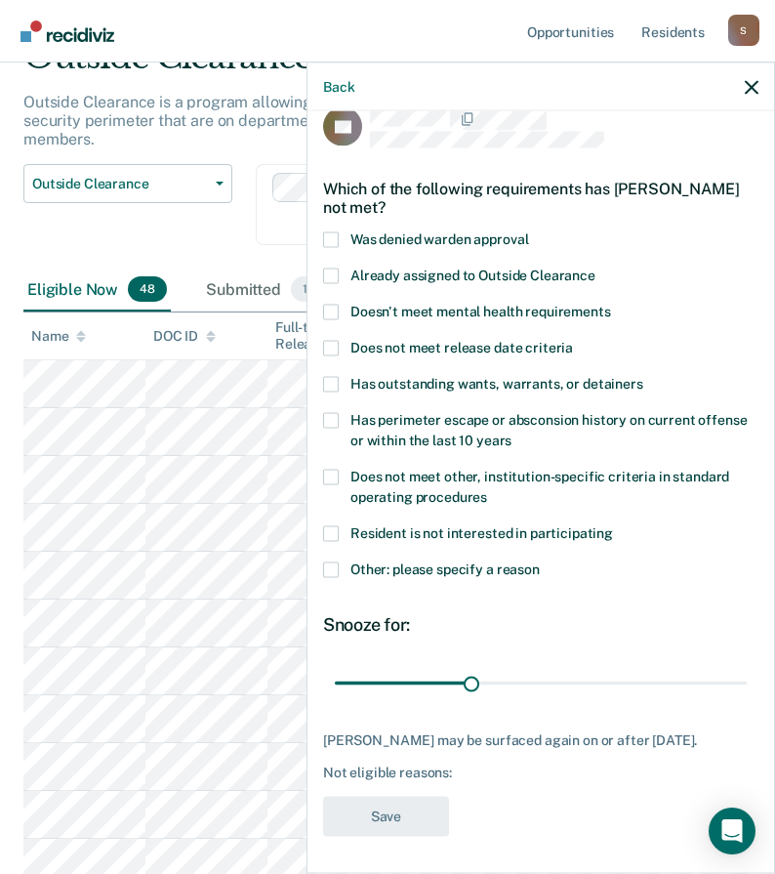
click at [335, 568] on span at bounding box center [331, 569] width 16 height 16
click at [540, 561] on input "Other: please specify a reason" at bounding box center [540, 561] width 0 height 0
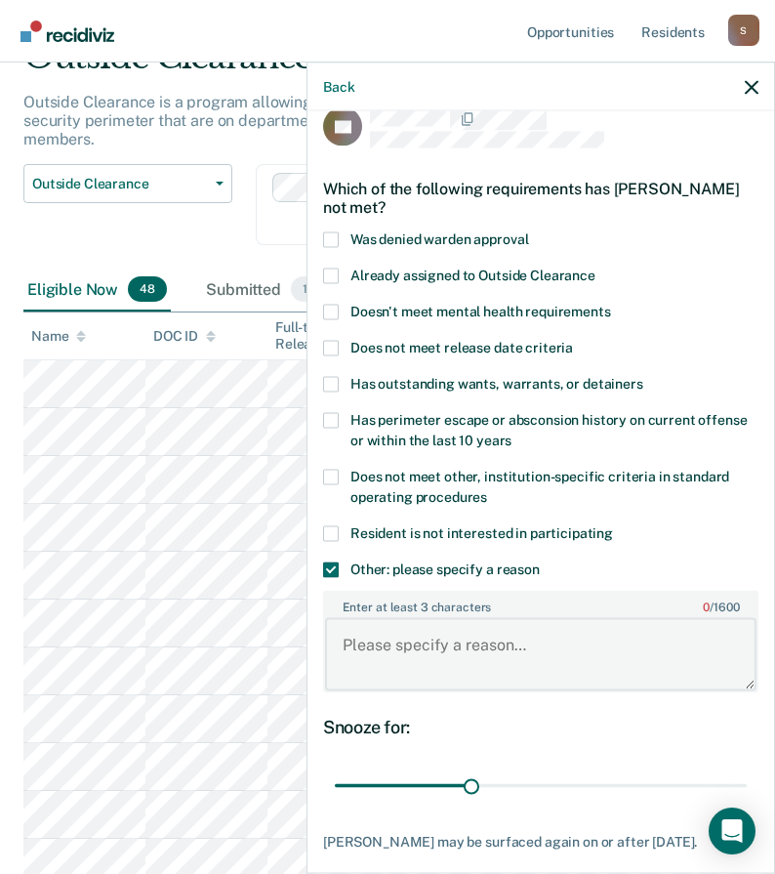
click at [422, 651] on textarea "Enter at least 3 characters 0 / 1600" at bounding box center [540, 654] width 431 height 72
paste textarea "MURDER 2ND DEGREE"
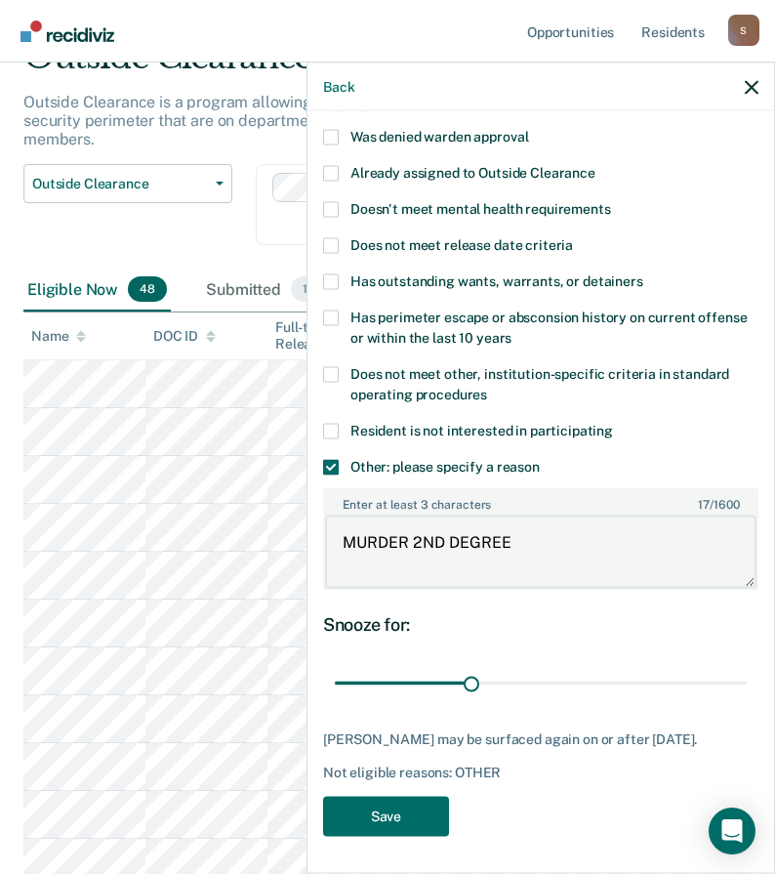
scroll to position [195, 0]
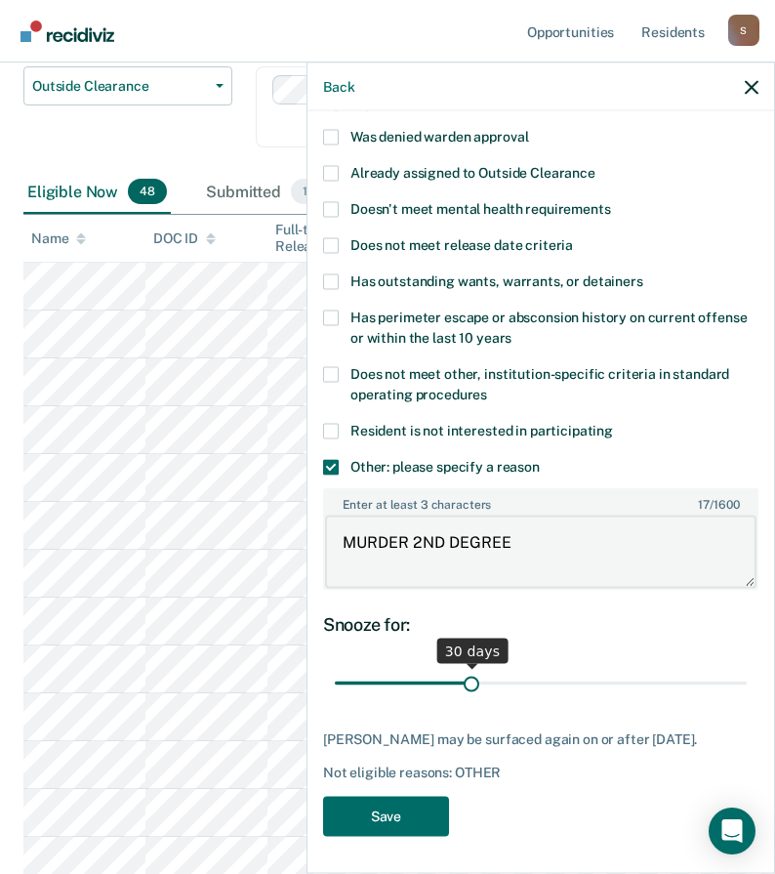
type textarea "MURDER 2ND DEGREE"
drag, startPoint x: 467, startPoint y: 682, endPoint x: 780, endPoint y: 681, distance: 313.4
type input "90"
click at [747, 680] on input "range" at bounding box center [541, 683] width 412 height 34
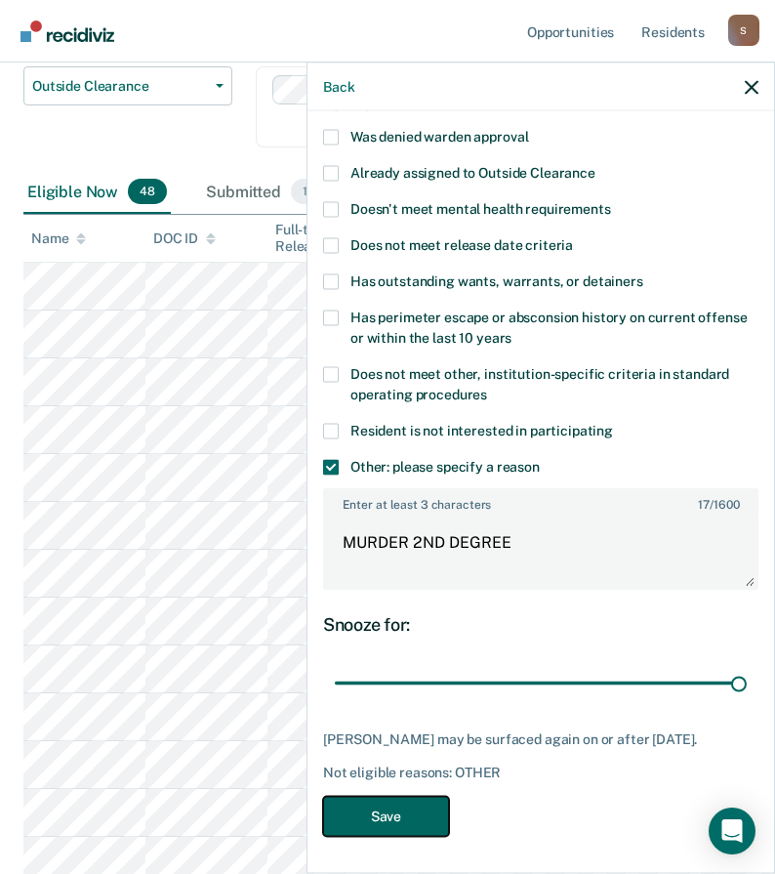
click at [405, 813] on button "Save" at bounding box center [386, 816] width 126 height 40
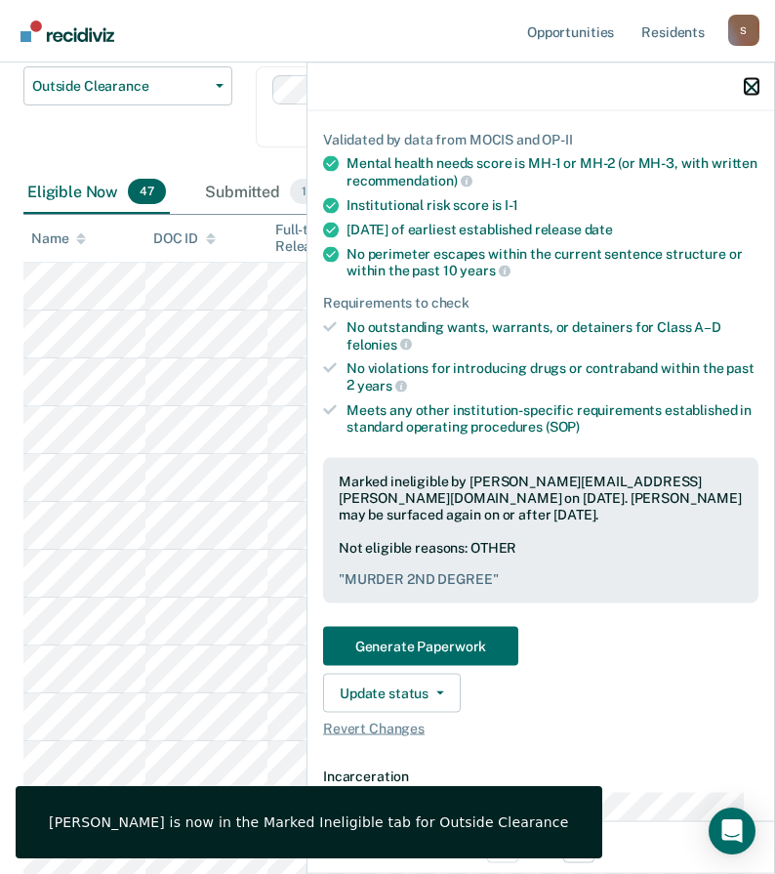
click at [752, 87] on icon "button" at bounding box center [752, 87] width 14 height 14
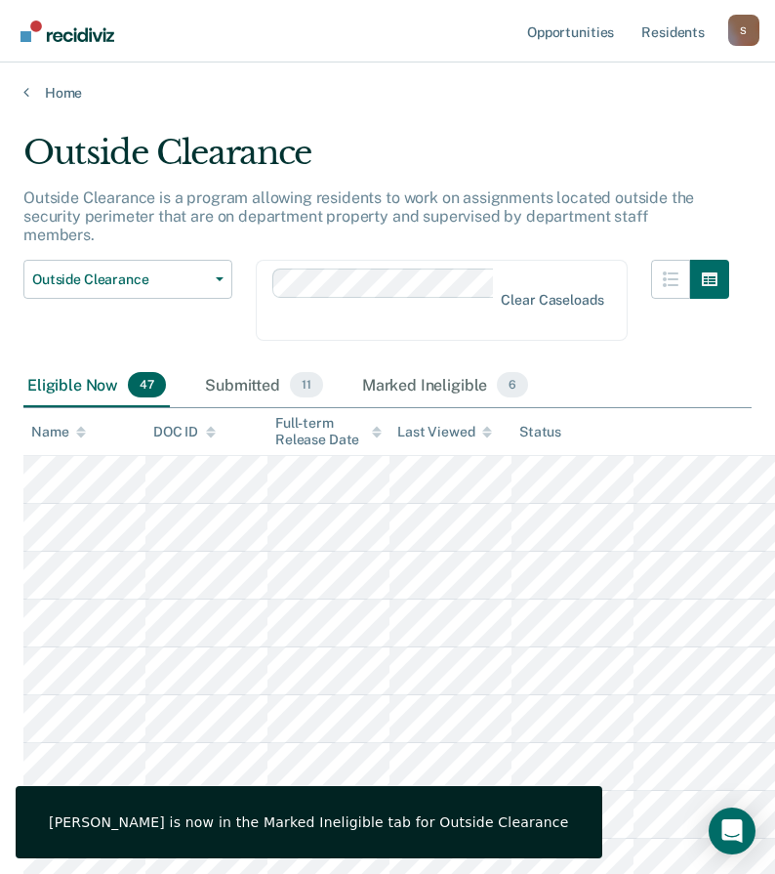
scroll to position [0, 0]
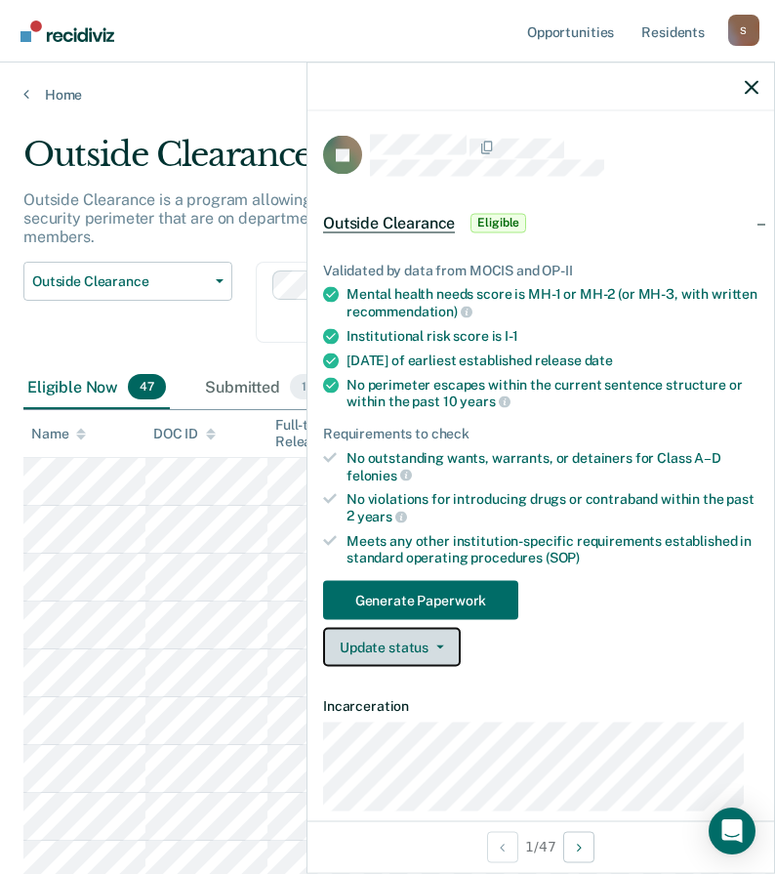
click at [391, 650] on button "Update status" at bounding box center [392, 647] width 138 height 39
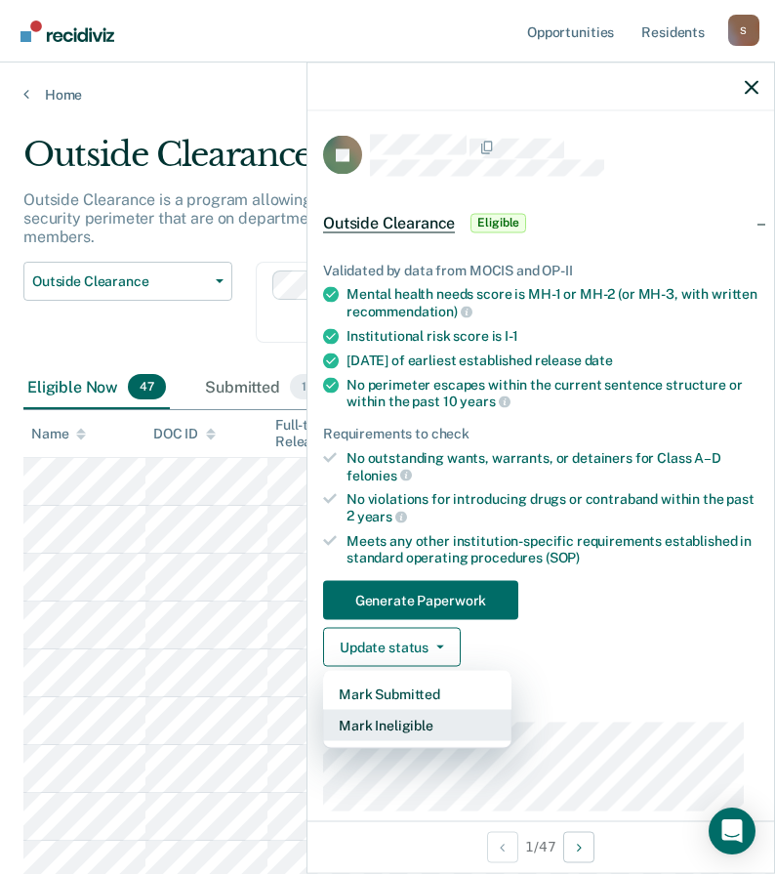
click at [384, 724] on button "Mark Ineligible" at bounding box center [417, 725] width 188 height 31
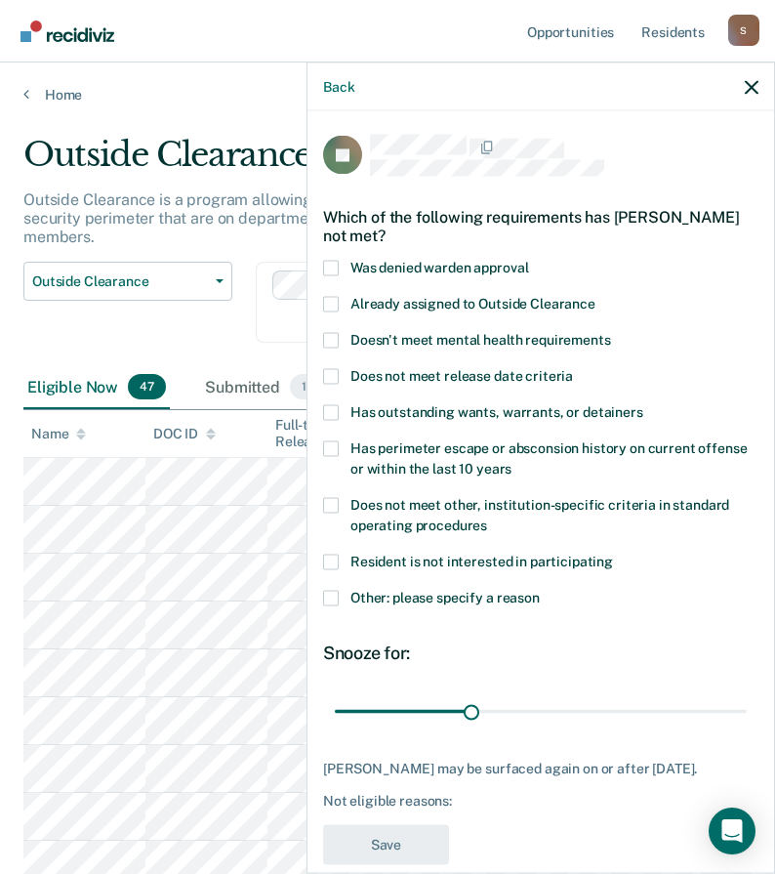
click at [330, 303] on span at bounding box center [331, 304] width 16 height 16
click at [595, 296] on input "Already assigned to Outside Clearance" at bounding box center [595, 296] width 0 height 0
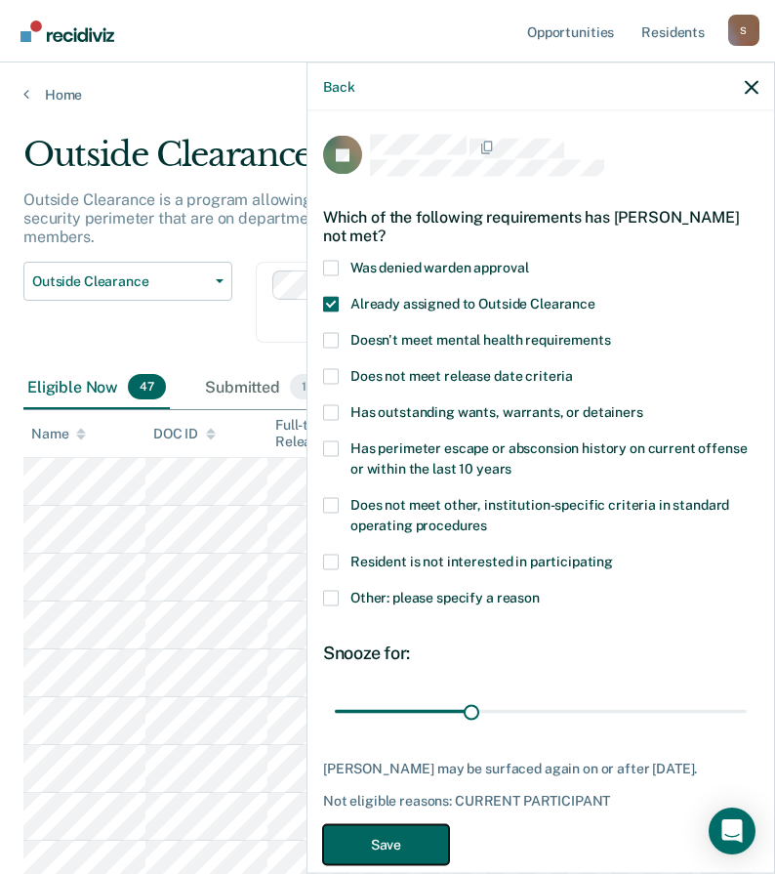
click at [404, 841] on button "Save" at bounding box center [386, 844] width 126 height 40
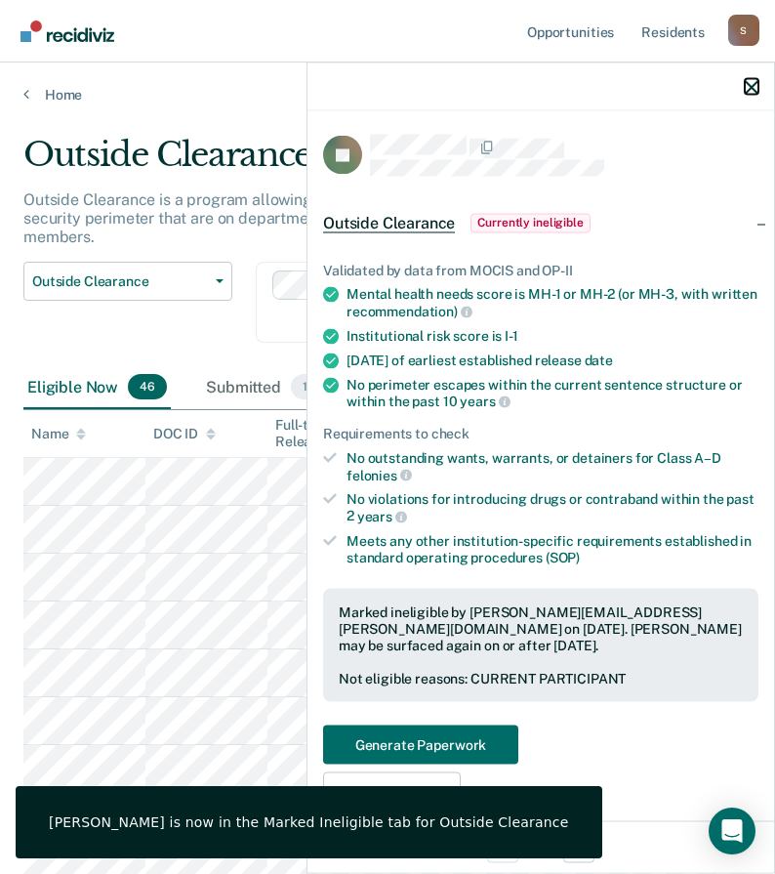
click at [748, 92] on icon "button" at bounding box center [752, 87] width 14 height 14
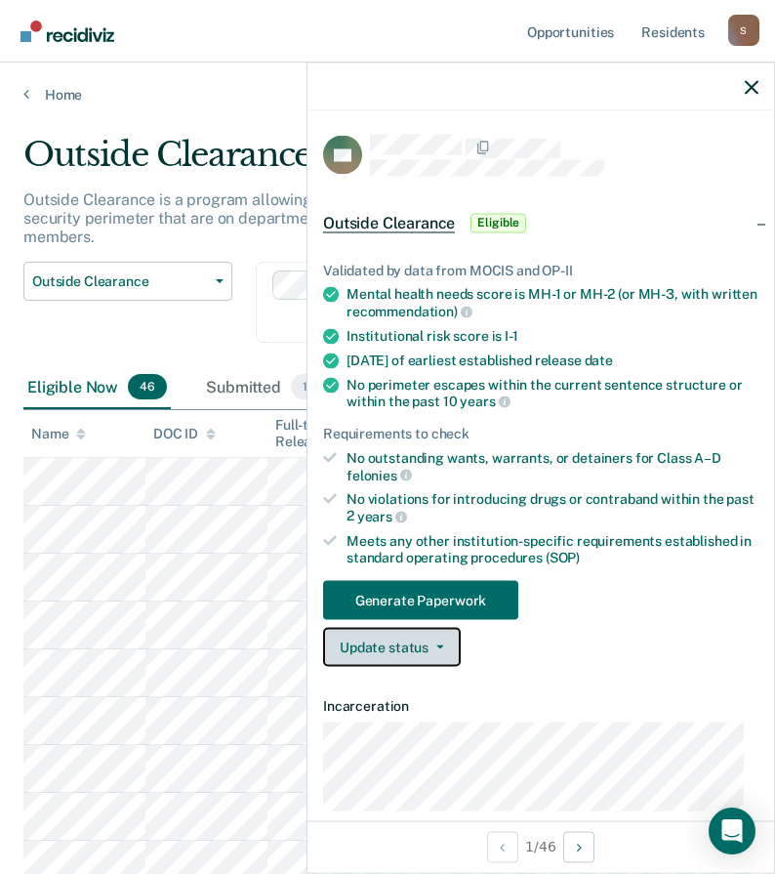
click at [418, 652] on button "Update status" at bounding box center [392, 647] width 138 height 39
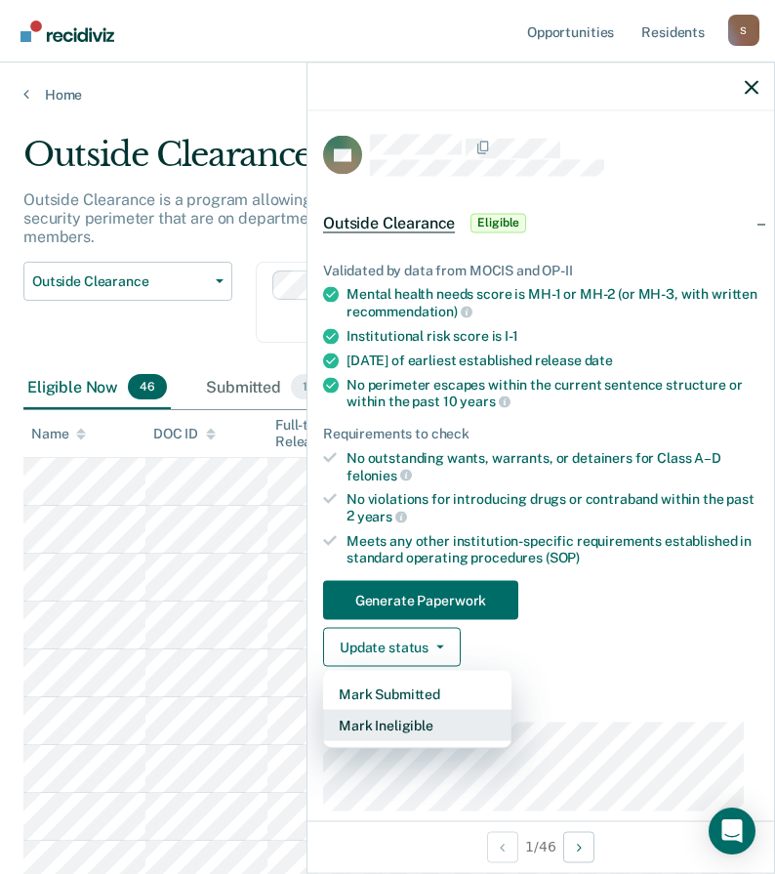
click at [389, 721] on button "Mark Ineligible" at bounding box center [417, 725] width 188 height 31
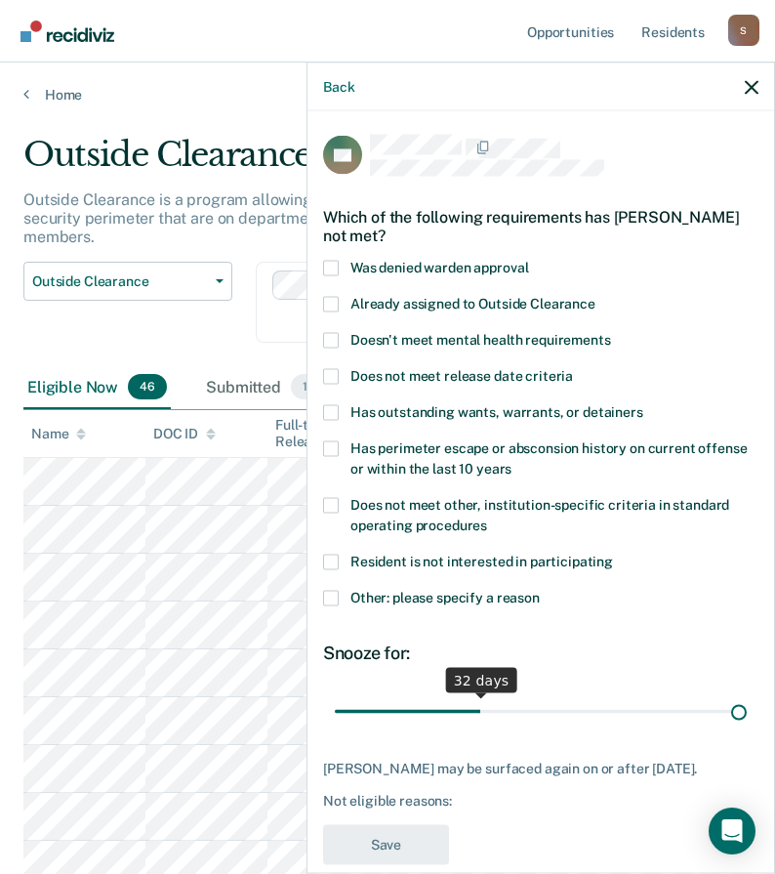
drag, startPoint x: 470, startPoint y: 705, endPoint x: 932, endPoint y: 697, distance: 462.8
type input "90"
click at [747, 697] on input "range" at bounding box center [541, 711] width 412 height 34
click at [333, 595] on span at bounding box center [331, 598] width 16 height 16
click at [540, 590] on input "Other: please specify a reason" at bounding box center [540, 590] width 0 height 0
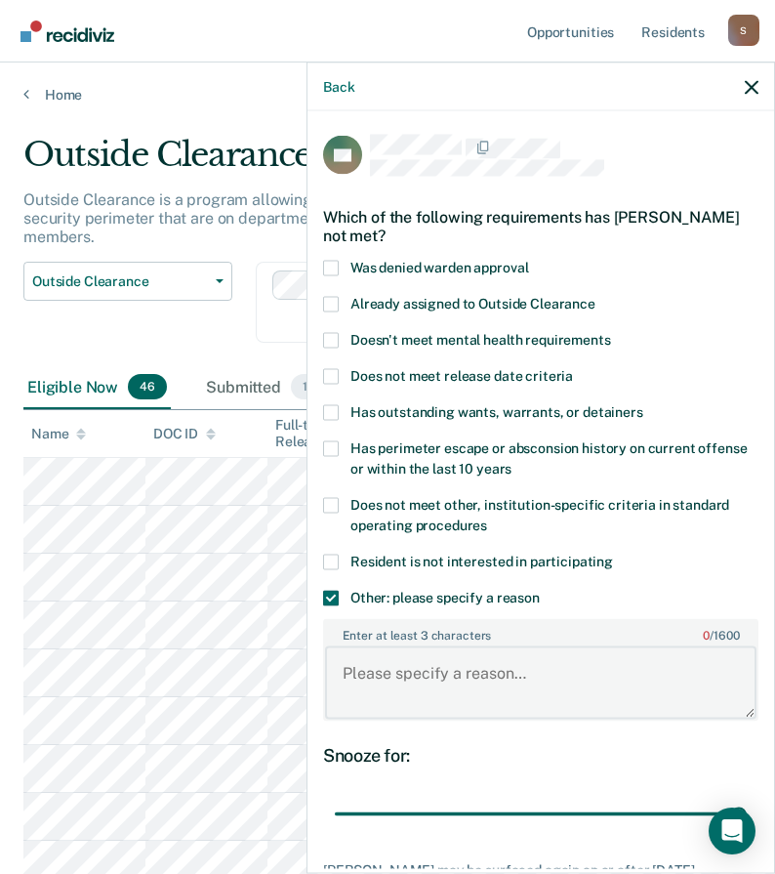
click at [401, 692] on textarea "Enter at least 3 characters 0 / 1600" at bounding box center [540, 682] width 431 height 72
paste textarea "ASSAULT ON L/E, E/P, P&P (PHYSICAL INJURY)"
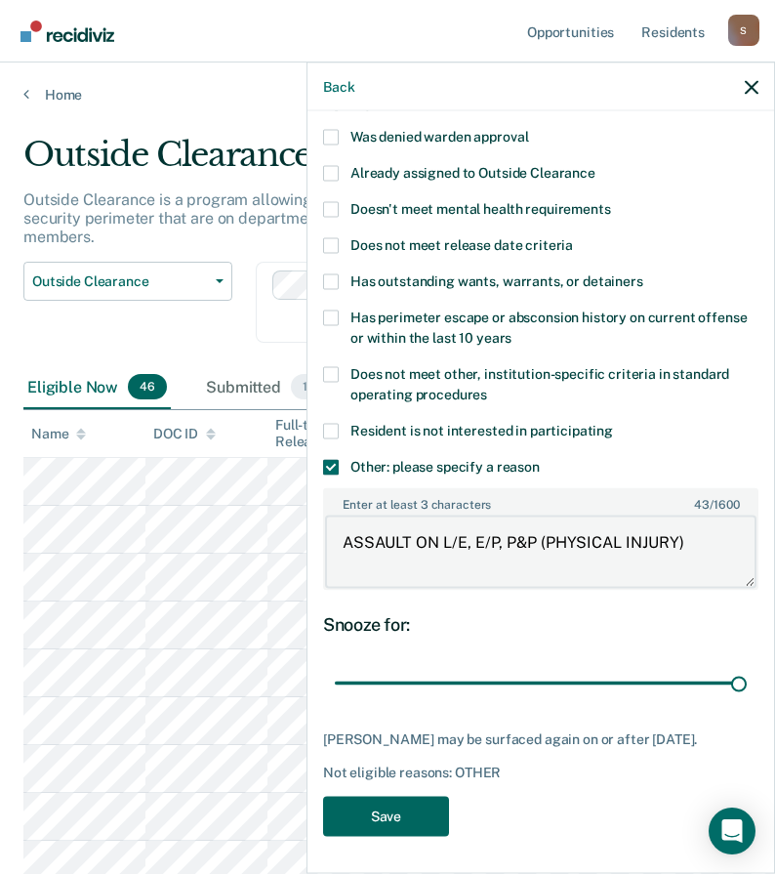
type textarea "ASSAULT ON L/E, E/P, P&P (PHYSICAL INJURY)"
drag, startPoint x: 417, startPoint y: 815, endPoint x: 426, endPoint y: 771, distance: 44.8
click at [416, 815] on button "Save" at bounding box center [386, 816] width 126 height 40
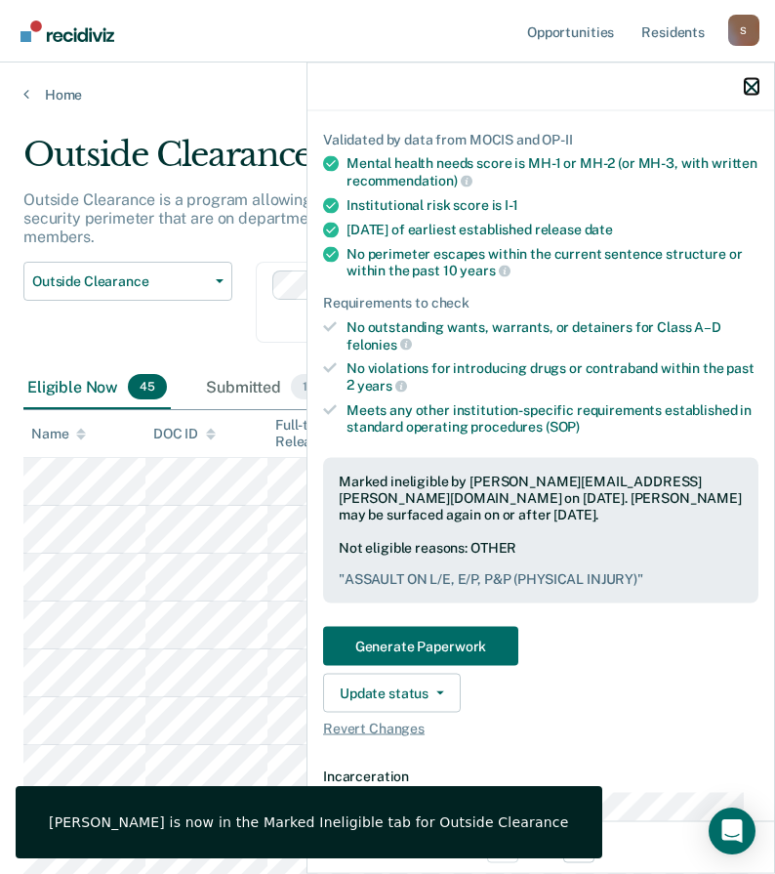
click at [749, 87] on icon "button" at bounding box center [752, 87] width 14 height 14
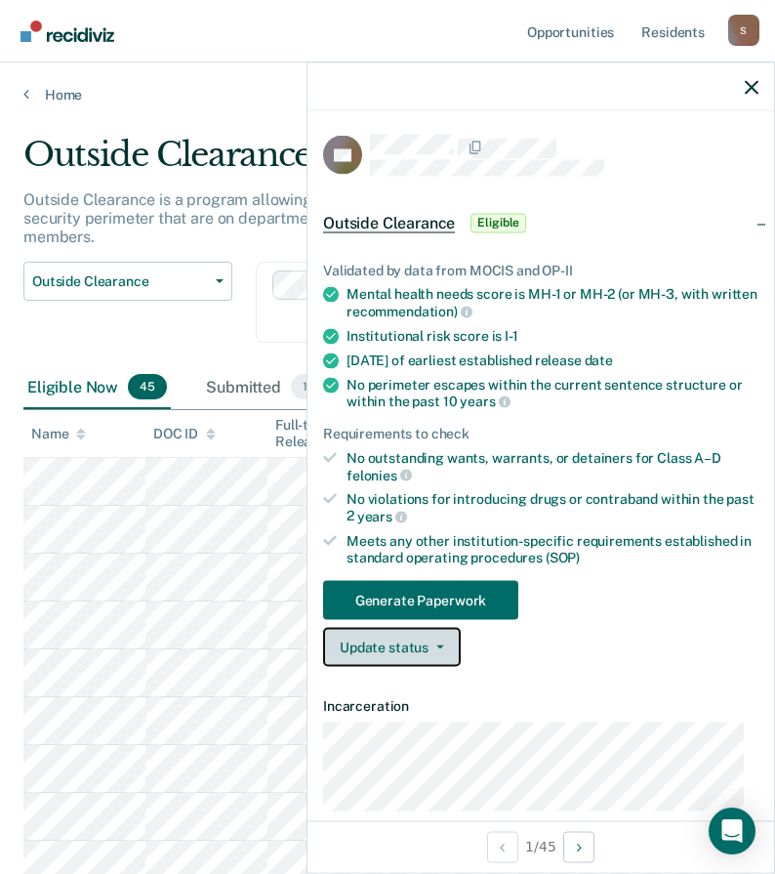
click at [415, 658] on button "Update status" at bounding box center [392, 647] width 138 height 39
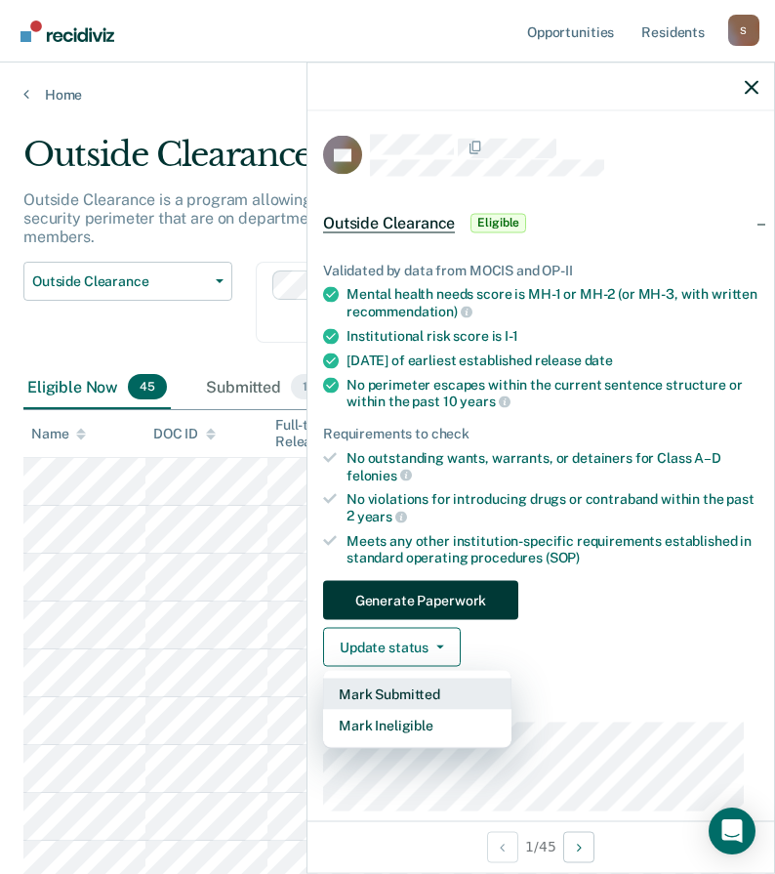
click at [399, 693] on button "Mark Submitted" at bounding box center [417, 693] width 188 height 31
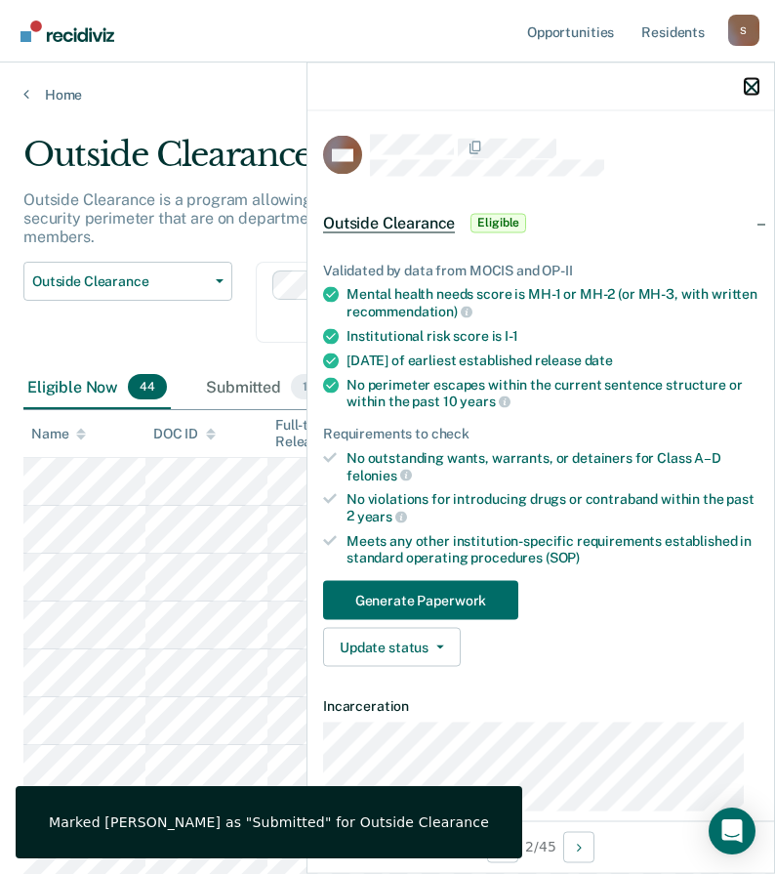
click at [752, 89] on icon "button" at bounding box center [752, 87] width 14 height 14
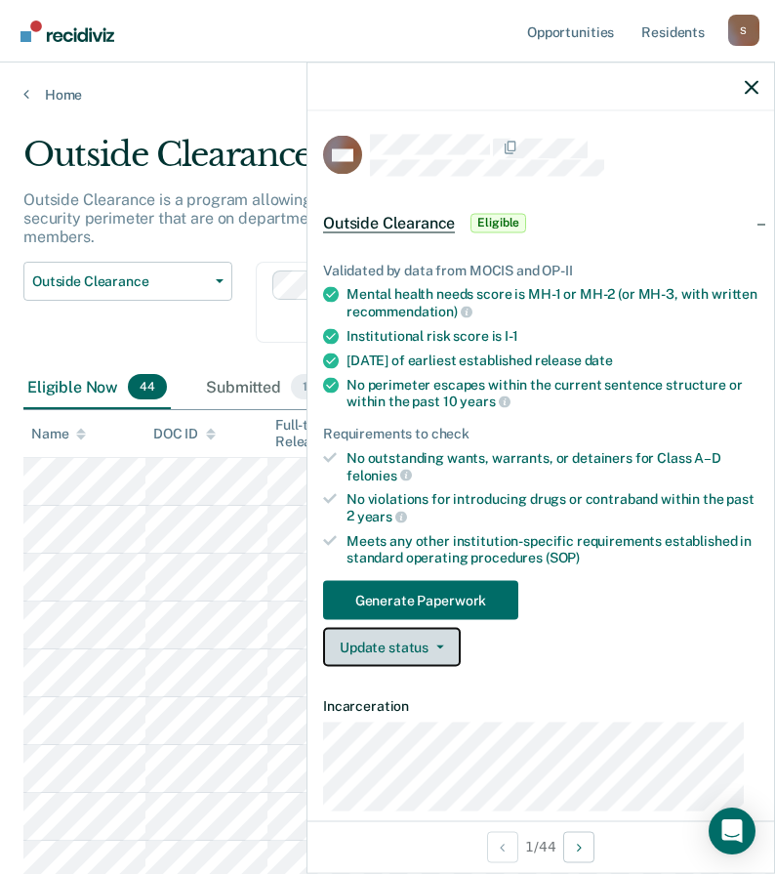
click at [430, 652] on button "Update status" at bounding box center [392, 647] width 138 height 39
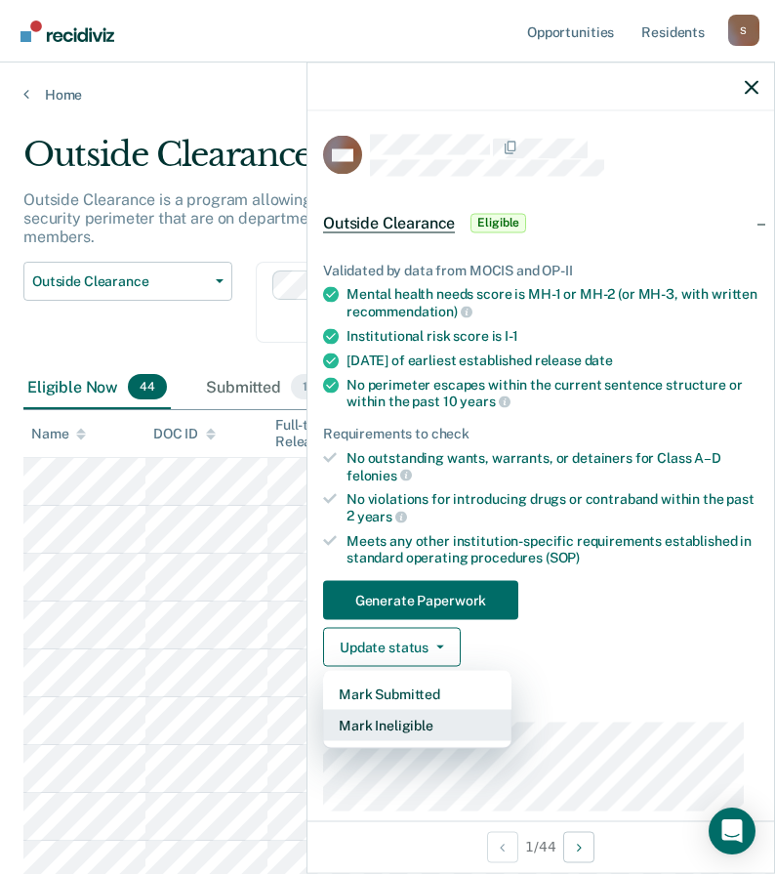
click at [415, 731] on button "Mark Ineligible" at bounding box center [417, 725] width 188 height 31
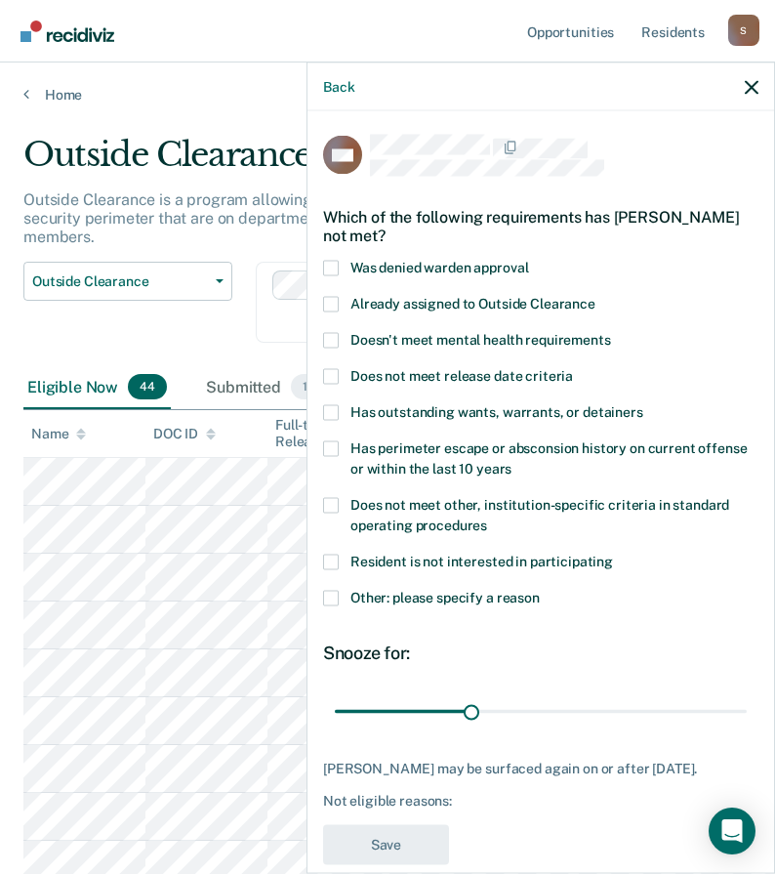
click at [762, 87] on div "Back" at bounding box center [541, 86] width 467 height 49
click at [745, 85] on icon "button" at bounding box center [752, 87] width 14 height 14
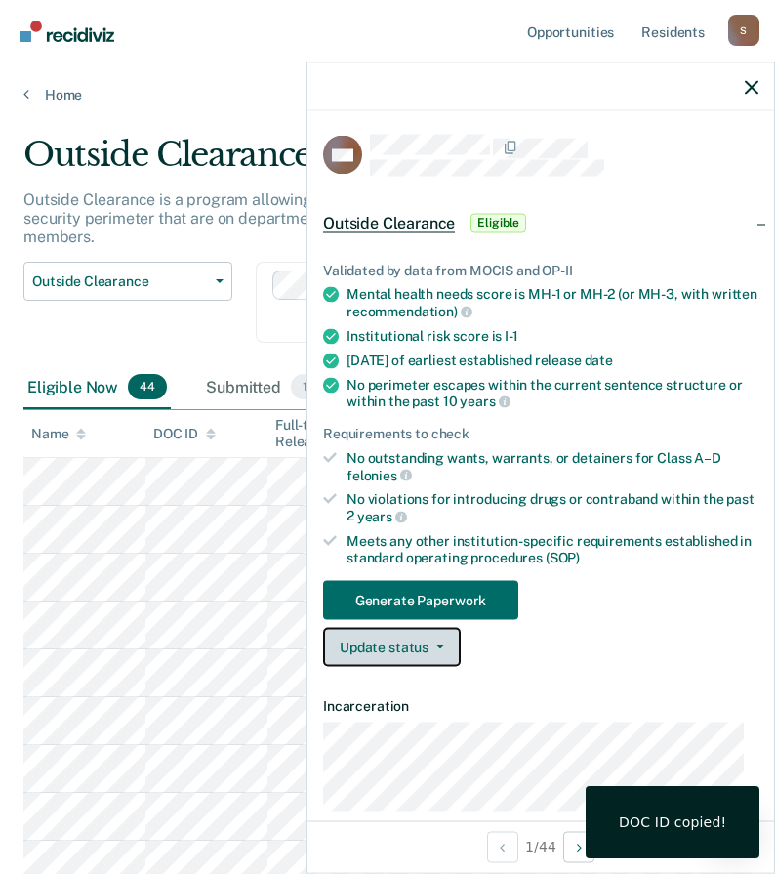
click at [411, 630] on button "Update status" at bounding box center [392, 647] width 138 height 39
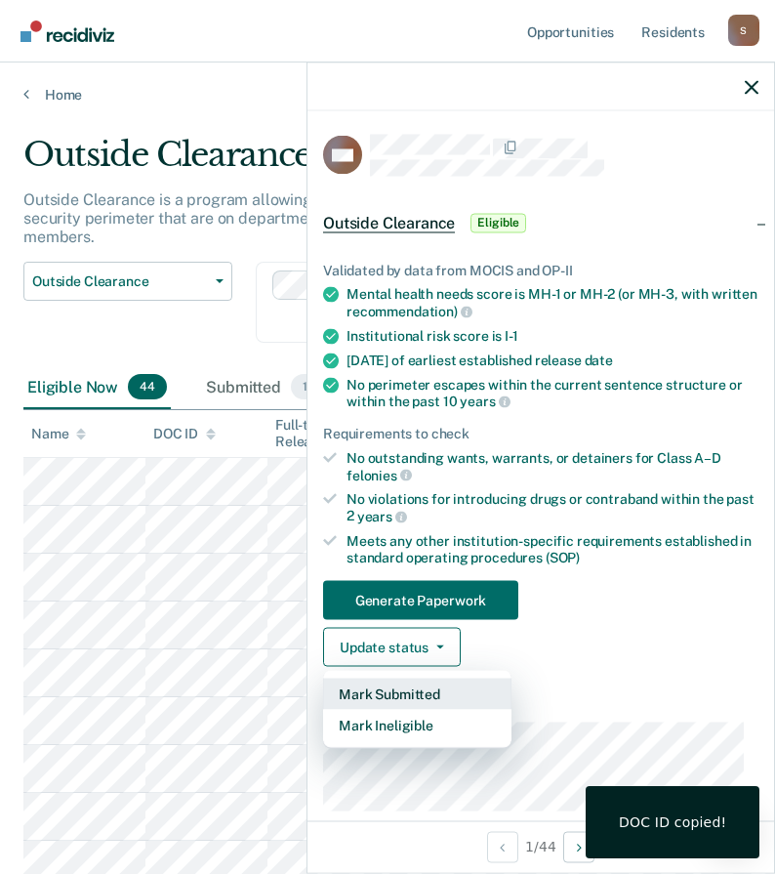
click at [414, 684] on button "Mark Submitted" at bounding box center [417, 693] width 188 height 31
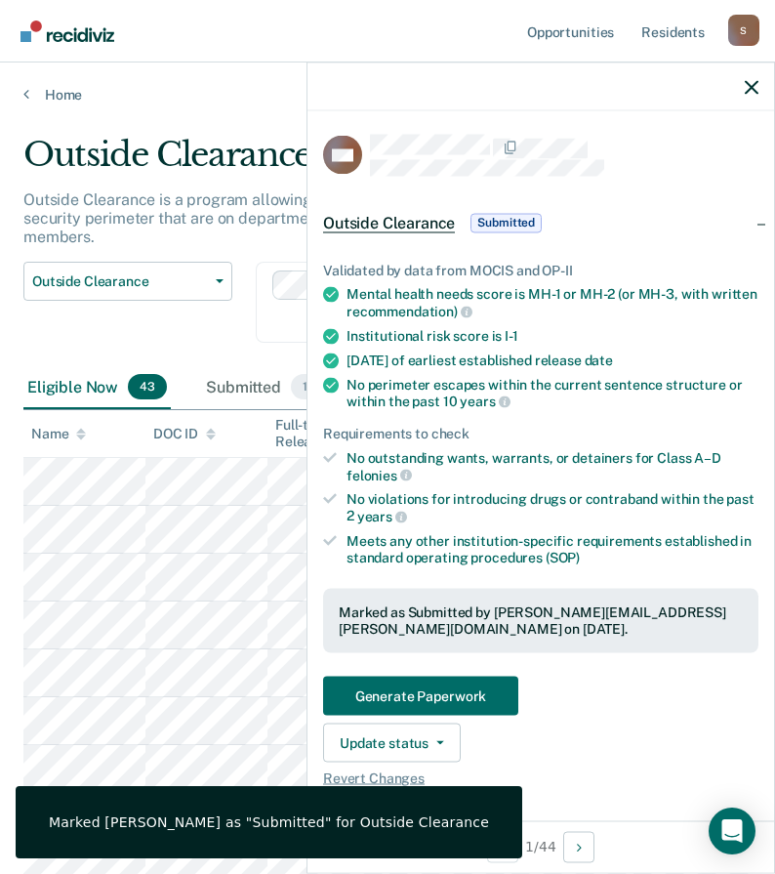
click at [225, 306] on div "Outside Clearance Work Release Outside Clearance" at bounding box center [127, 314] width 209 height 104
click at [743, 93] on div at bounding box center [541, 86] width 467 height 49
click at [754, 89] on icon "button" at bounding box center [752, 87] width 14 height 14
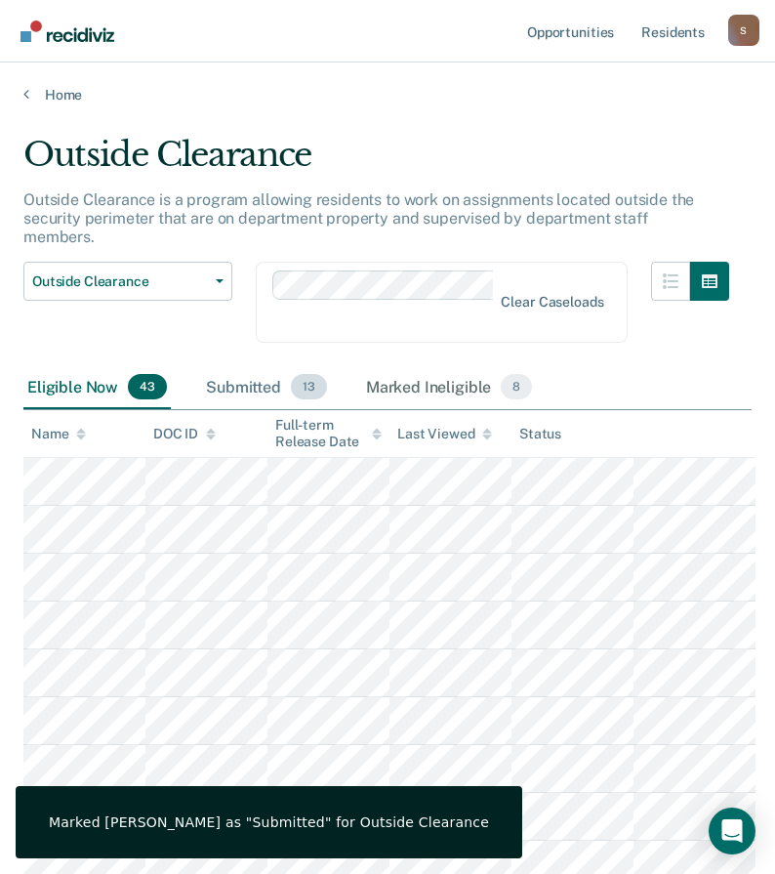
click at [256, 373] on div "Submitted 13" at bounding box center [266, 387] width 129 height 43
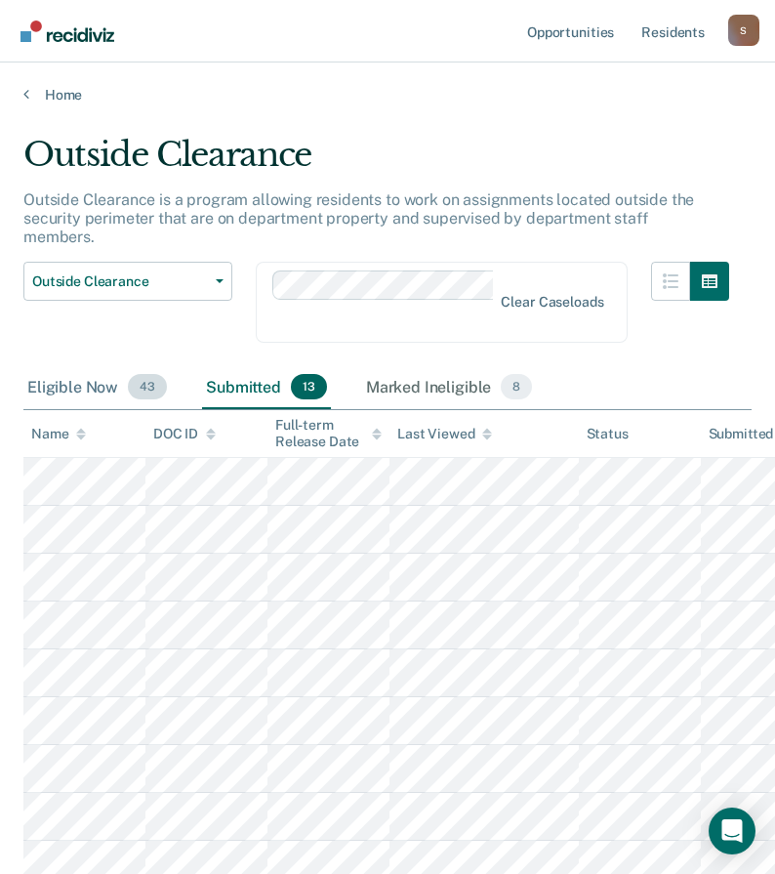
click at [73, 366] on div "Eligible Now 43" at bounding box center [96, 387] width 147 height 43
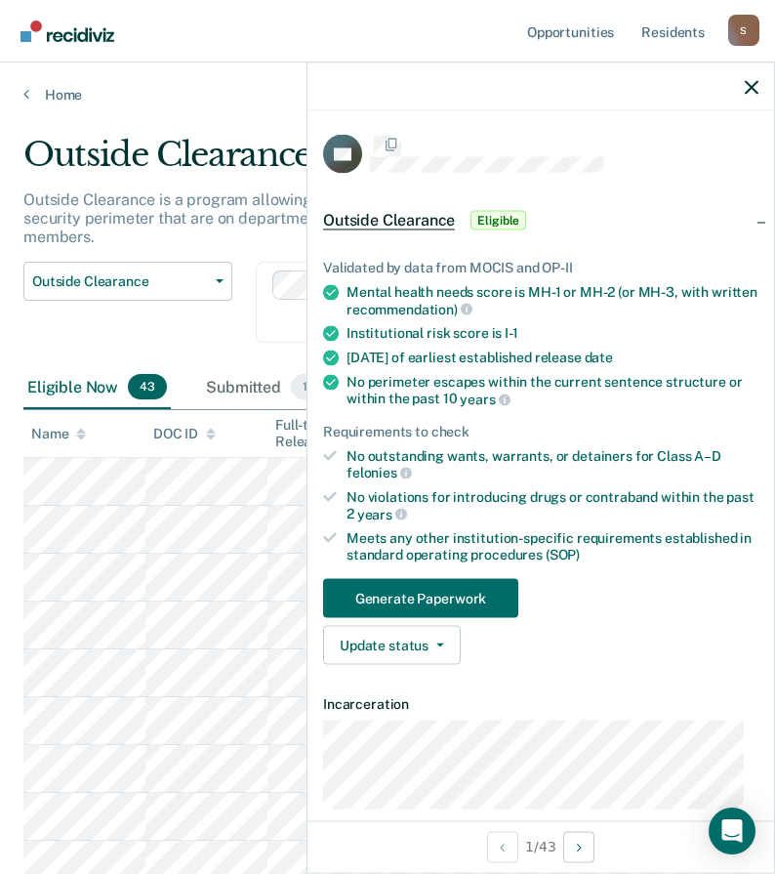
scroll to position [293, 0]
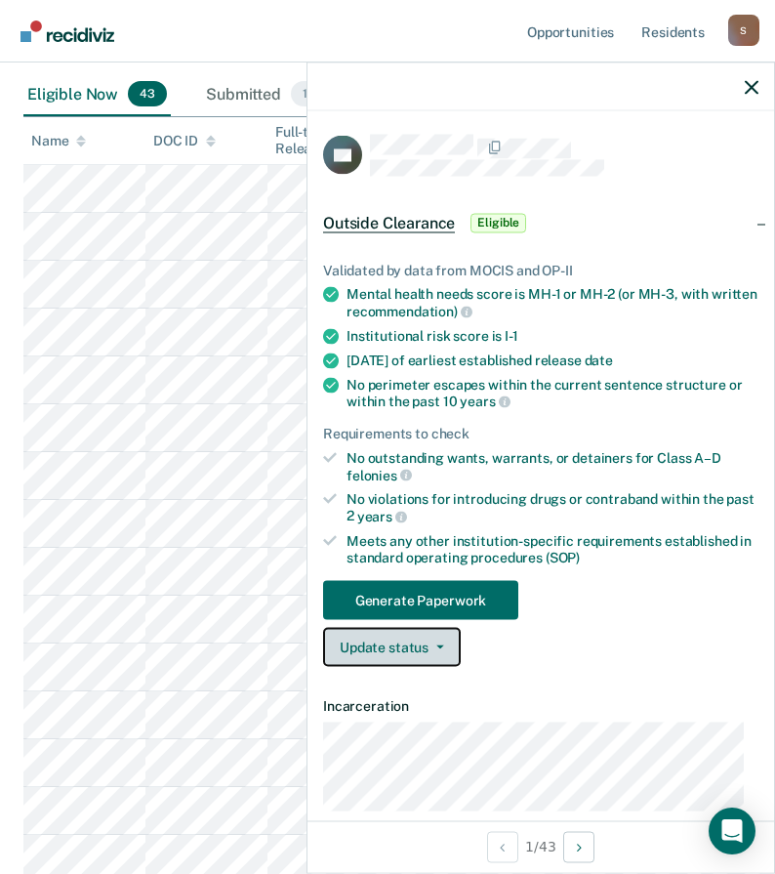
click at [414, 654] on button "Update status" at bounding box center [392, 647] width 138 height 39
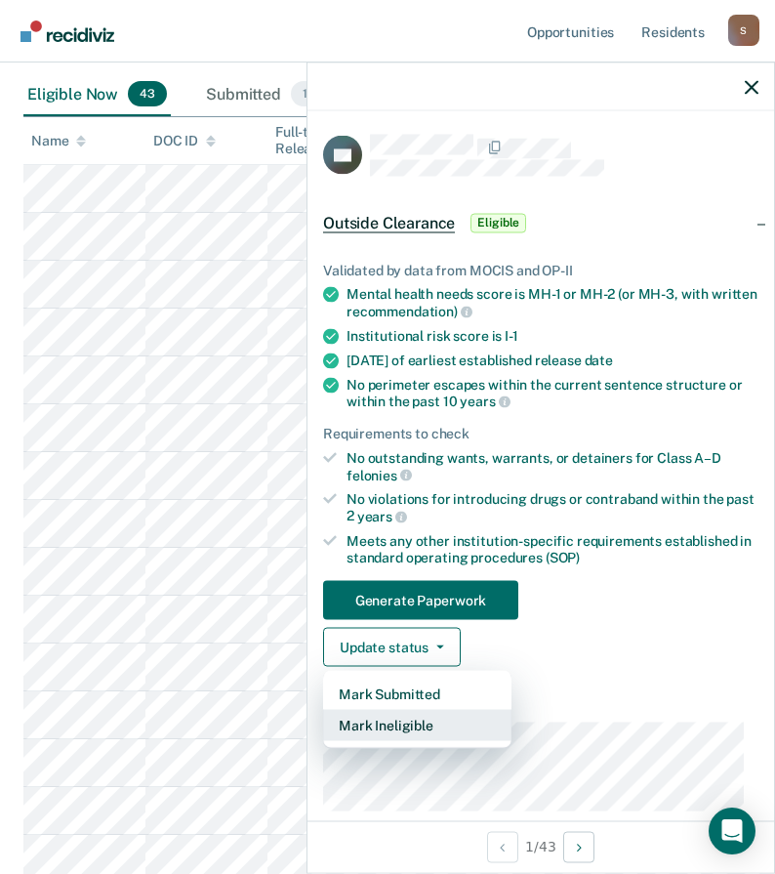
click at [405, 724] on button "Mark Ineligible" at bounding box center [417, 725] width 188 height 31
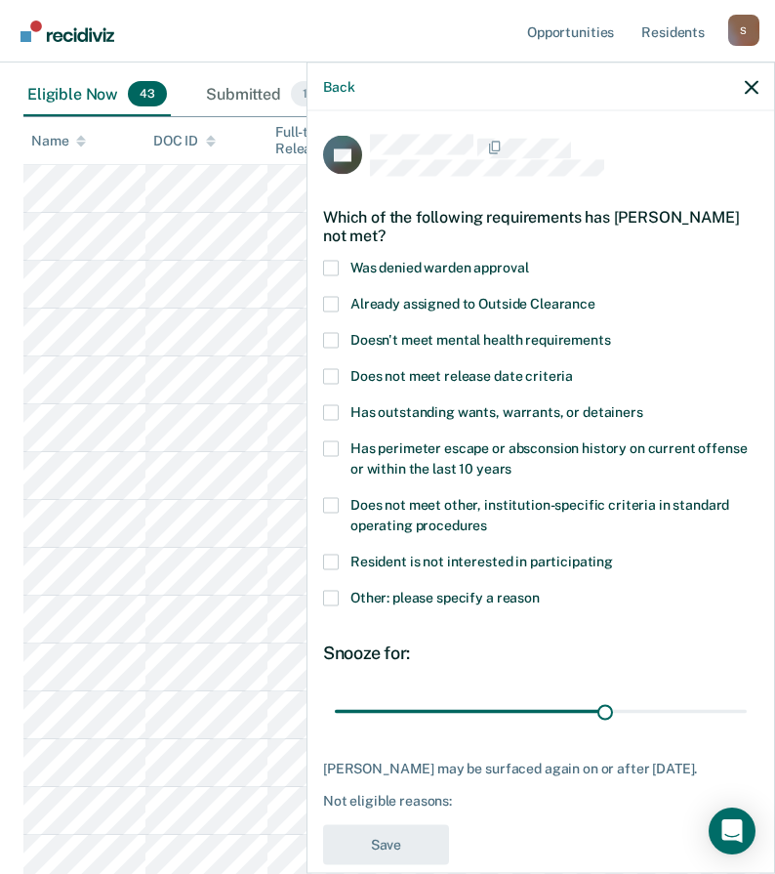
drag, startPoint x: 469, startPoint y: 709, endPoint x: 596, endPoint y: 727, distance: 129.2
type input "60"
click at [596, 727] on input "range" at bounding box center [541, 711] width 412 height 34
click at [336, 601] on span at bounding box center [331, 598] width 16 height 16
click at [540, 590] on input "Other: please specify a reason" at bounding box center [540, 590] width 0 height 0
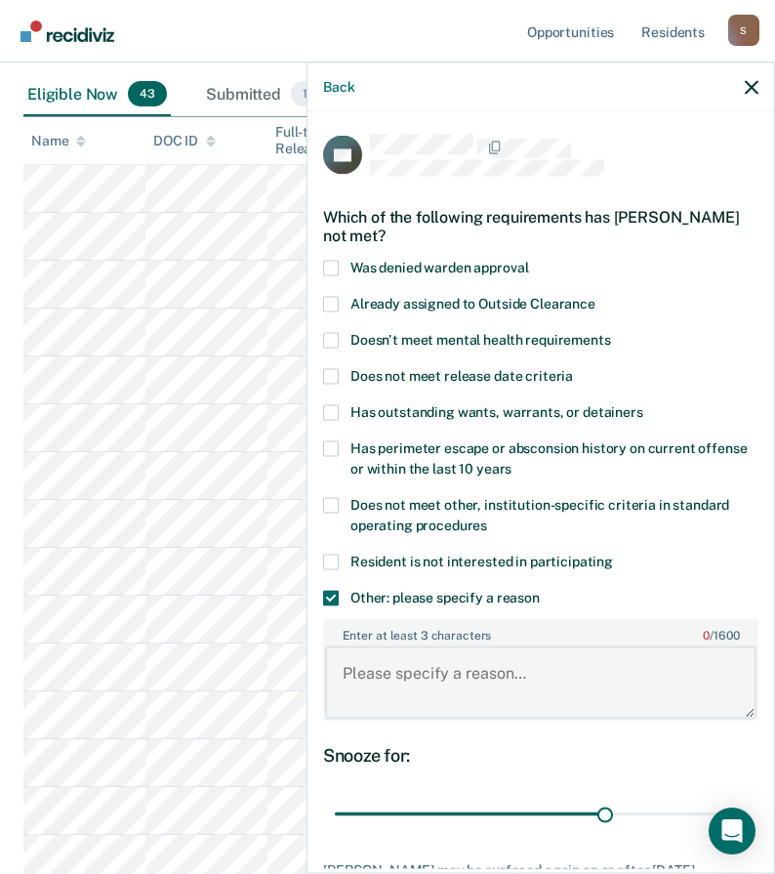
click at [414, 681] on textarea "Enter at least 3 characters 0 / 1600" at bounding box center [540, 682] width 431 height 72
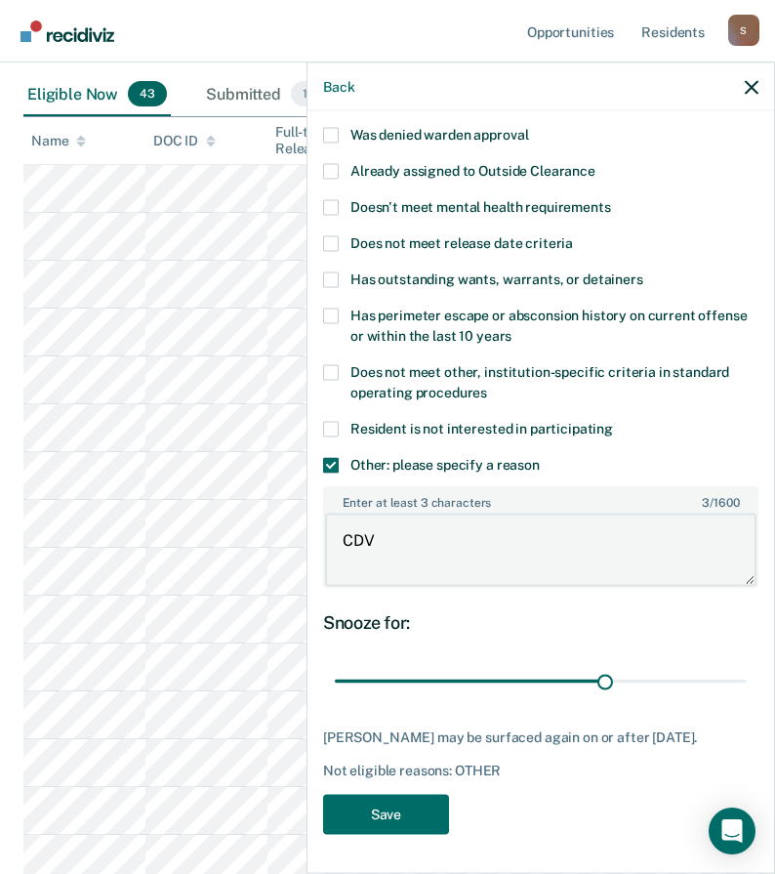
scroll to position [488, 0]
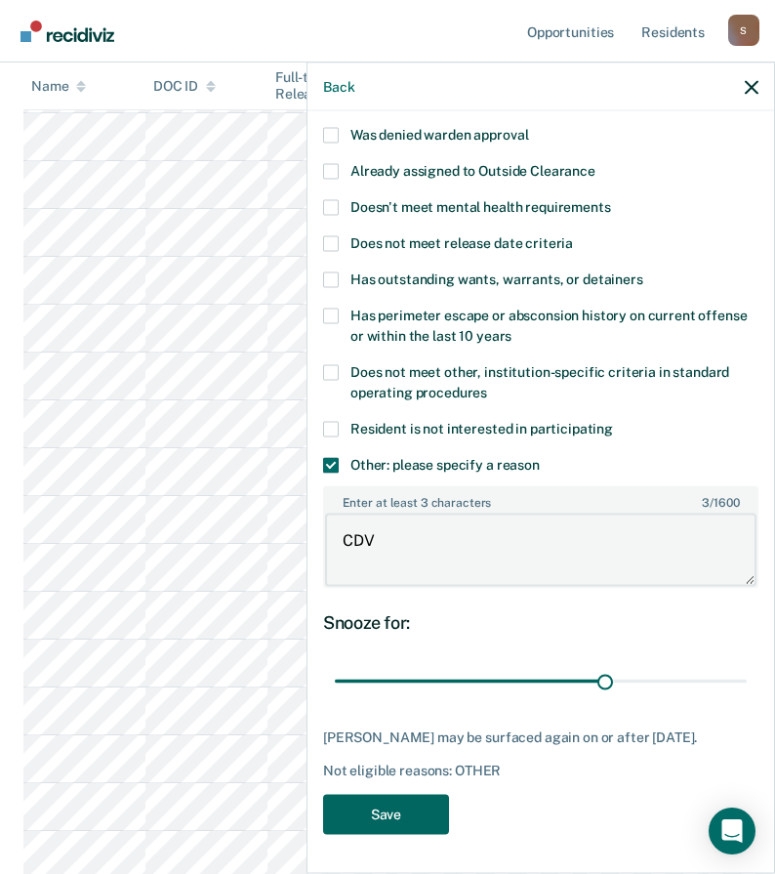
type textarea "CDV"
click at [411, 824] on button "Save" at bounding box center [386, 814] width 126 height 40
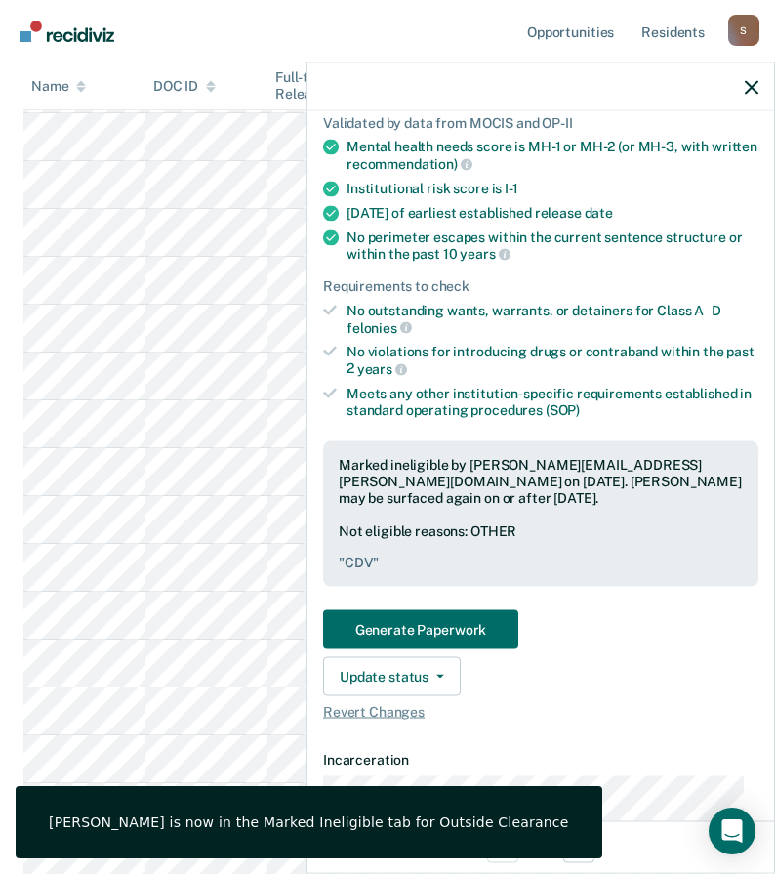
scroll to position [0, 0]
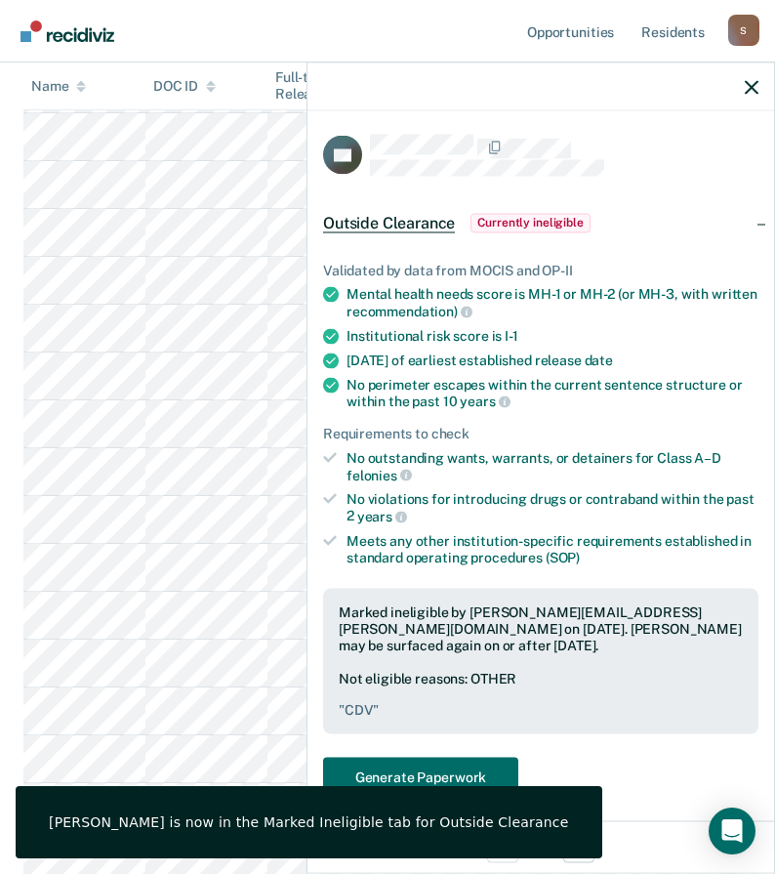
click at [760, 84] on div at bounding box center [541, 86] width 467 height 49
click at [755, 93] on icon "button" at bounding box center [752, 87] width 14 height 14
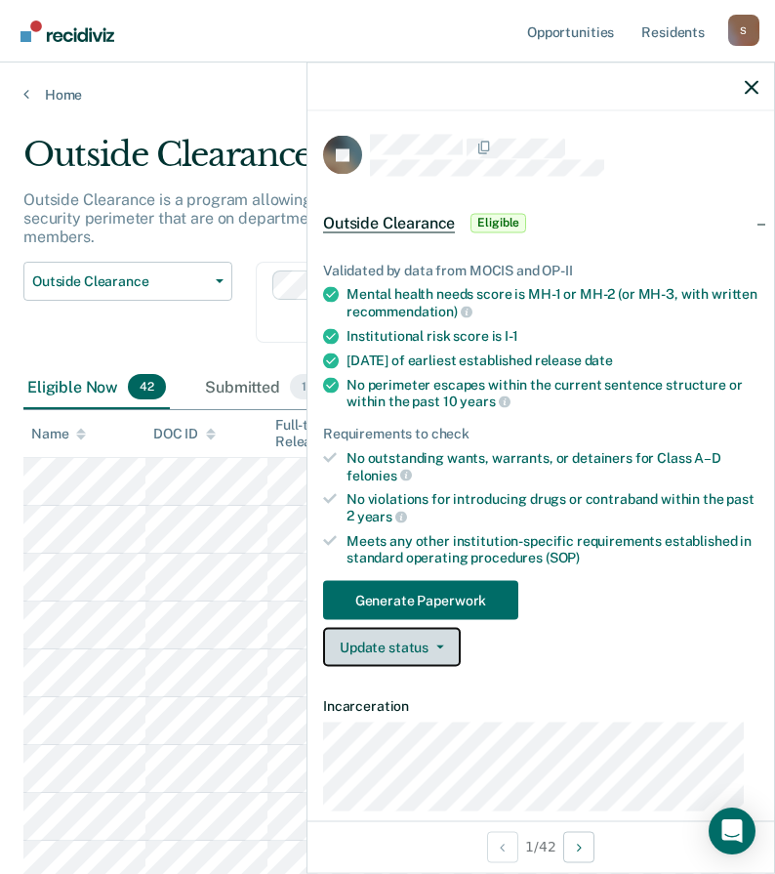
click at [406, 645] on button "Update status" at bounding box center [392, 647] width 138 height 39
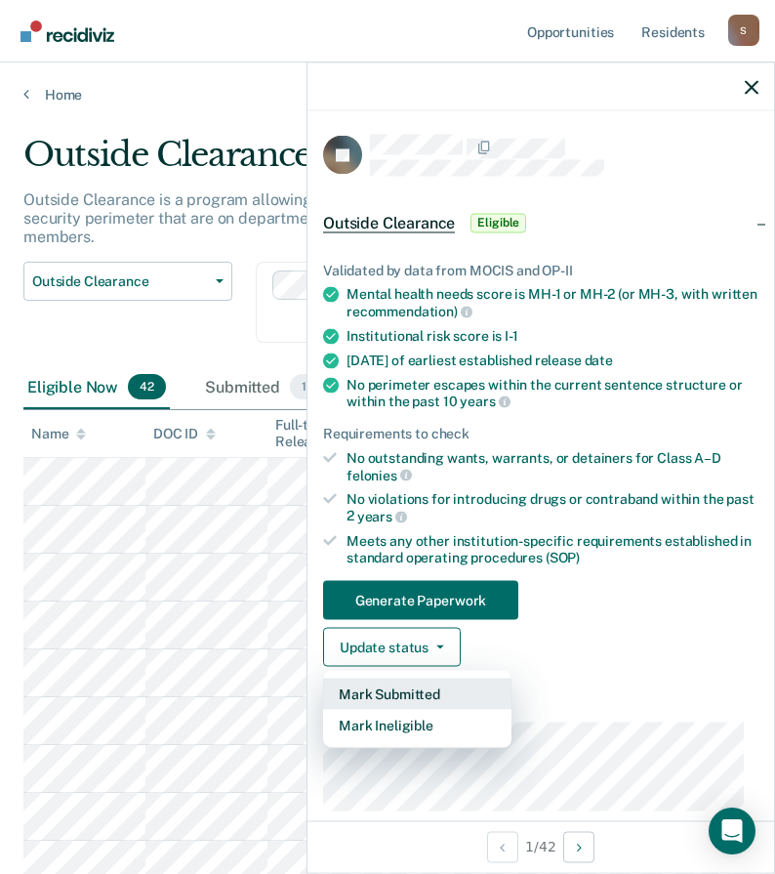
drag, startPoint x: 416, startPoint y: 695, endPoint x: 632, endPoint y: 794, distance: 237.2
click at [415, 695] on button "Mark Submitted" at bounding box center [417, 693] width 188 height 31
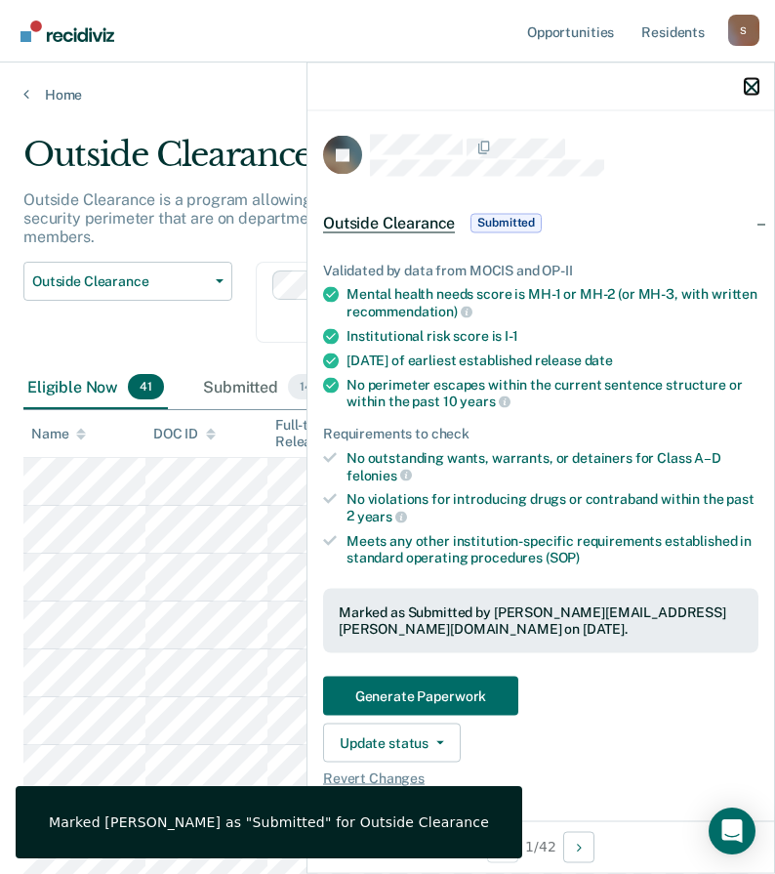
click at [753, 82] on icon "button" at bounding box center [752, 87] width 14 height 14
